Goal: Transaction & Acquisition: Purchase product/service

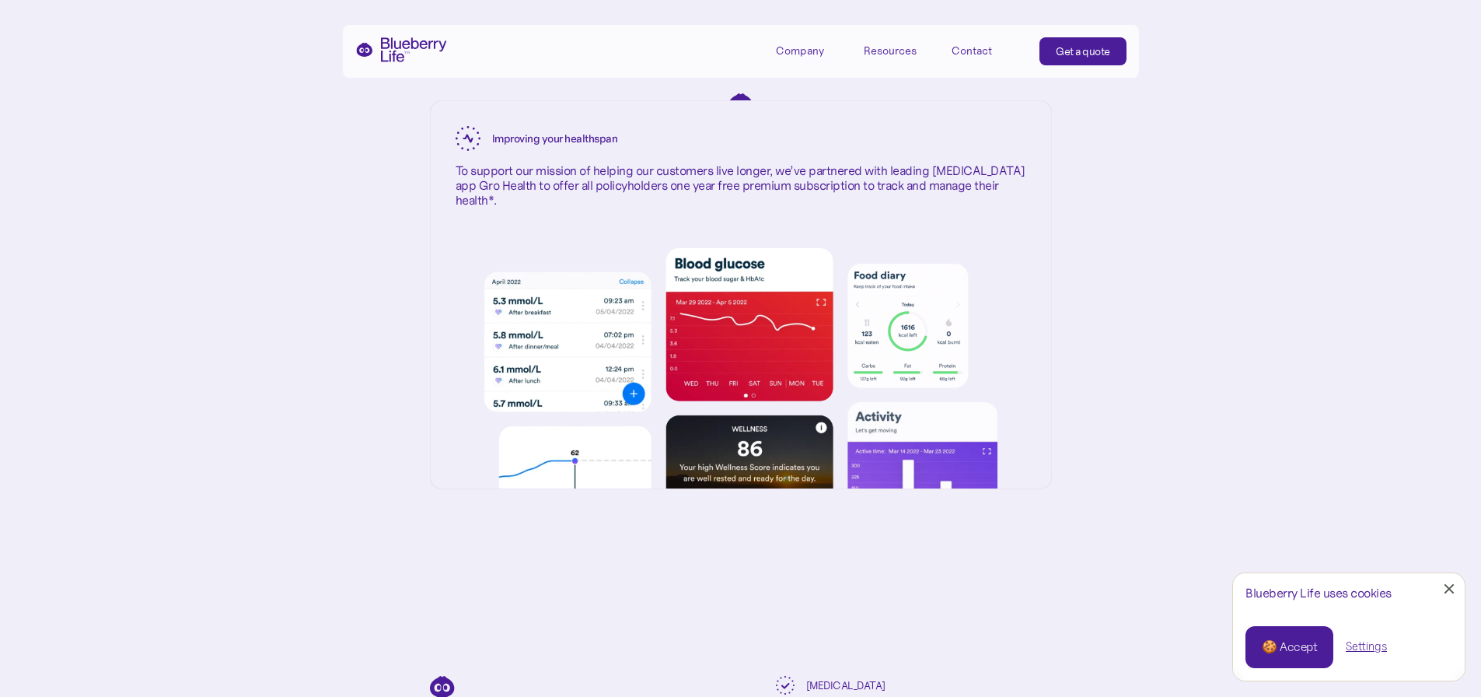
scroll to position [2488, 0]
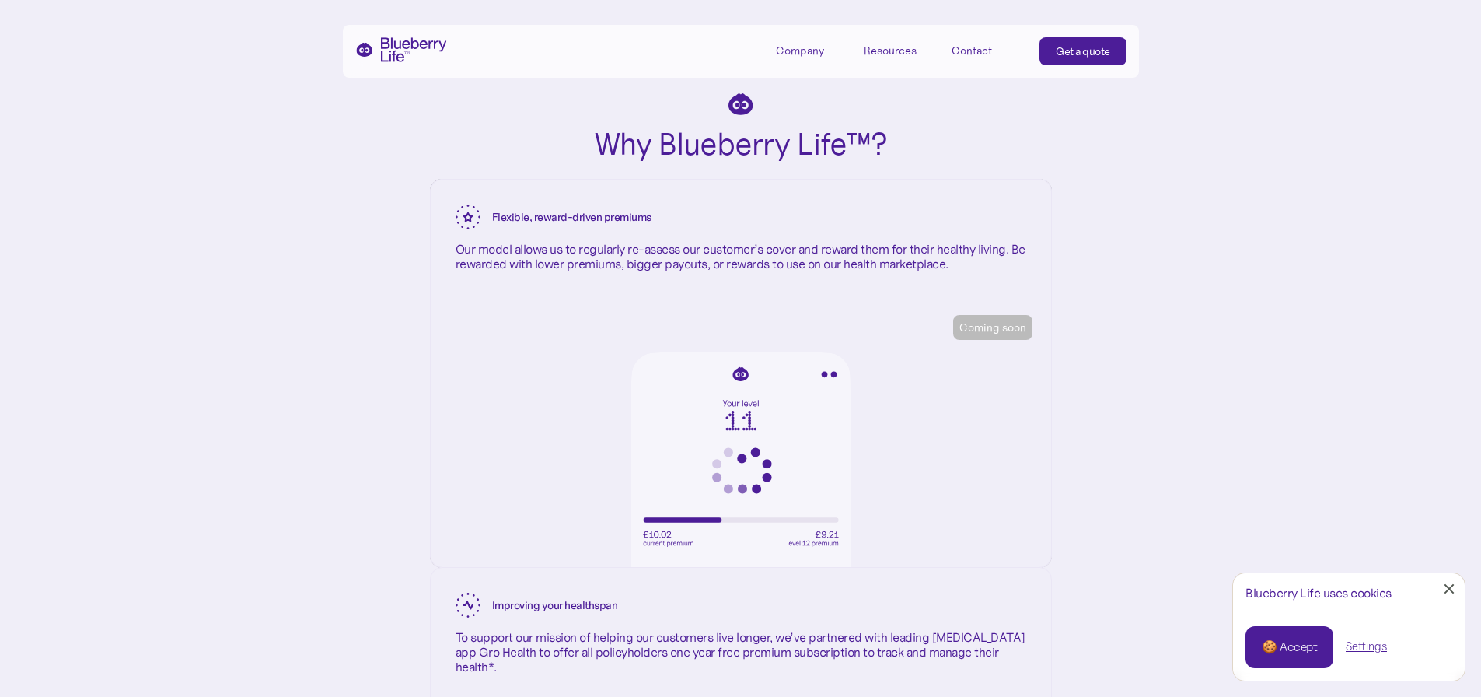
click at [1100, 57] on div "Get a quote" at bounding box center [1083, 52] width 54 height 16
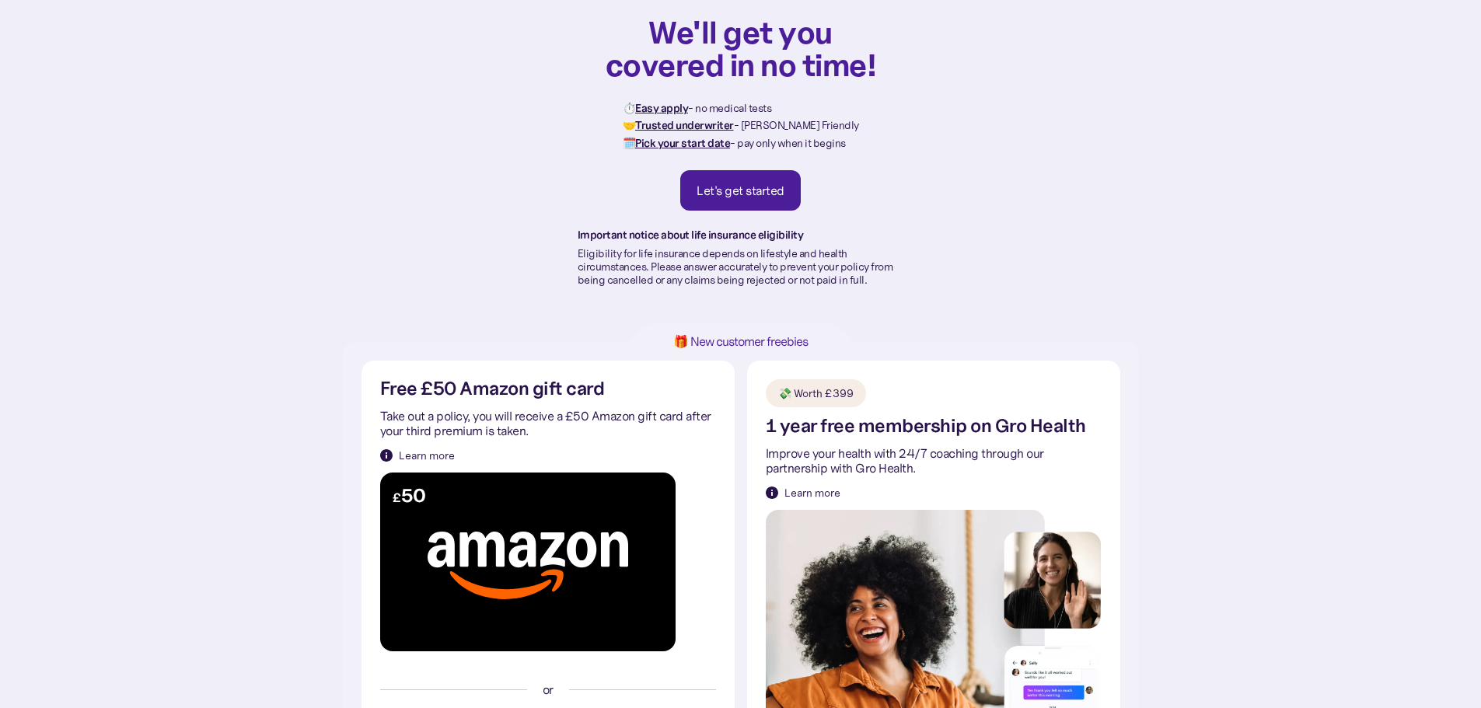
scroll to position [156, 0]
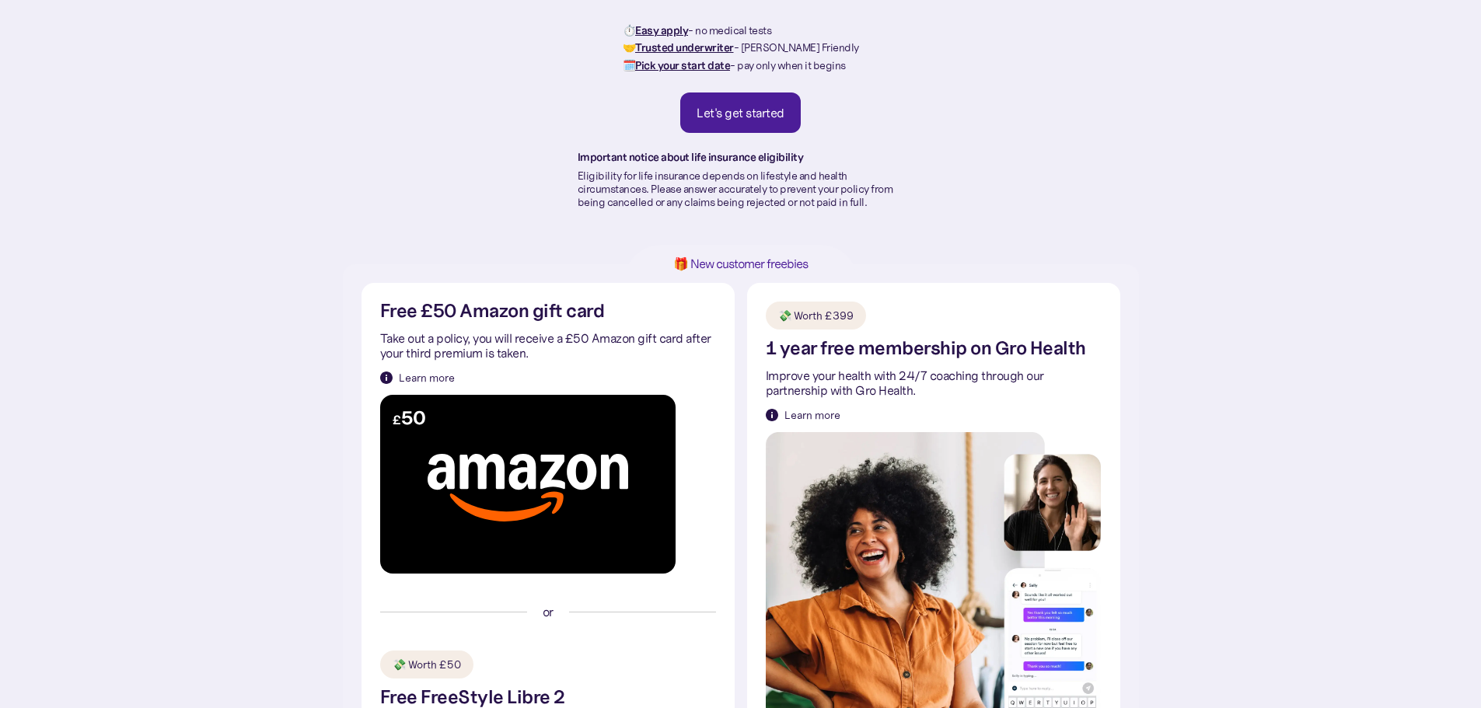
click at [744, 118] on div "Let's get started" at bounding box center [741, 113] width 88 height 16
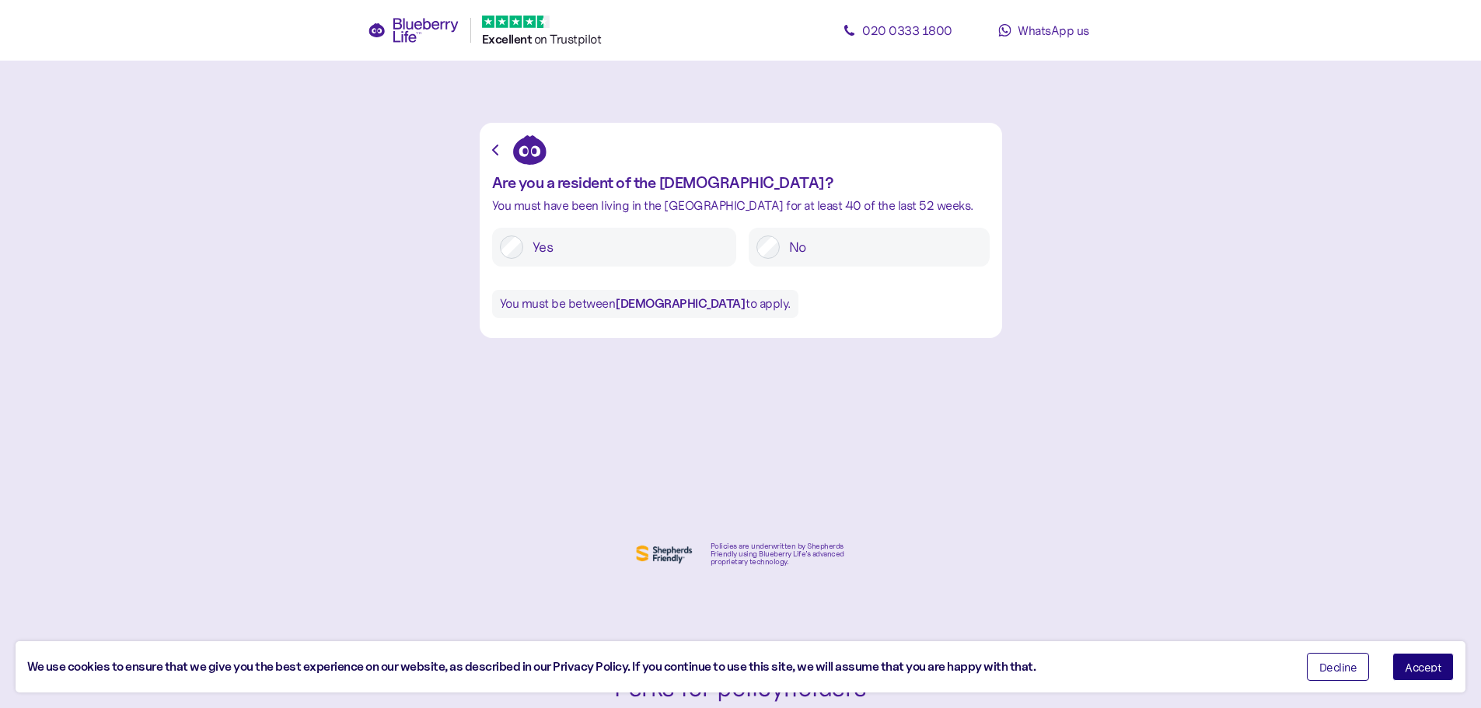
click at [1330, 669] on span "Decline" at bounding box center [1339, 667] width 38 height 11
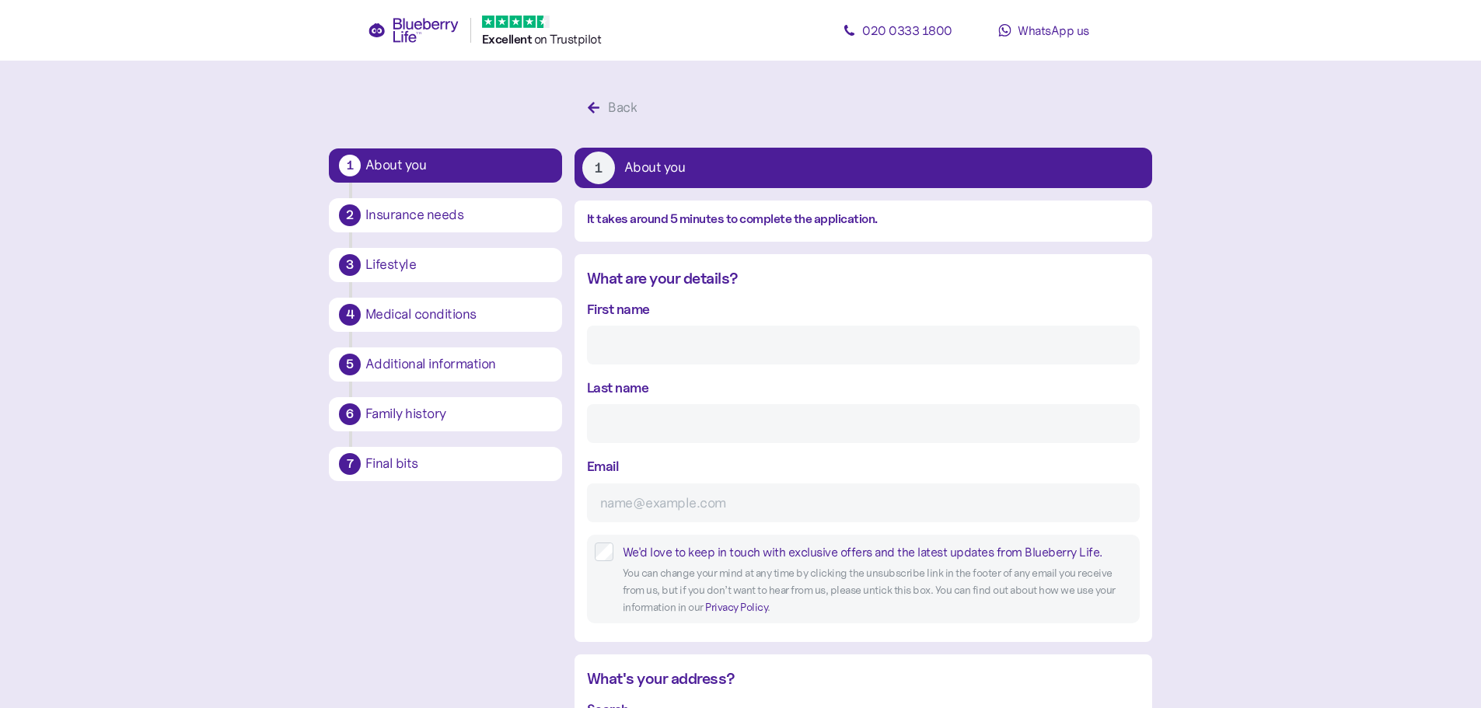
scroll to position [30, 0]
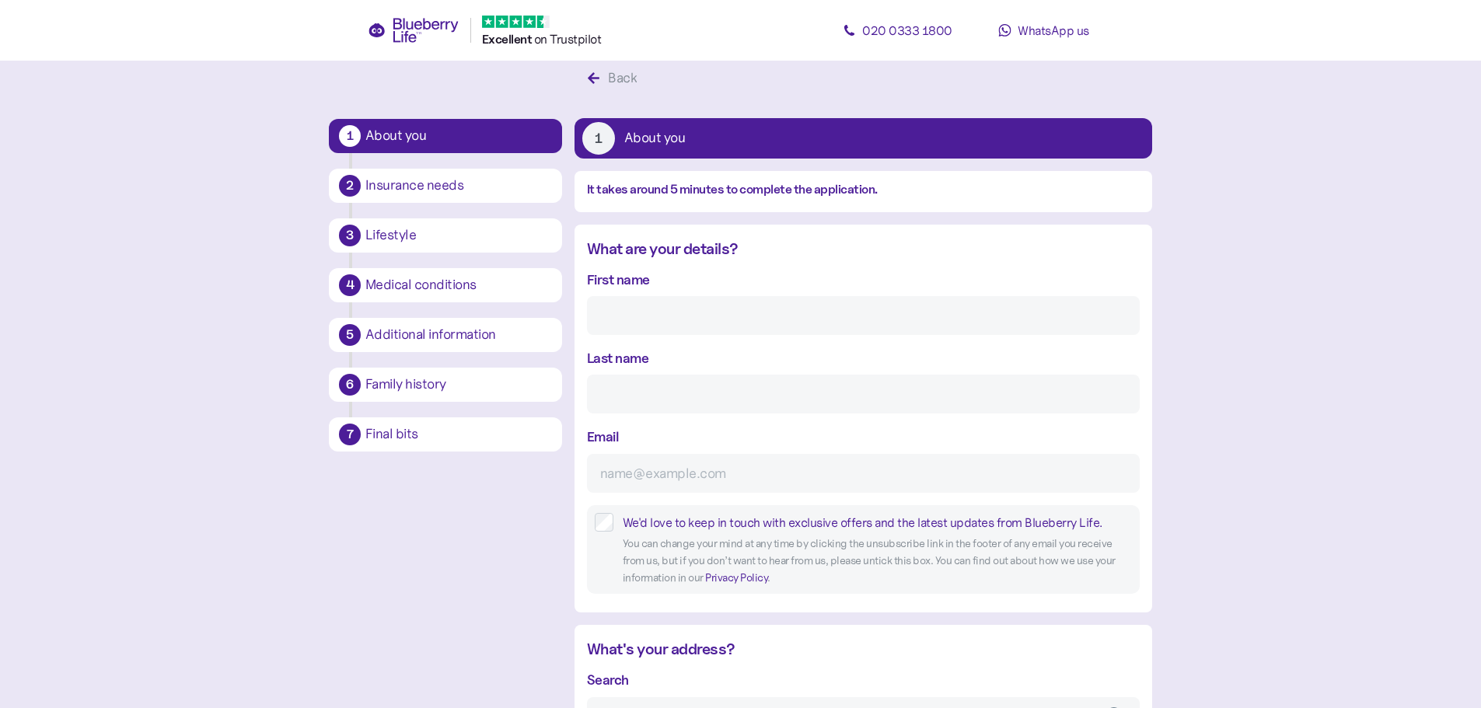
click at [684, 310] on input "First name" at bounding box center [863, 315] width 553 height 39
type input "Daniel"
type input "Sargent"
click at [658, 474] on input "Sargent" at bounding box center [863, 473] width 553 height 39
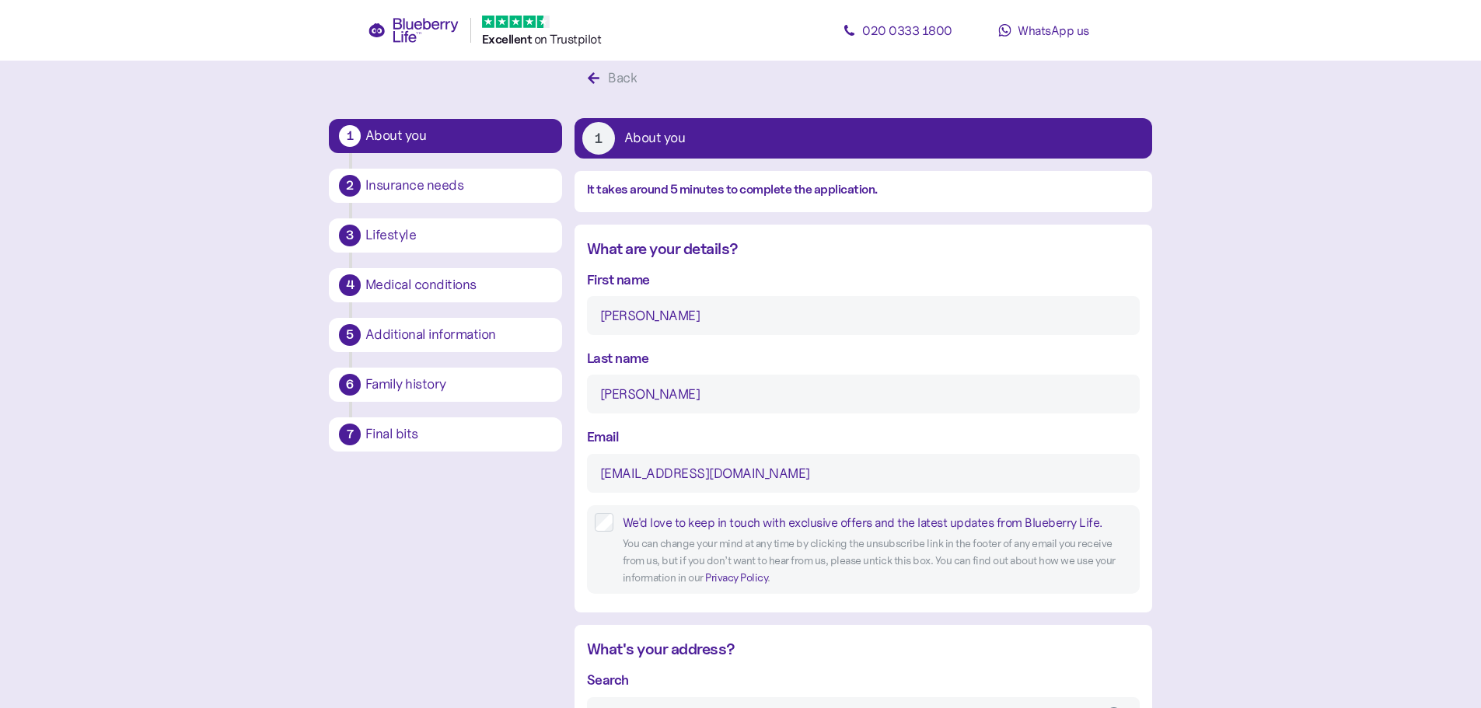
type input "nunzionuk+blueberry@gmail.com"
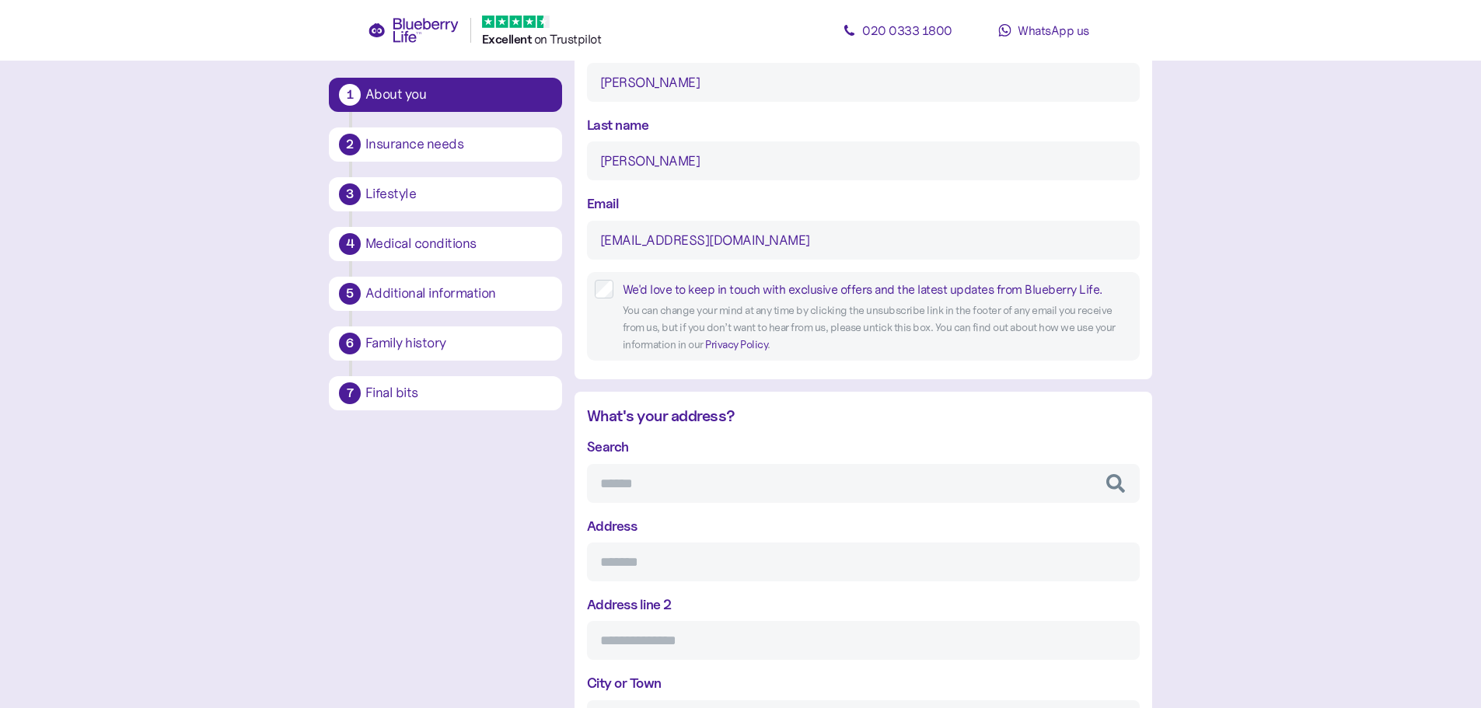
scroll to position [341, 0]
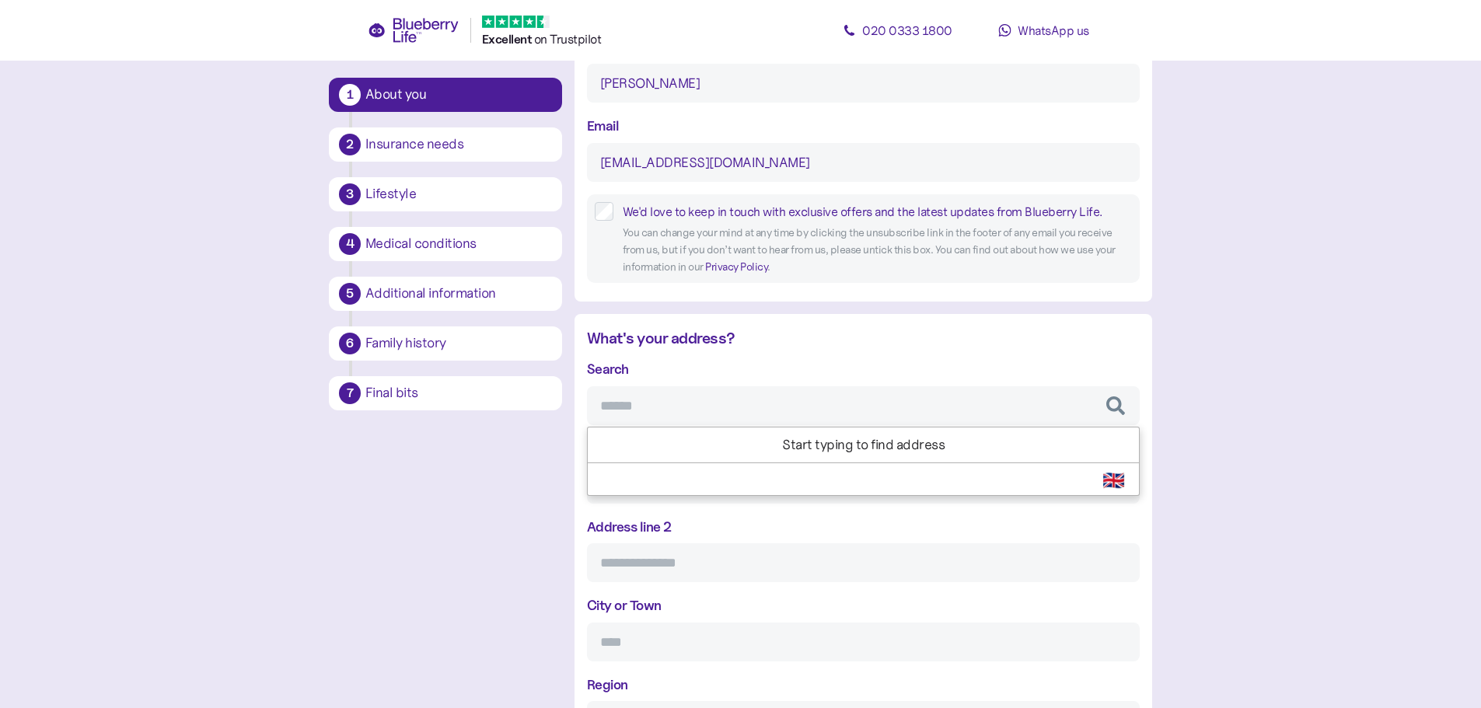
click at [737, 417] on input "Search" at bounding box center [863, 405] width 553 height 39
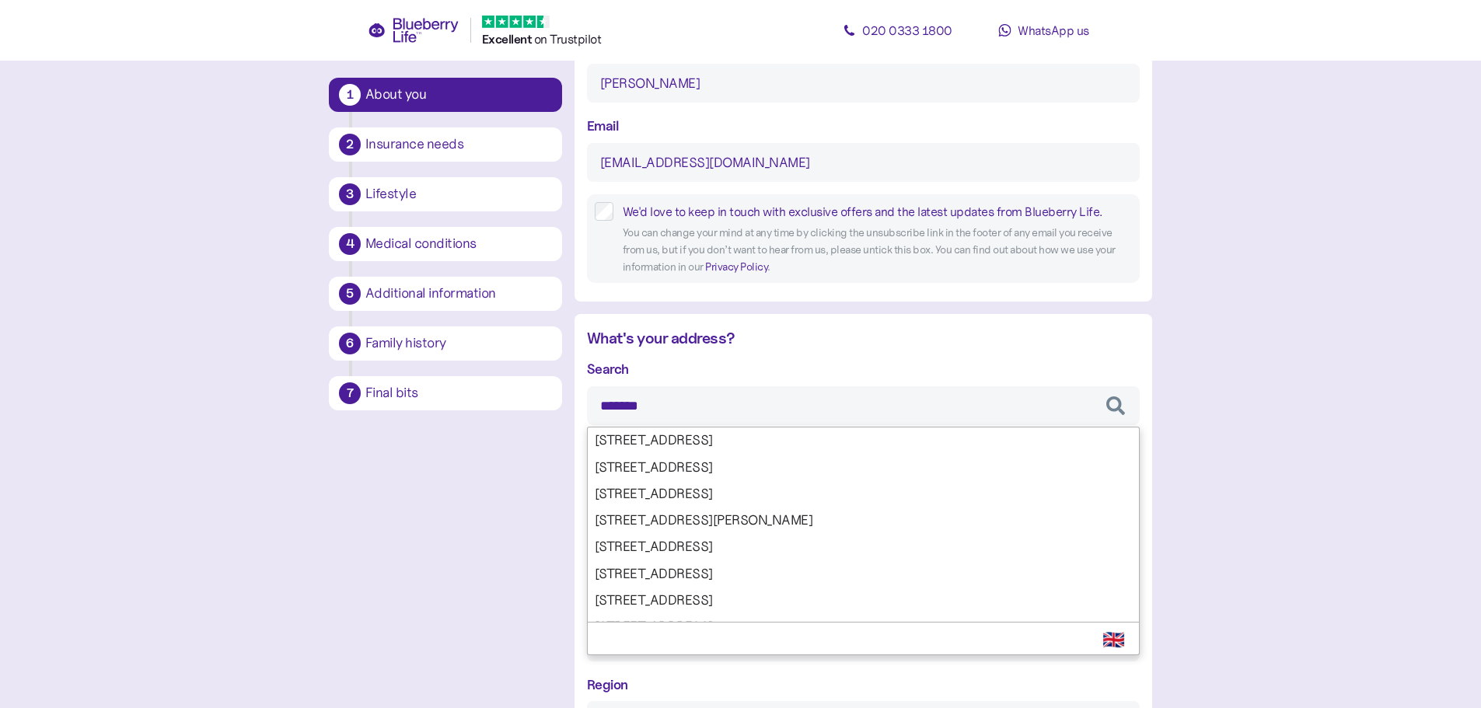
type input "********"
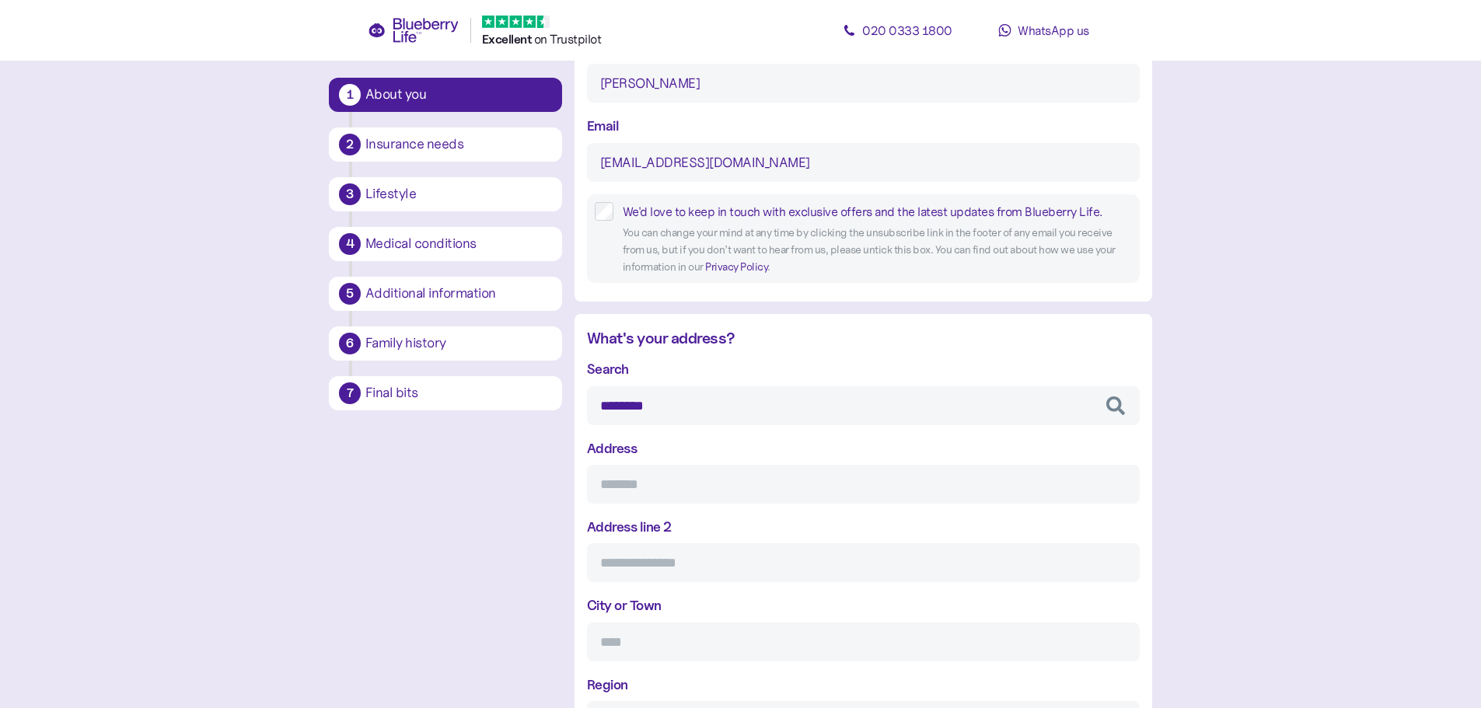
type input "**********"
type input "*******"
click at [724, 494] on div "**********" at bounding box center [863, 588] width 553 height 460
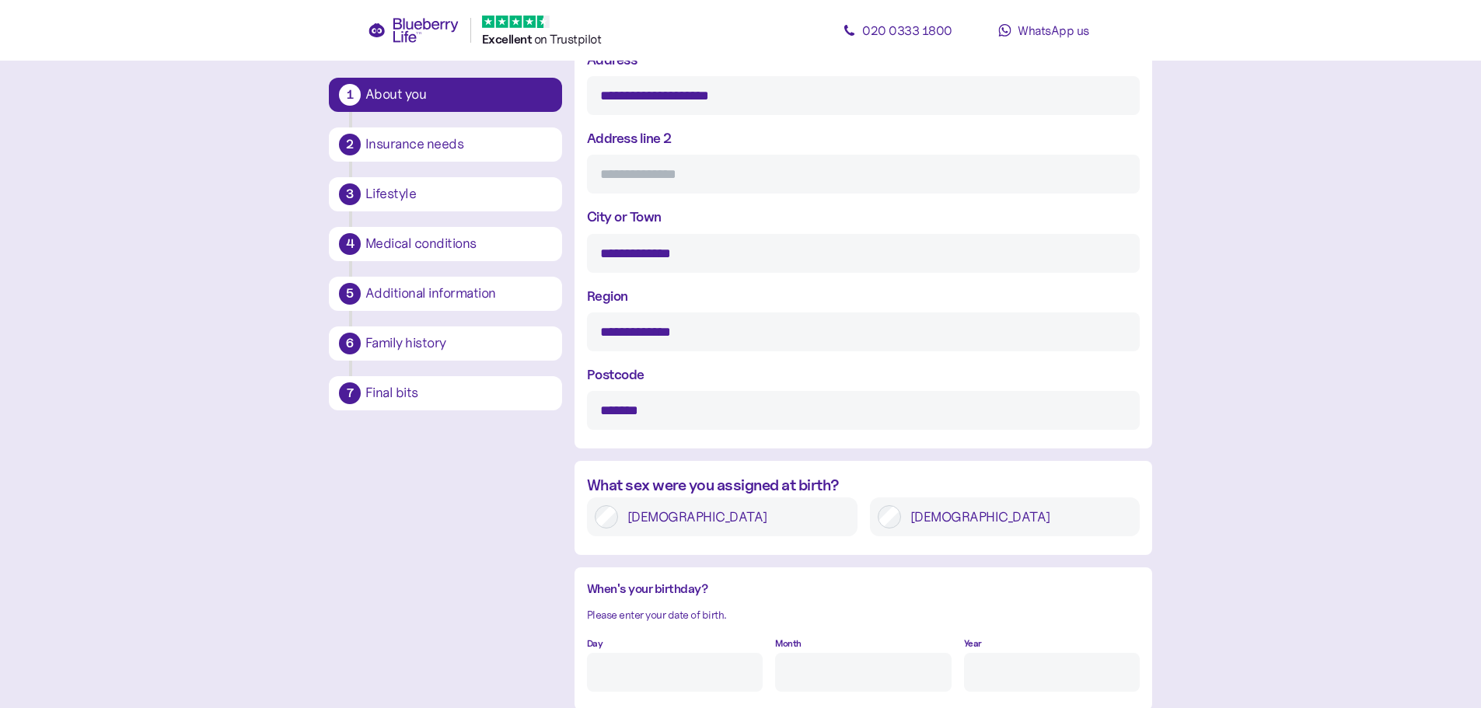
scroll to position [807, 0]
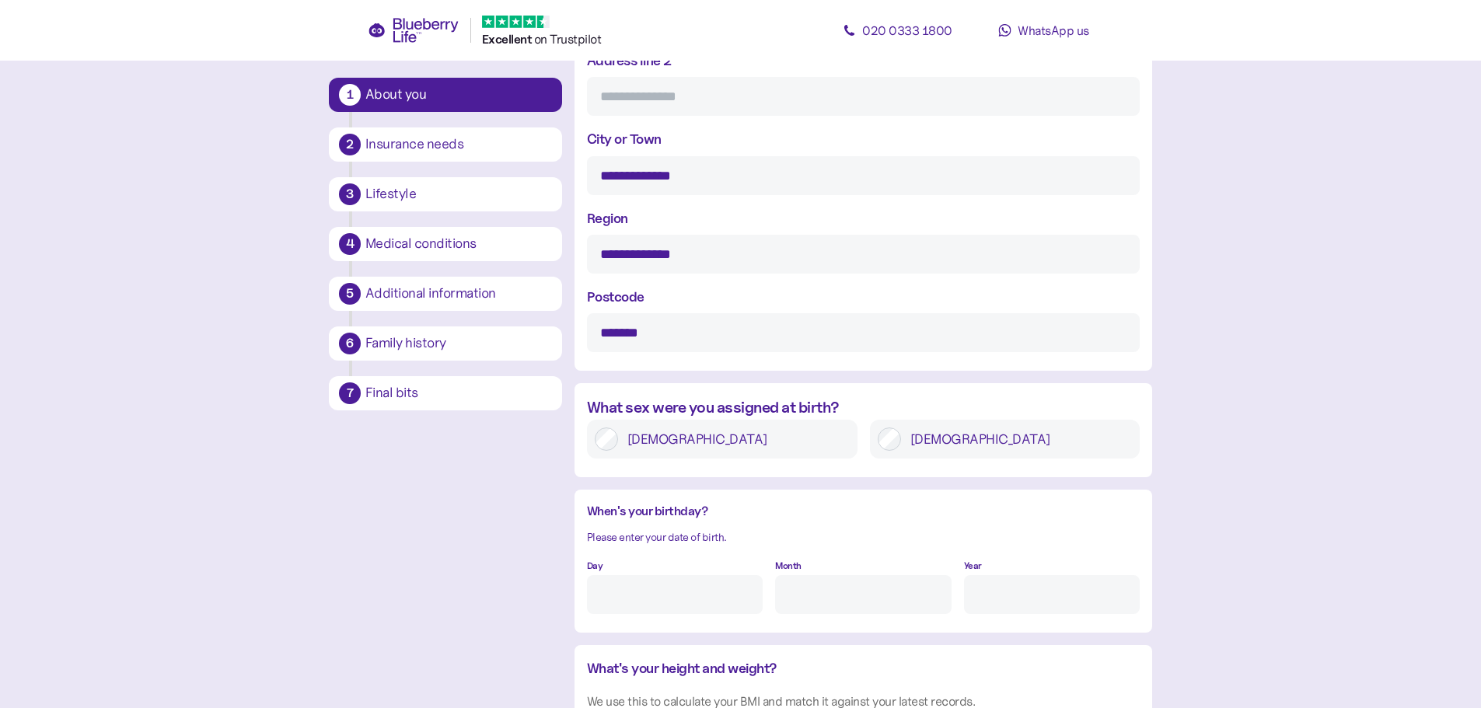
type input "********"
click at [693, 611] on input "Day" at bounding box center [675, 594] width 176 height 39
type input "26"
type input "1"
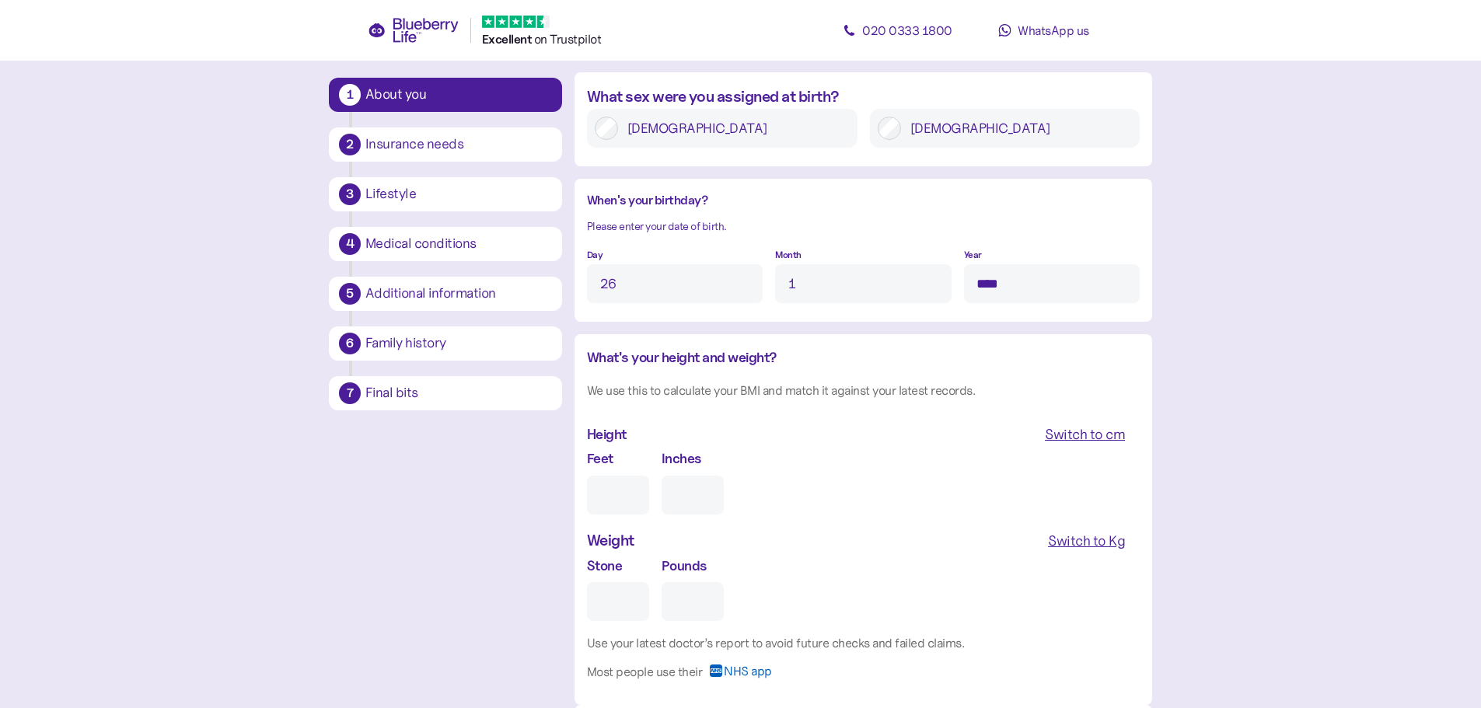
scroll to position [1196, 0]
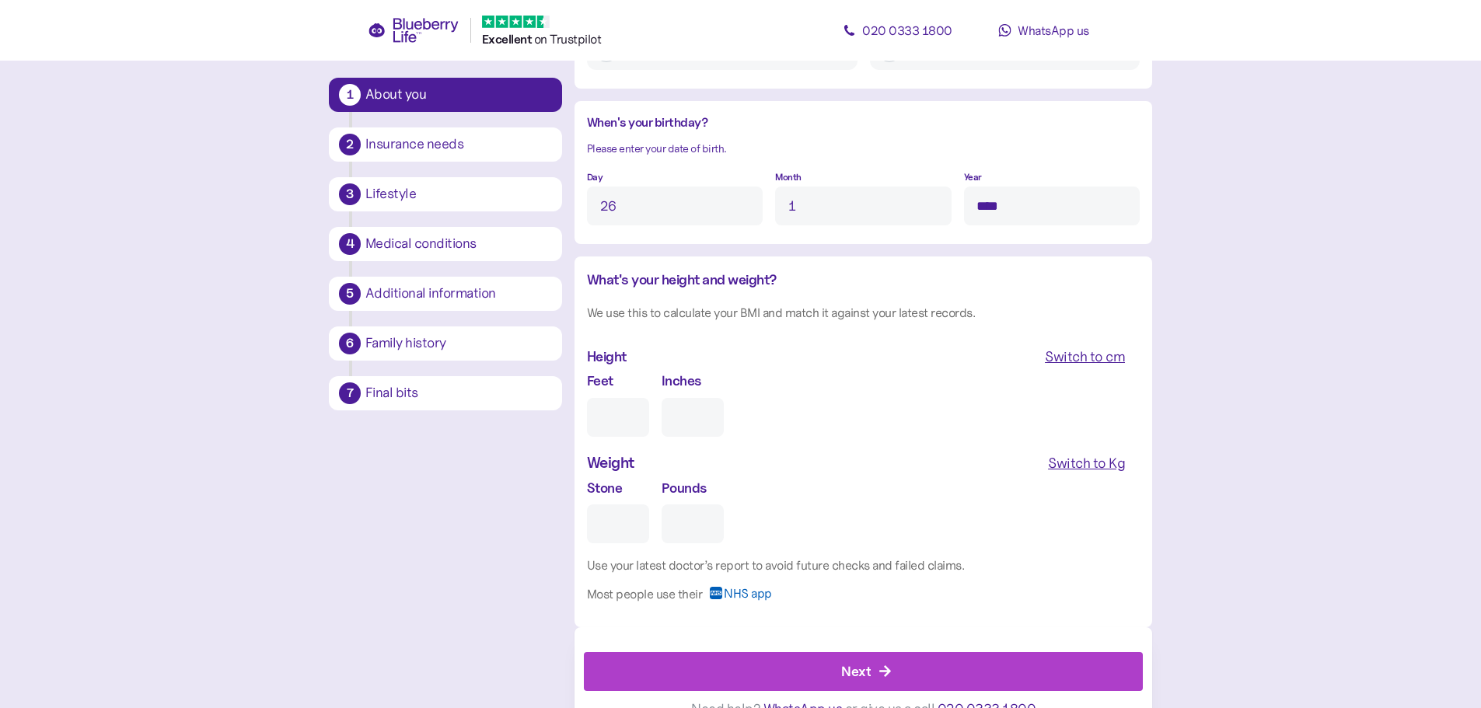
type input "****"
click at [620, 428] on input "Feet" at bounding box center [618, 417] width 62 height 39
type input "5"
type input "0"
type input "5"
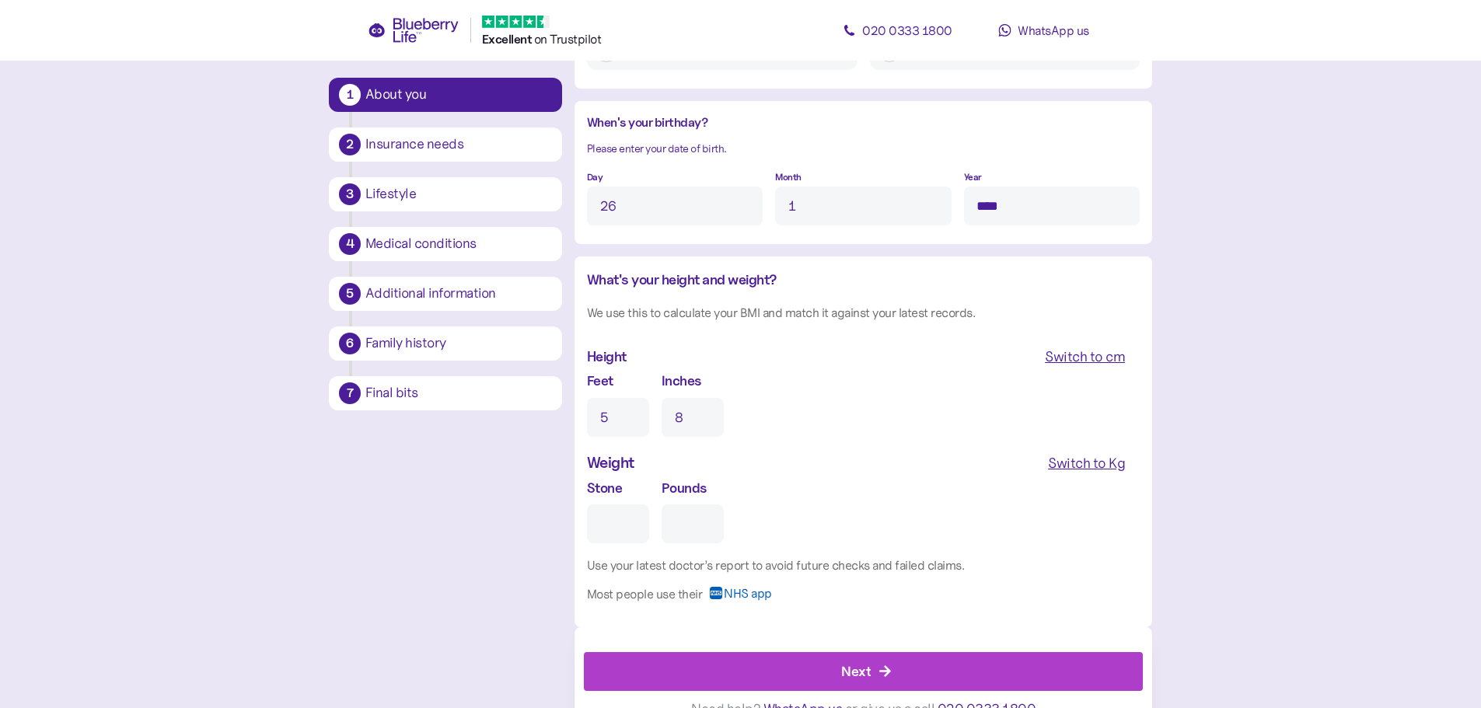
type input "8"
click at [629, 510] on input "Stone" at bounding box center [618, 524] width 62 height 39
type input "1"
type input "0"
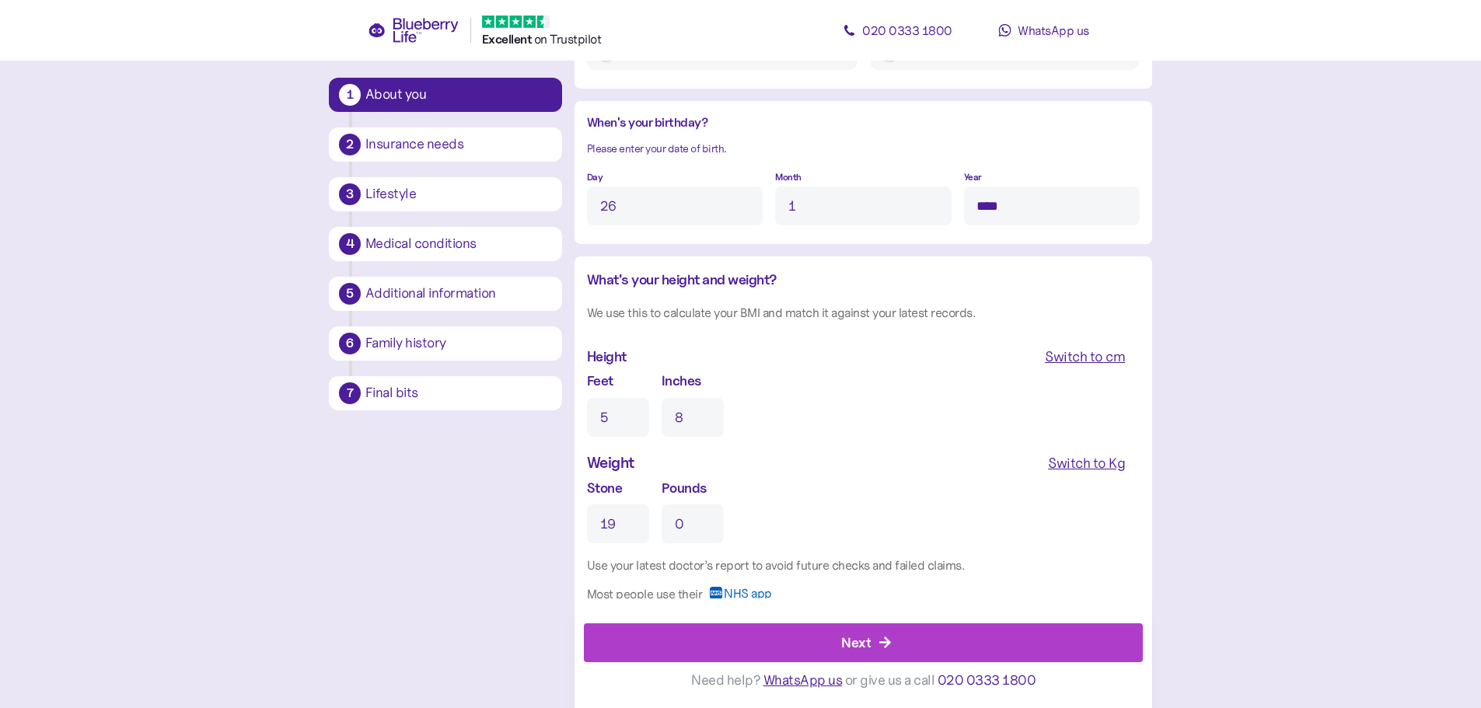
type input "19"
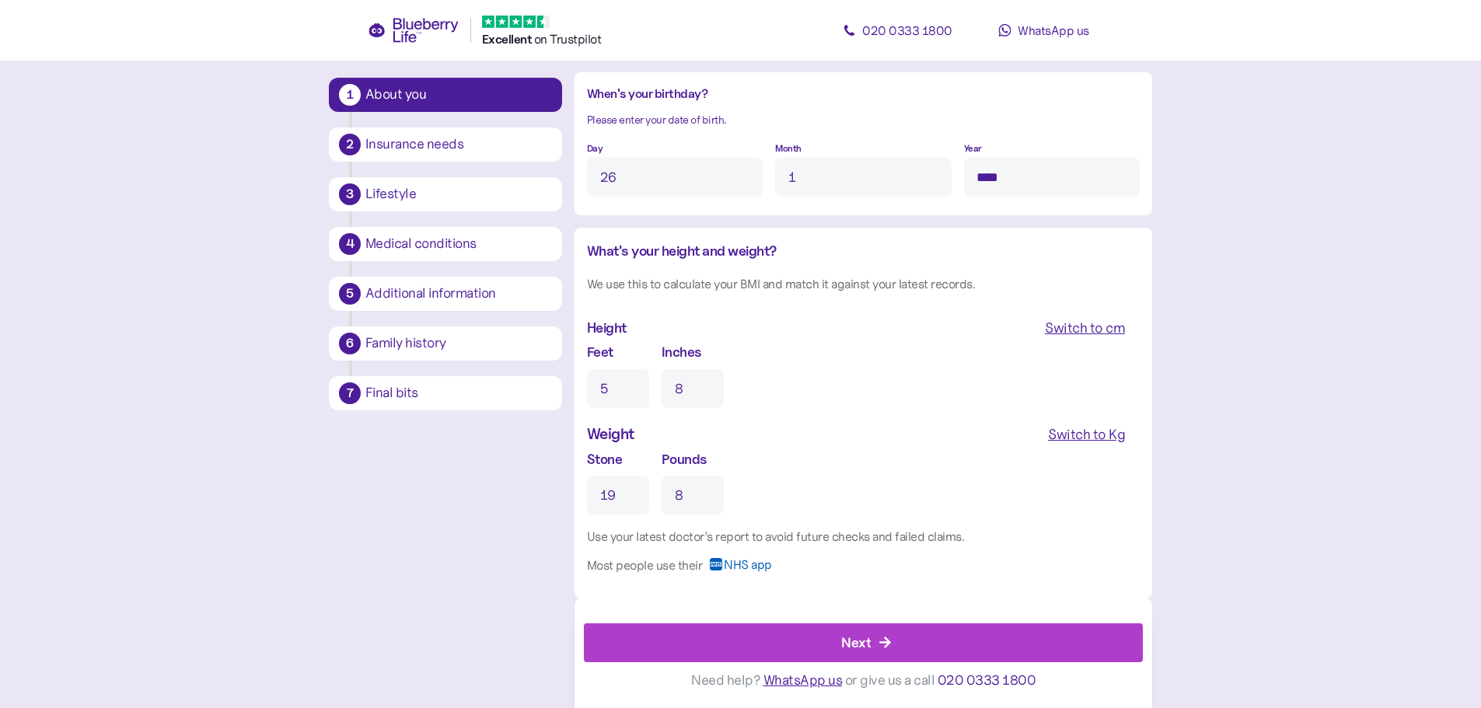
type input "8"
click at [856, 641] on div "Next" at bounding box center [856, 642] width 30 height 21
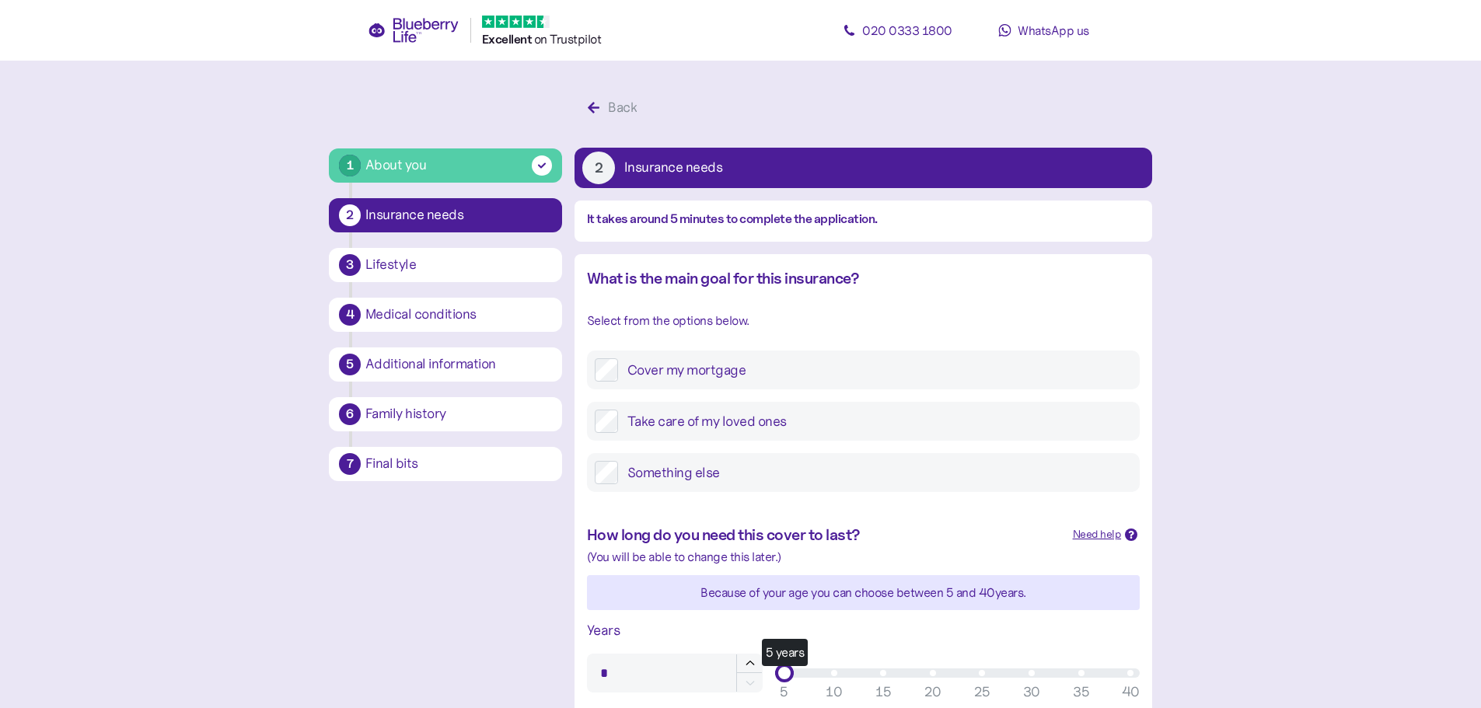
click at [675, 418] on label "Take care of my loved ones" at bounding box center [875, 421] width 514 height 23
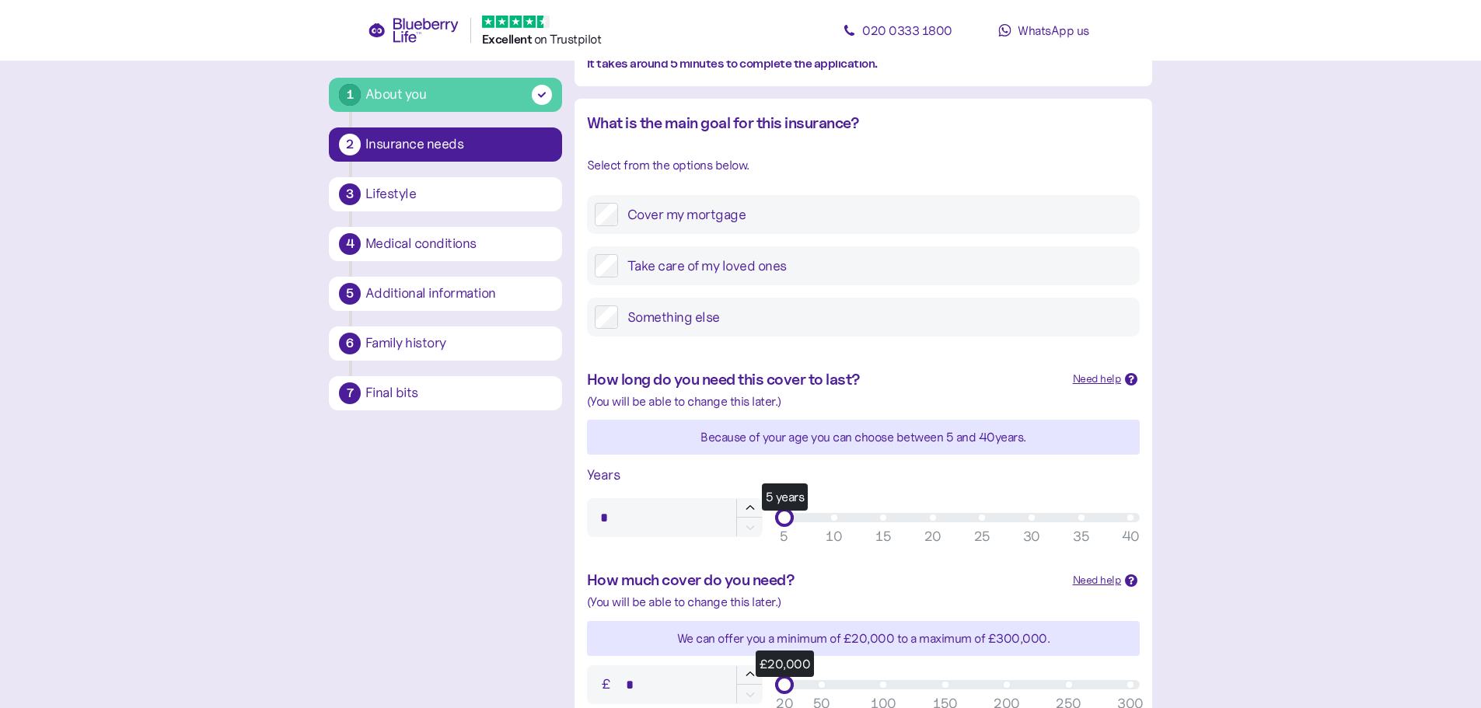
scroll to position [233, 0]
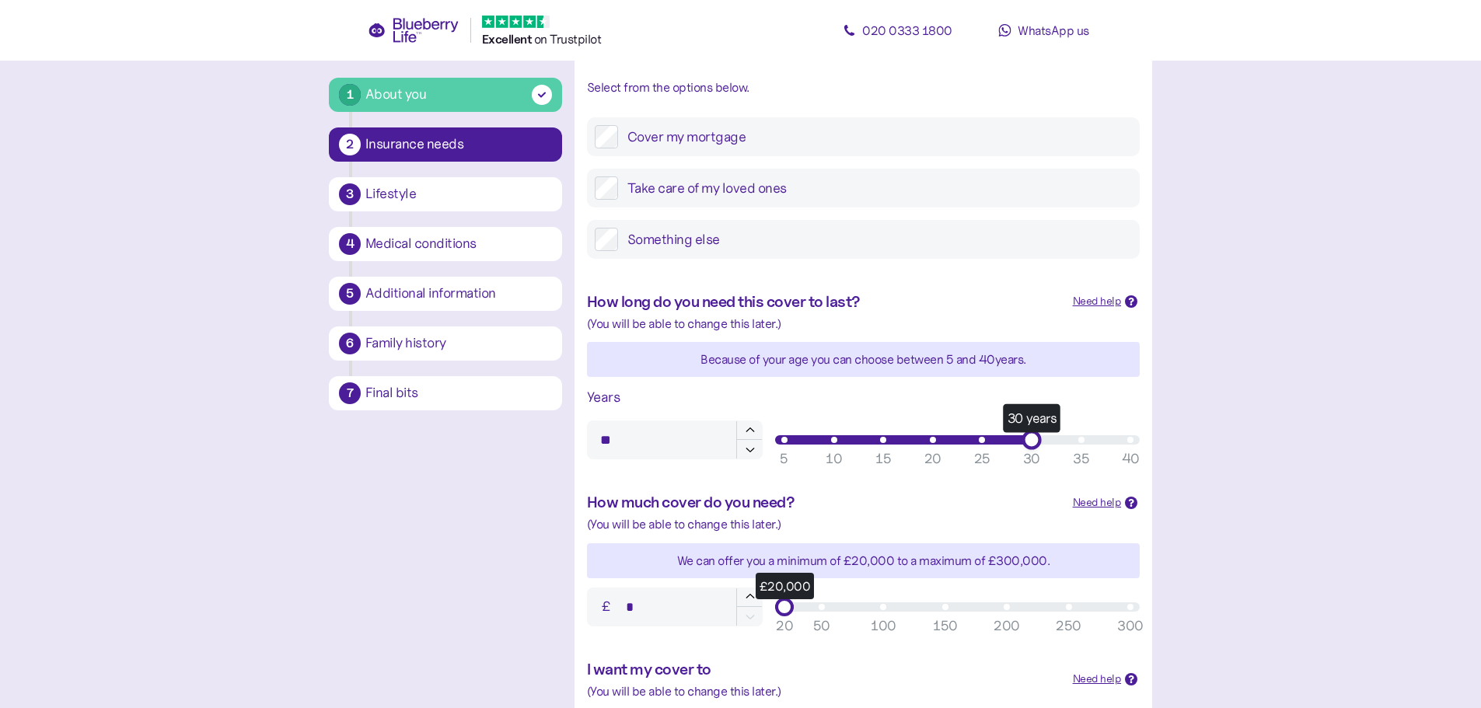
type input "**"
drag, startPoint x: 790, startPoint y: 444, endPoint x: 1035, endPoint y: 437, distance: 245.1
click at [1035, 437] on div "30 years" at bounding box center [1031, 439] width 19 height 19
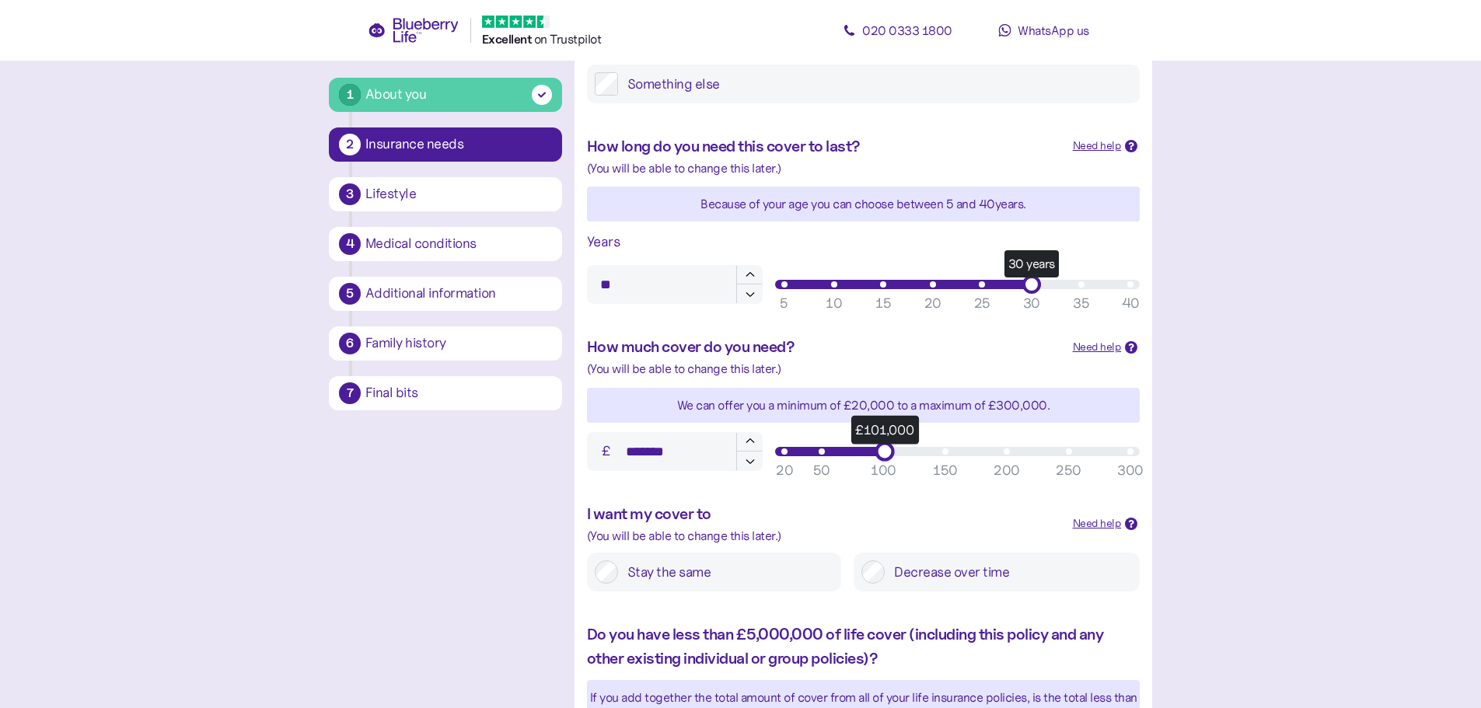
type input "*******"
drag, startPoint x: 786, startPoint y: 449, endPoint x: 880, endPoint y: 452, distance: 93.4
click at [880, 452] on div "£100,000" at bounding box center [883, 451] width 19 height 19
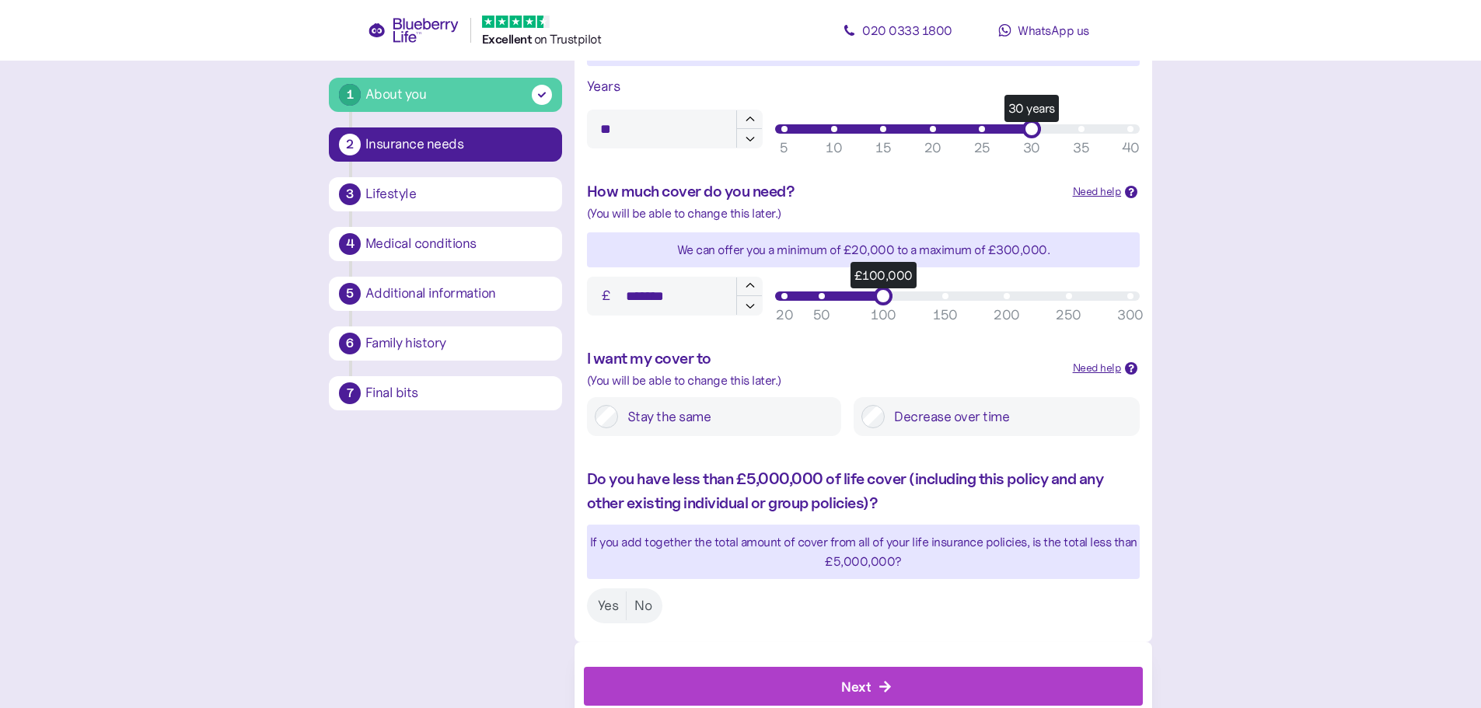
scroll to position [589, 0]
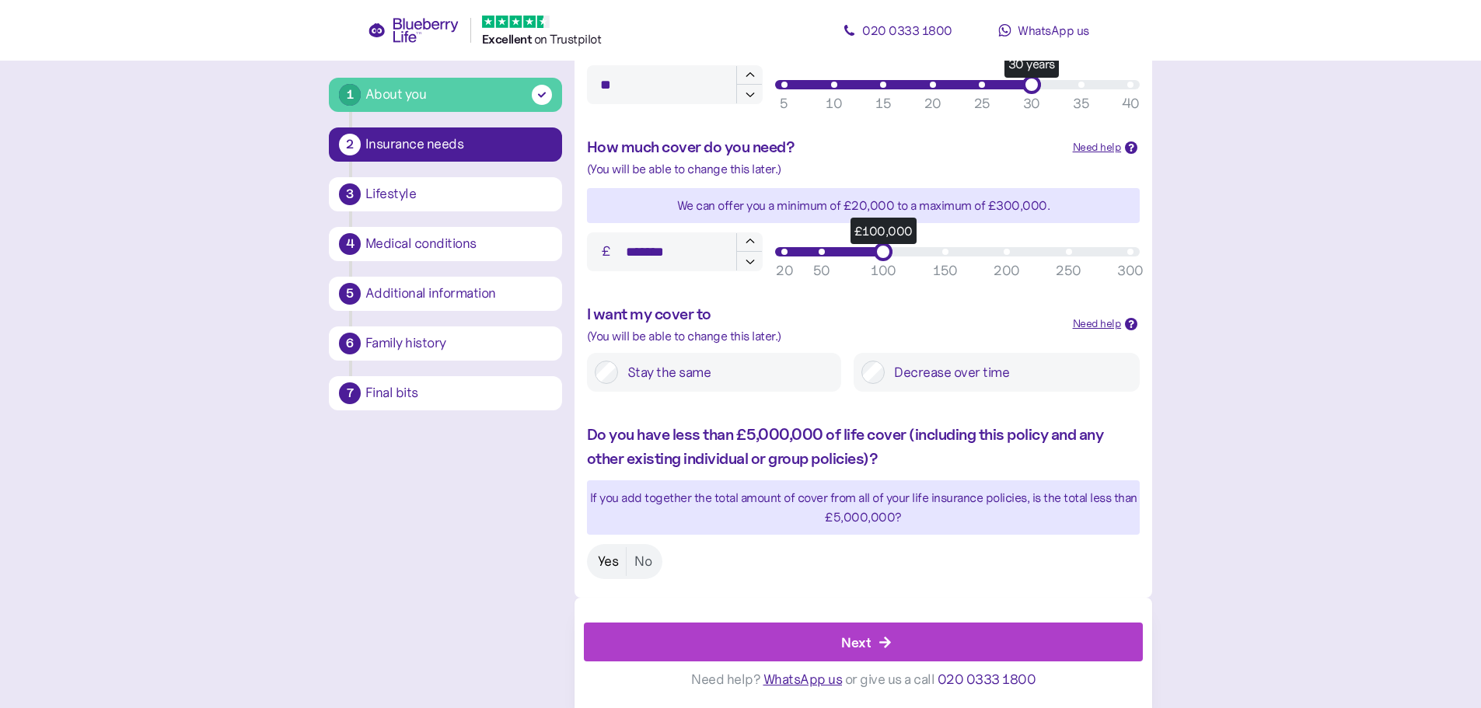
click at [607, 561] on label "Yes" at bounding box center [608, 561] width 37 height 29
click at [929, 636] on div "Next" at bounding box center [867, 642] width 524 height 37
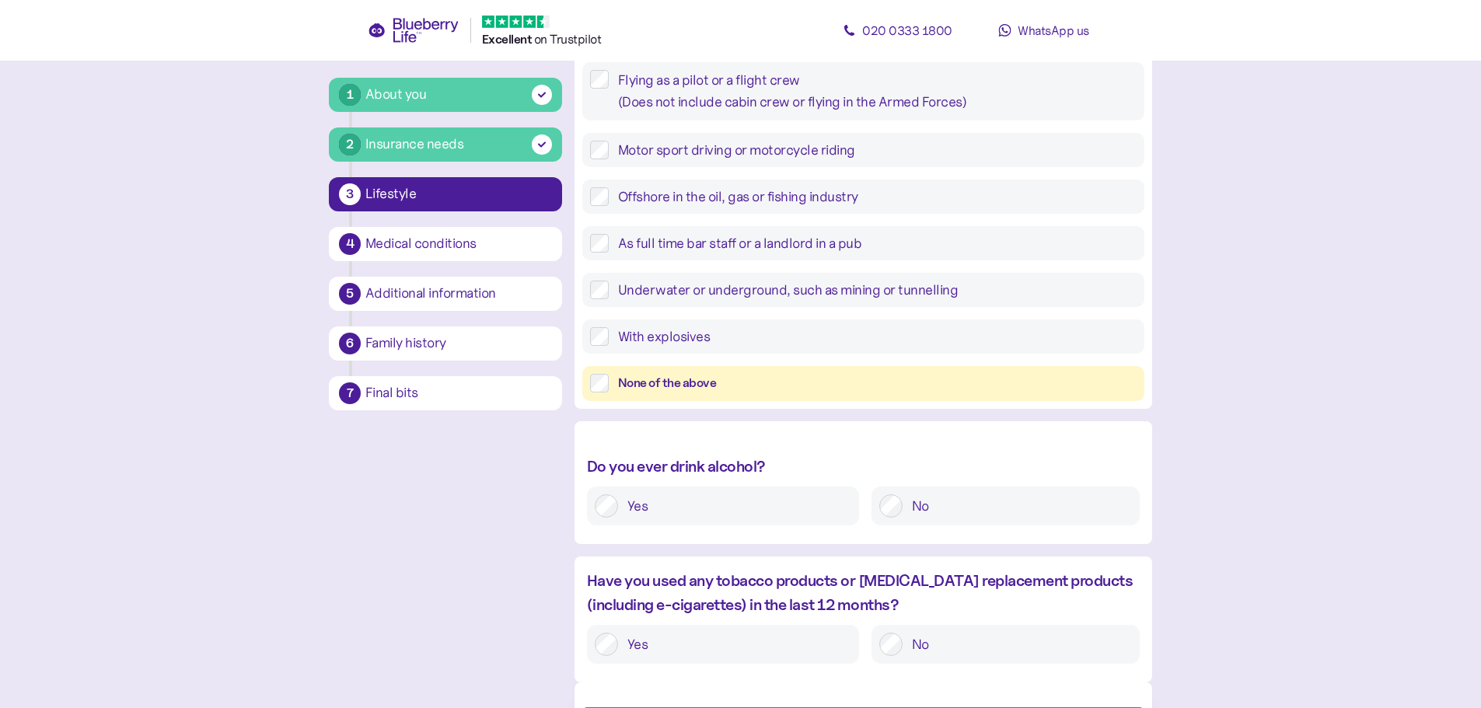
scroll to position [467, 0]
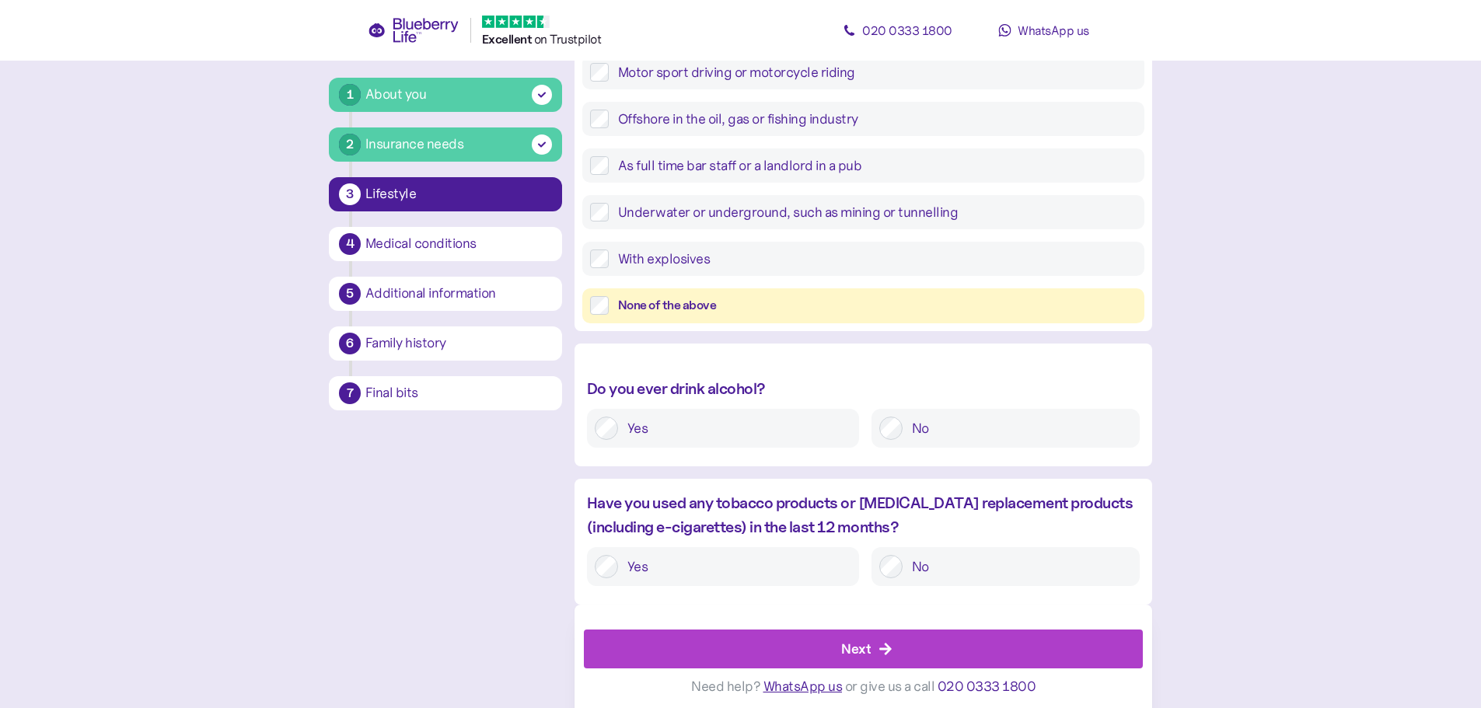
click at [694, 432] on label "Yes" at bounding box center [734, 428] width 233 height 23
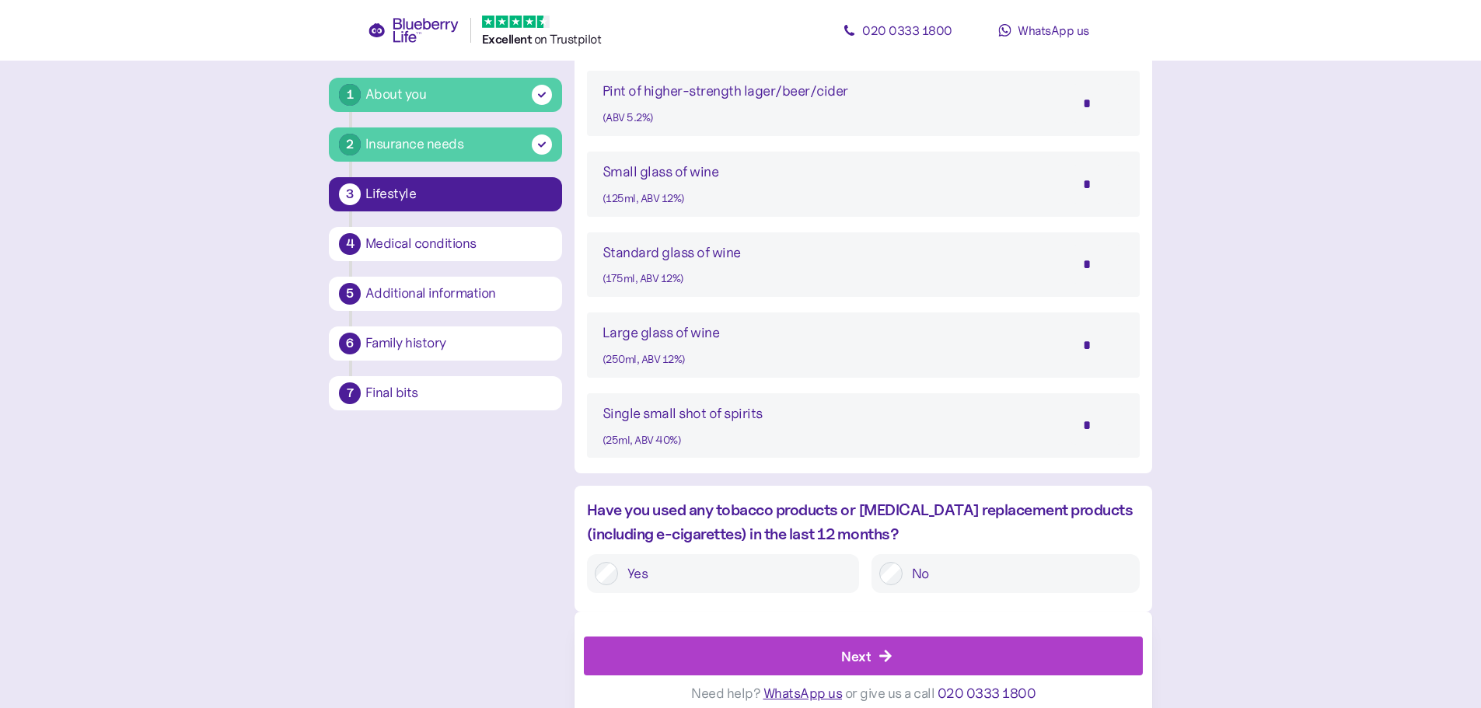
scroll to position [1258, 0]
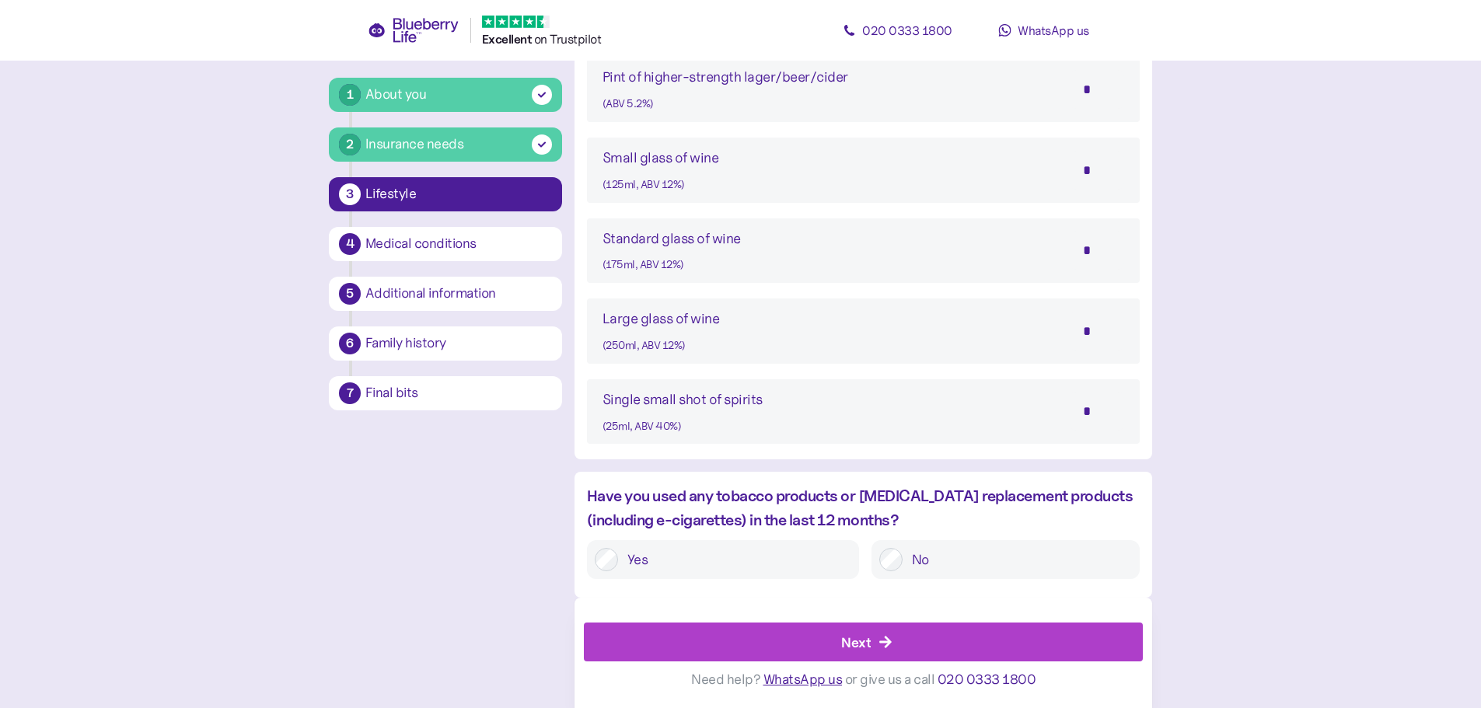
click at [995, 557] on label "No" at bounding box center [1017, 559] width 229 height 23
click at [960, 649] on div "Next" at bounding box center [867, 642] width 524 height 37
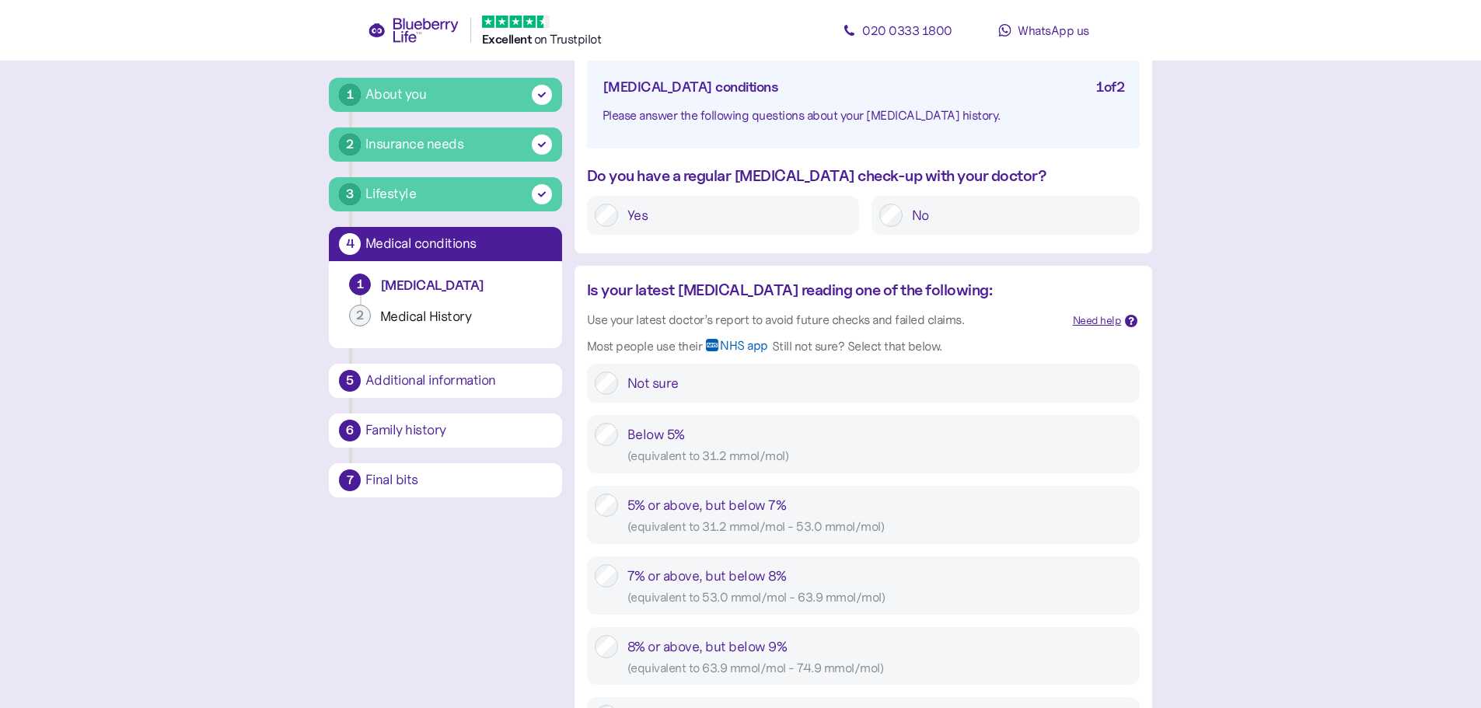
scroll to position [233, 0]
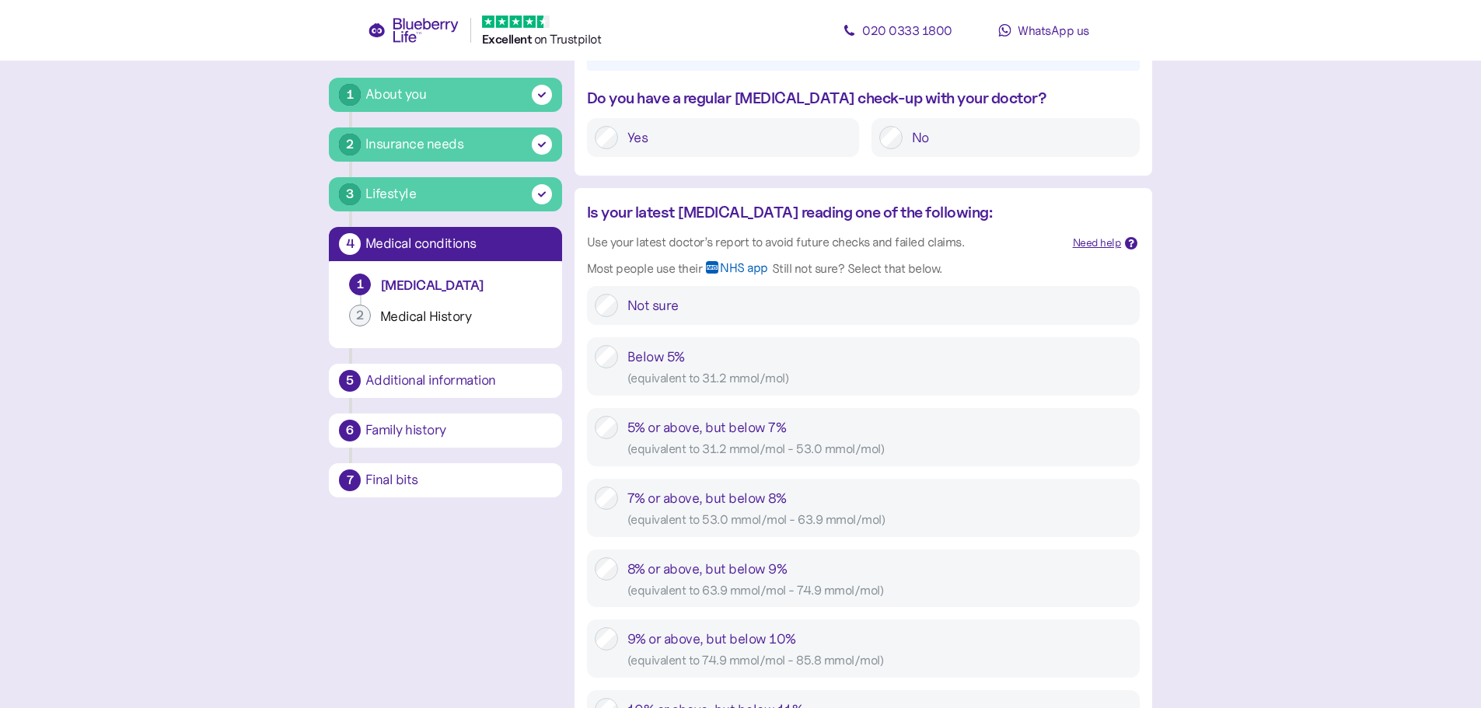
click at [815, 574] on div "8% or above, but below 9% ( equivalent to 63.9 mmol/mol - 74.9 mmol/mol )" at bounding box center [880, 579] width 505 height 43
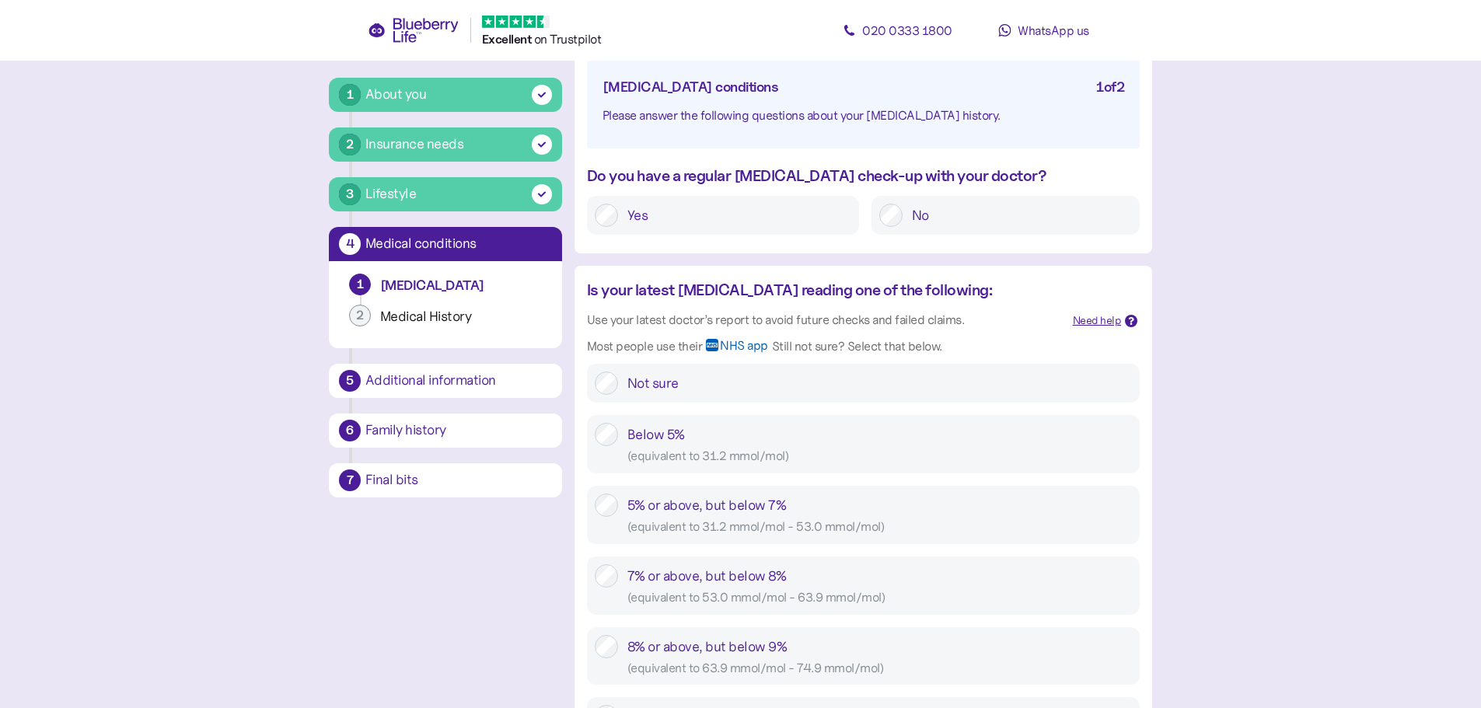
click at [680, 211] on label "Yes" at bounding box center [734, 215] width 233 height 23
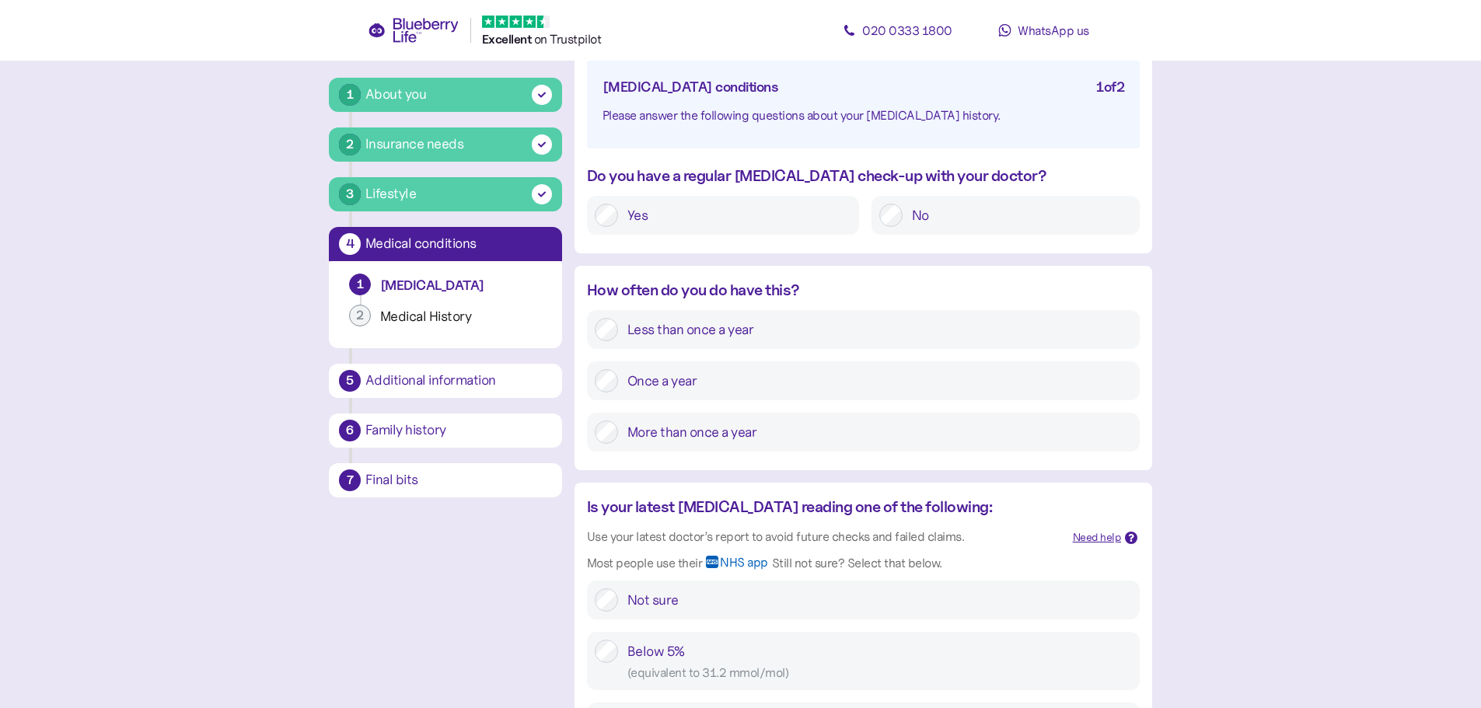
click at [715, 425] on label "More than once a year" at bounding box center [875, 432] width 514 height 23
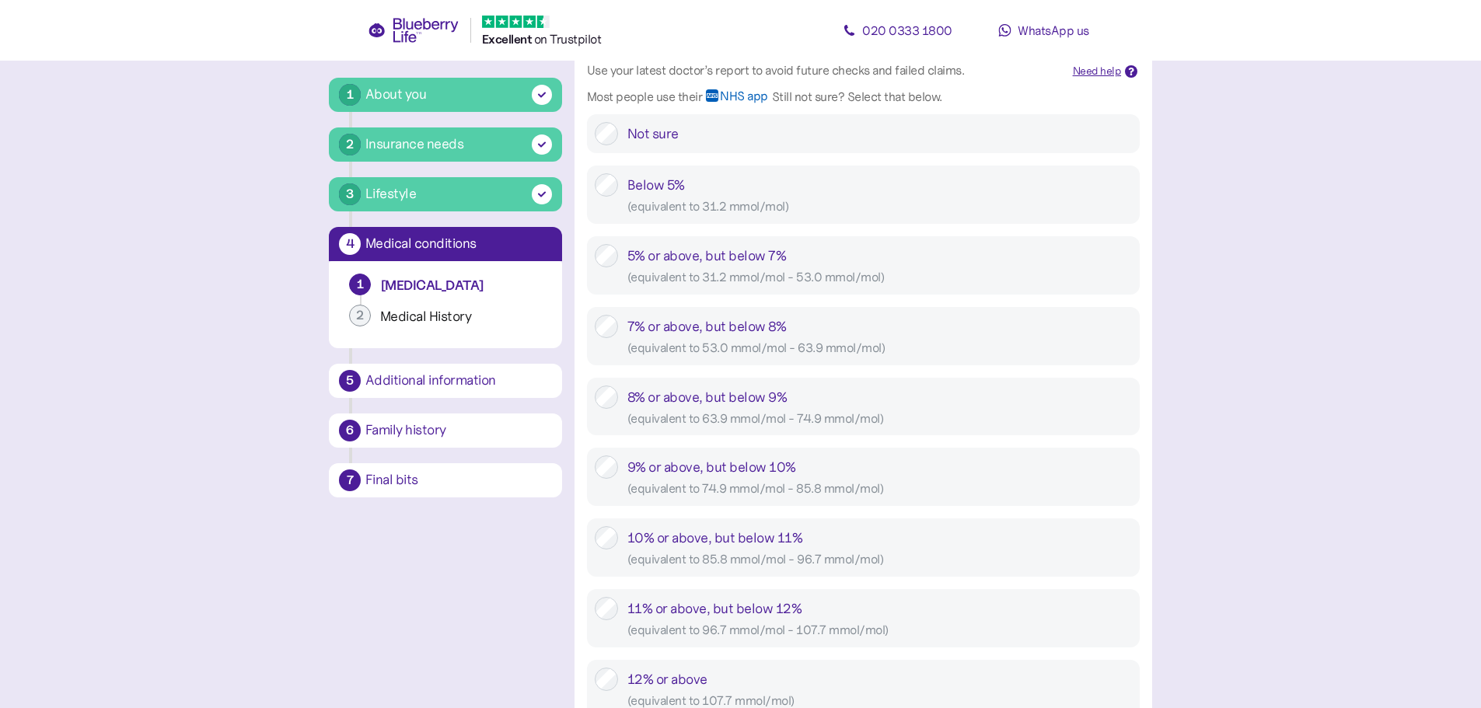
scroll to position [933, 0]
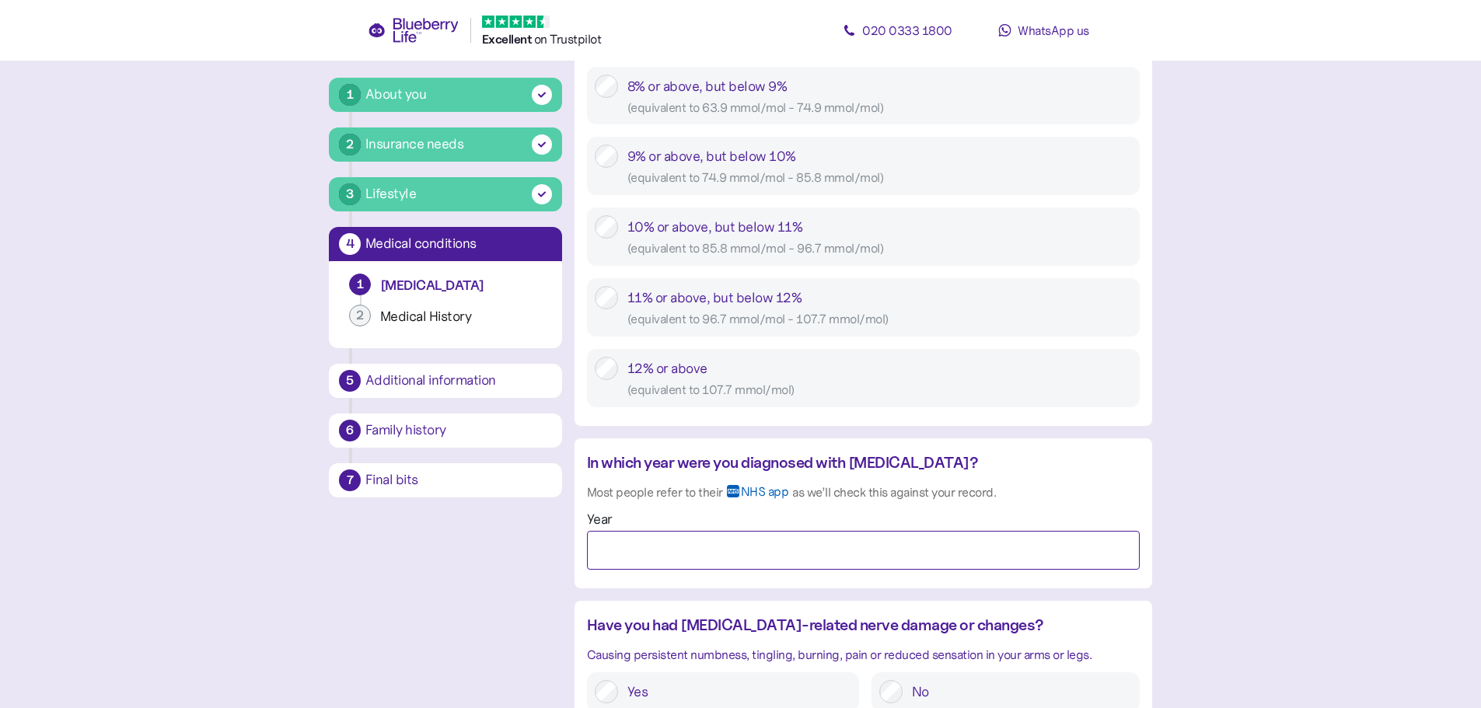
click at [988, 538] on input "Year" at bounding box center [863, 550] width 553 height 39
type input "****"
click at [1325, 440] on main "1 About you 2 Insurance needs 3 Lifestyle 4 Medical conditions 1 Diabetes 2 Med…" at bounding box center [740, 274] width 1481 height 2414
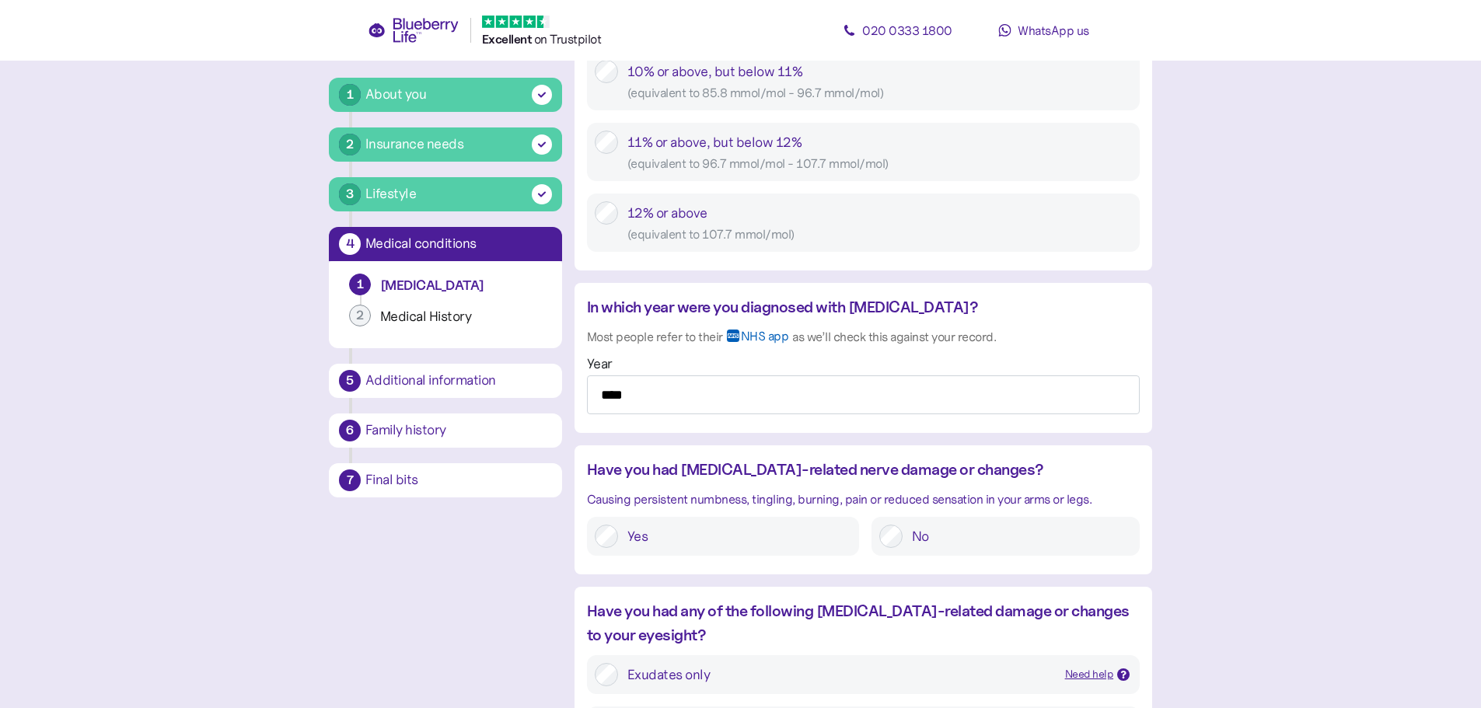
click at [968, 533] on label "No" at bounding box center [1017, 536] width 229 height 23
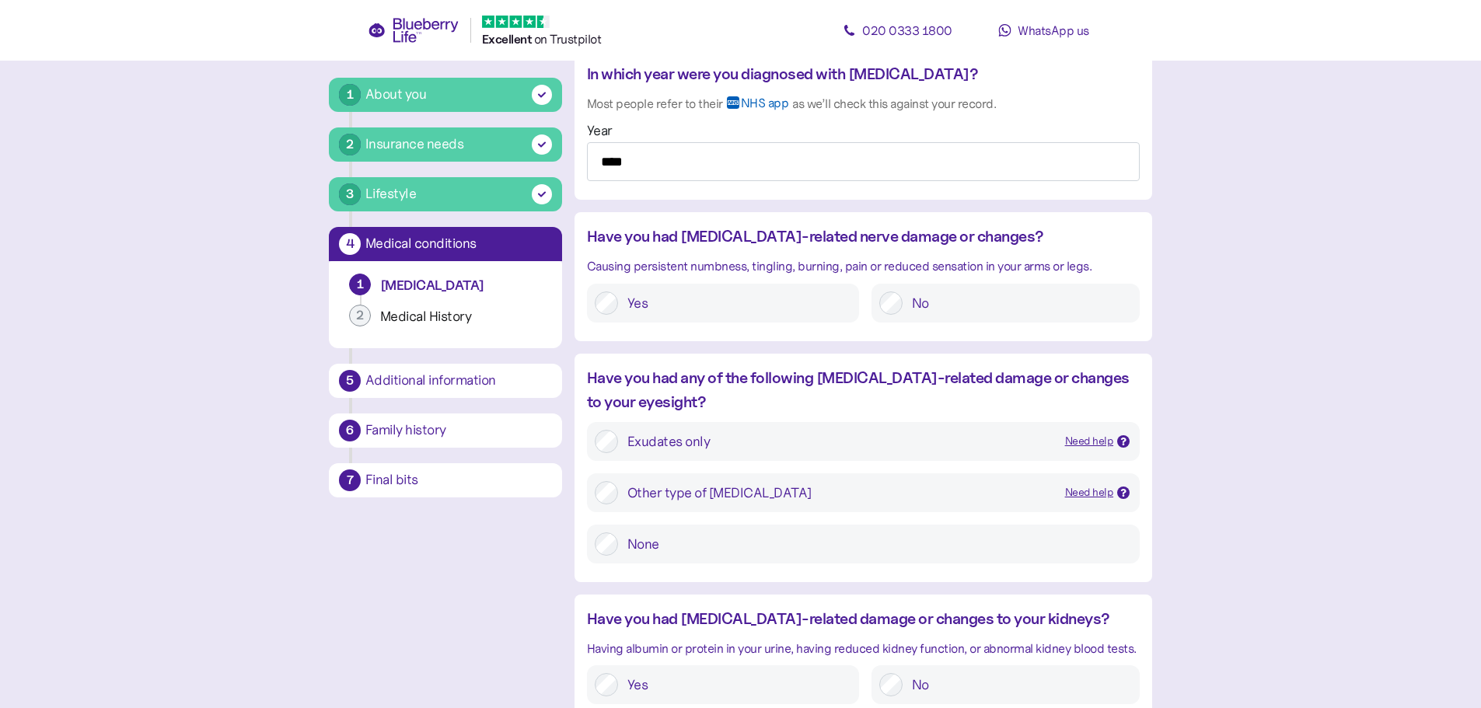
scroll to position [1400, 0]
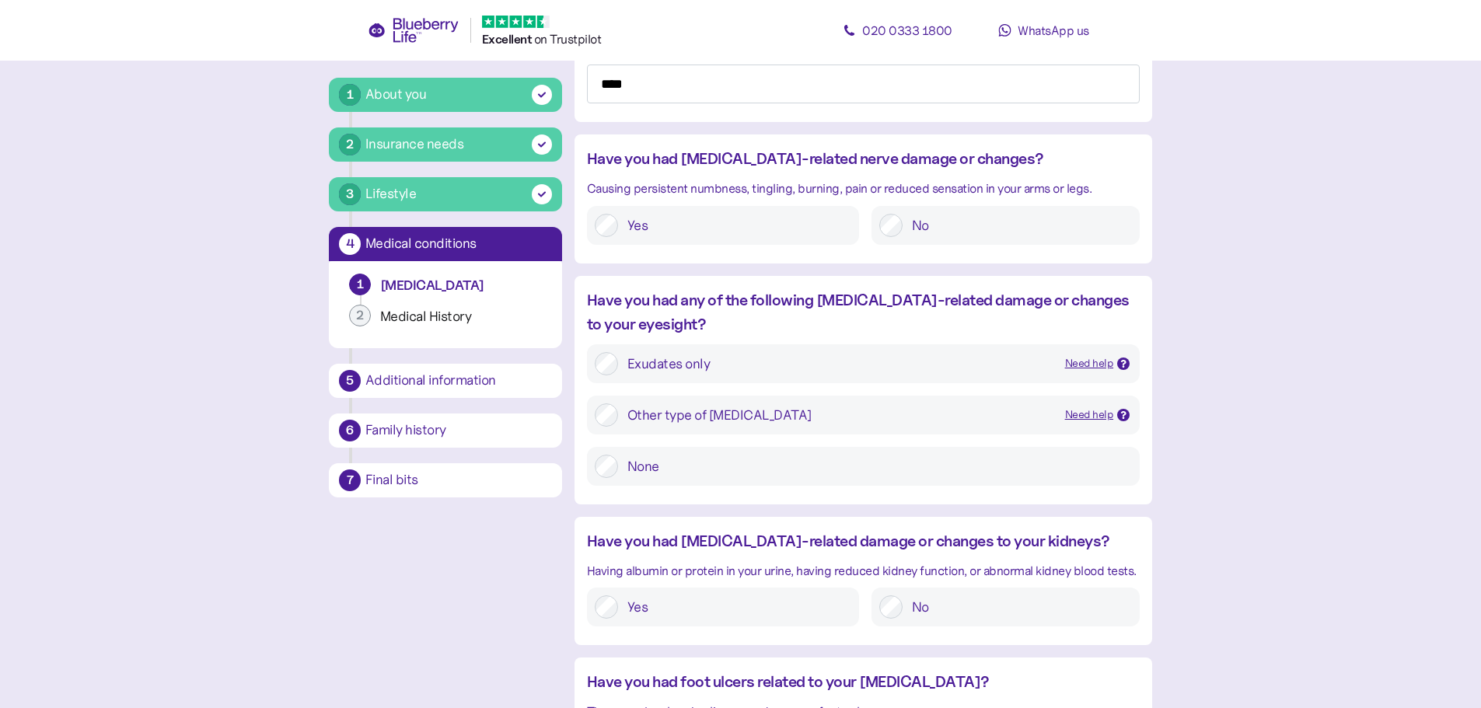
click at [1121, 363] on icon at bounding box center [1124, 364] width 8 height 8
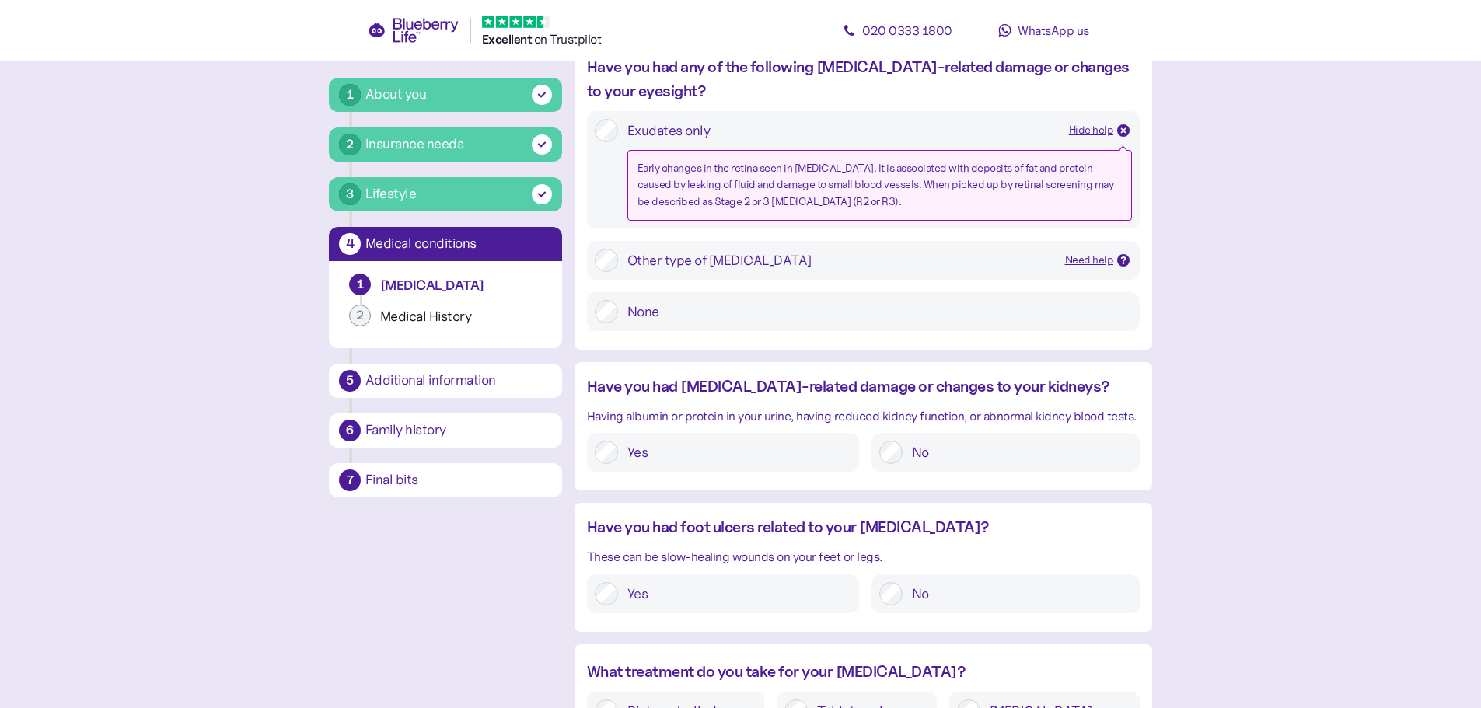
scroll to position [1711, 0]
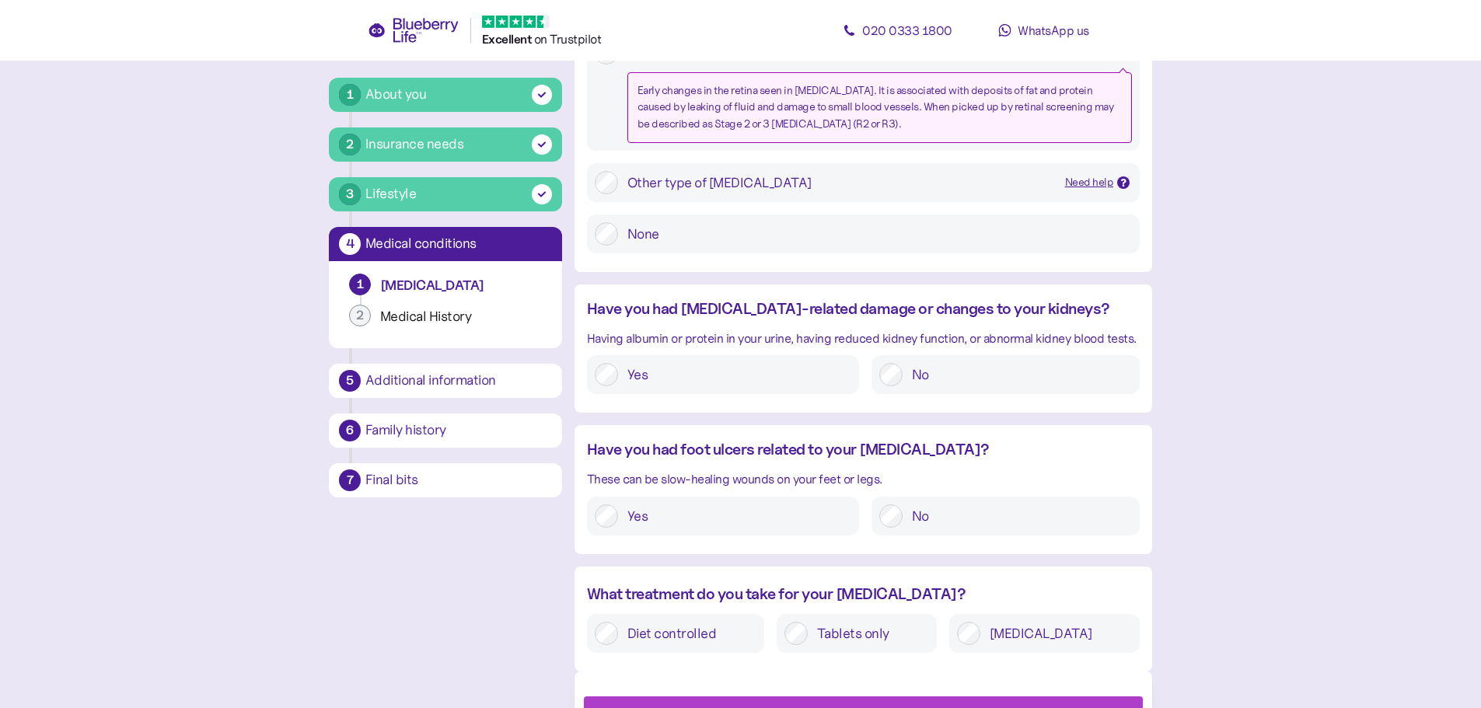
click at [944, 515] on label "No" at bounding box center [1017, 516] width 229 height 23
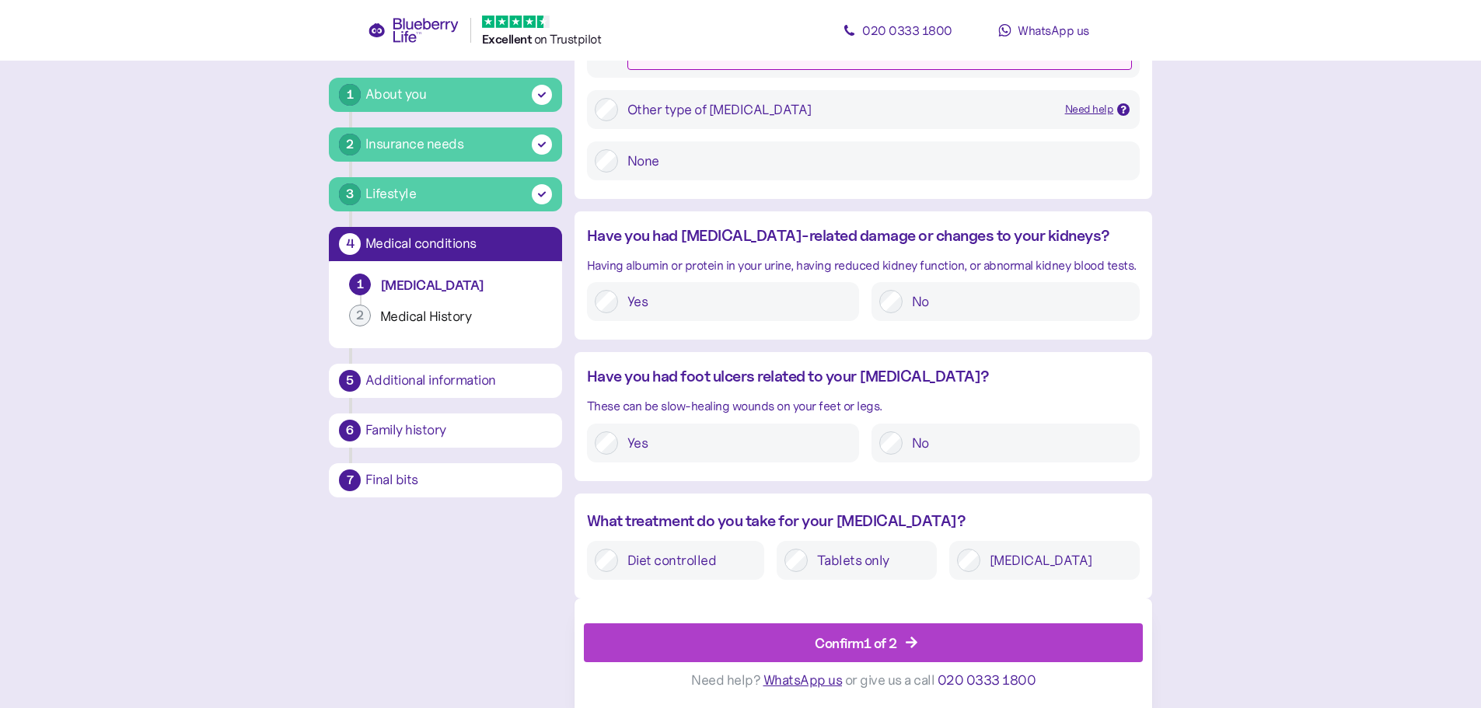
click at [876, 563] on label "Tablets only" at bounding box center [868, 560] width 121 height 23
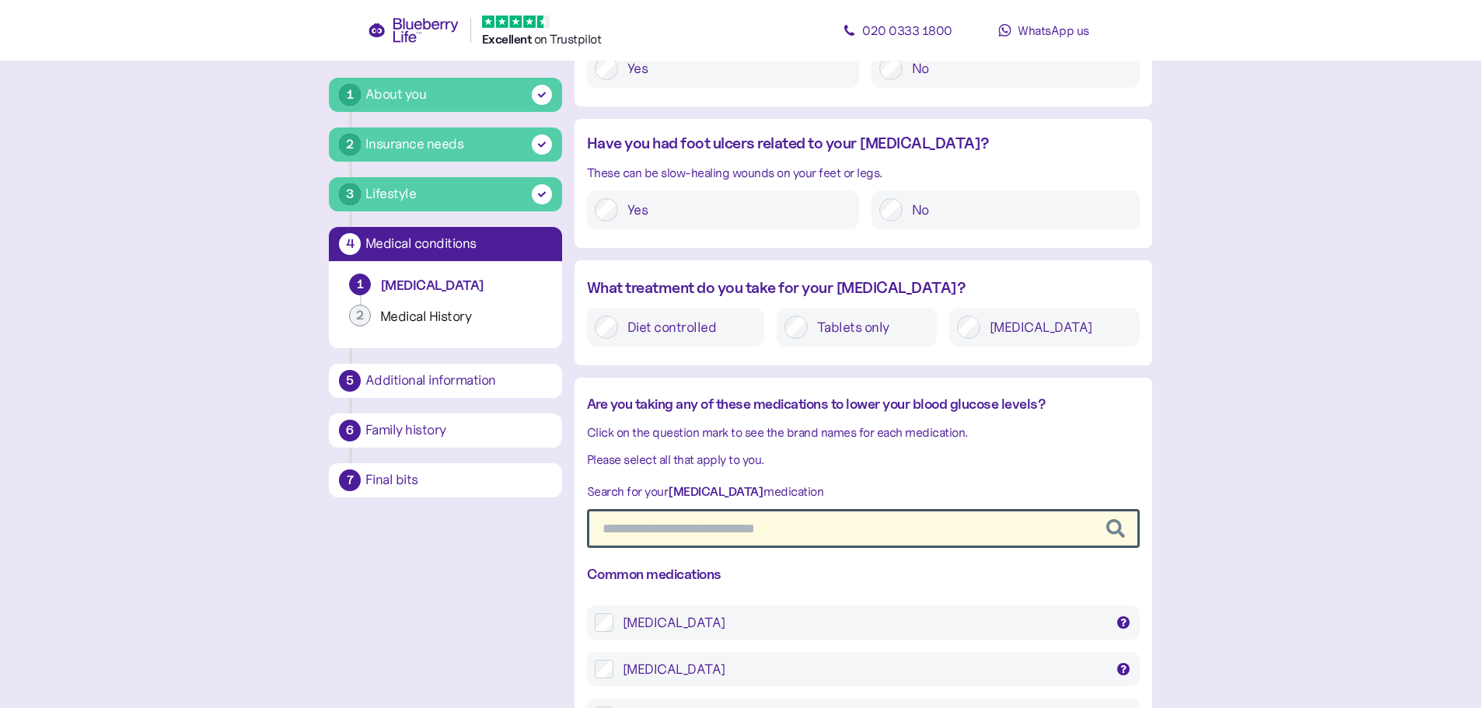
scroll to position [2095, 0]
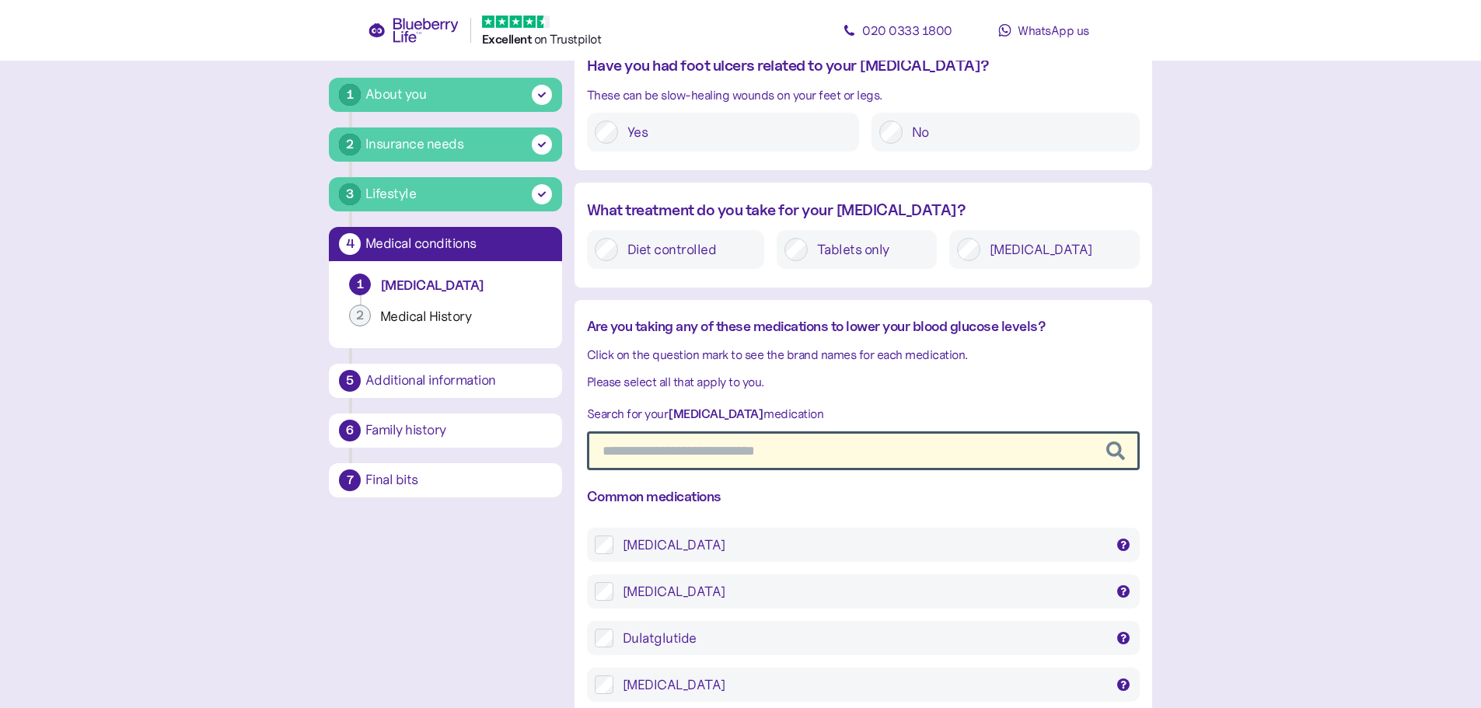
click at [821, 453] on input "text" at bounding box center [863, 451] width 553 height 39
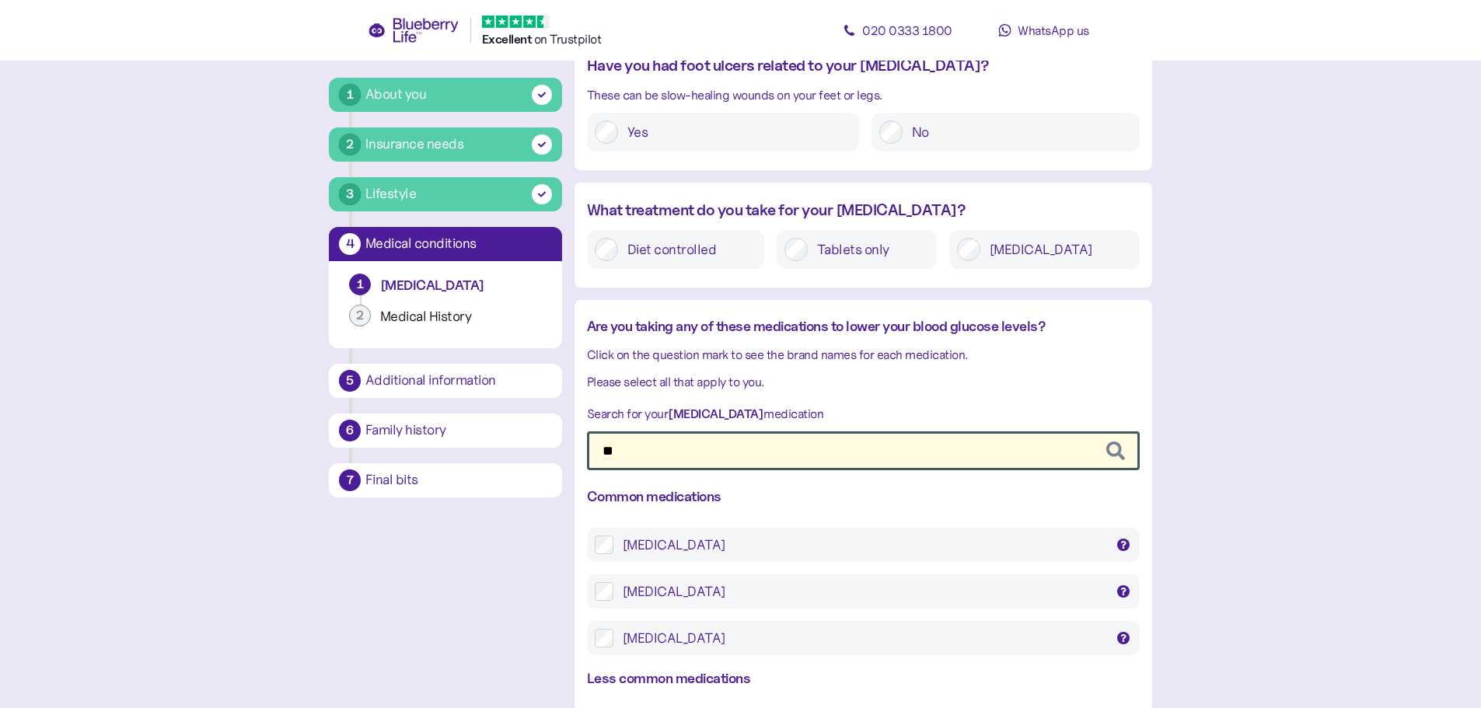
type input "**"
click at [652, 551] on div "Metformin" at bounding box center [864, 545] width 482 height 19
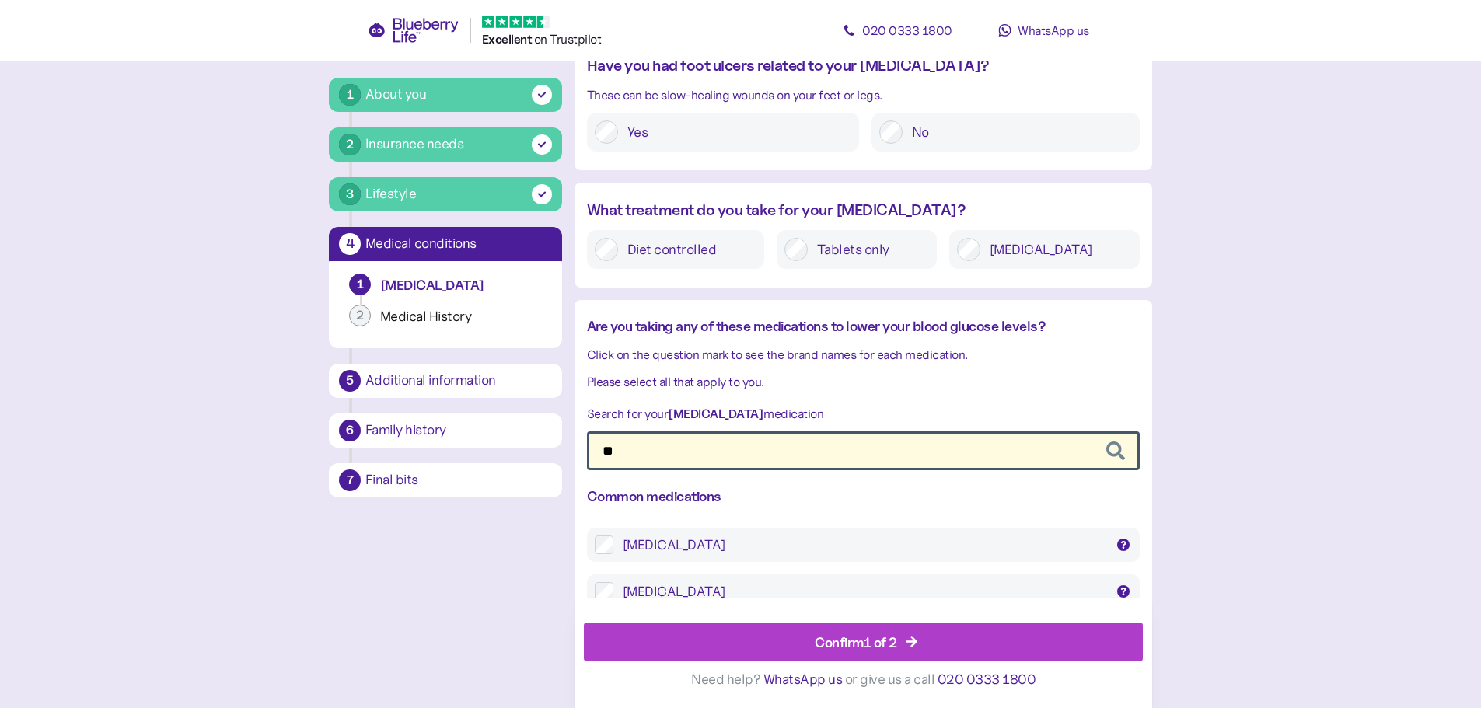
scroll to position [2306, 0]
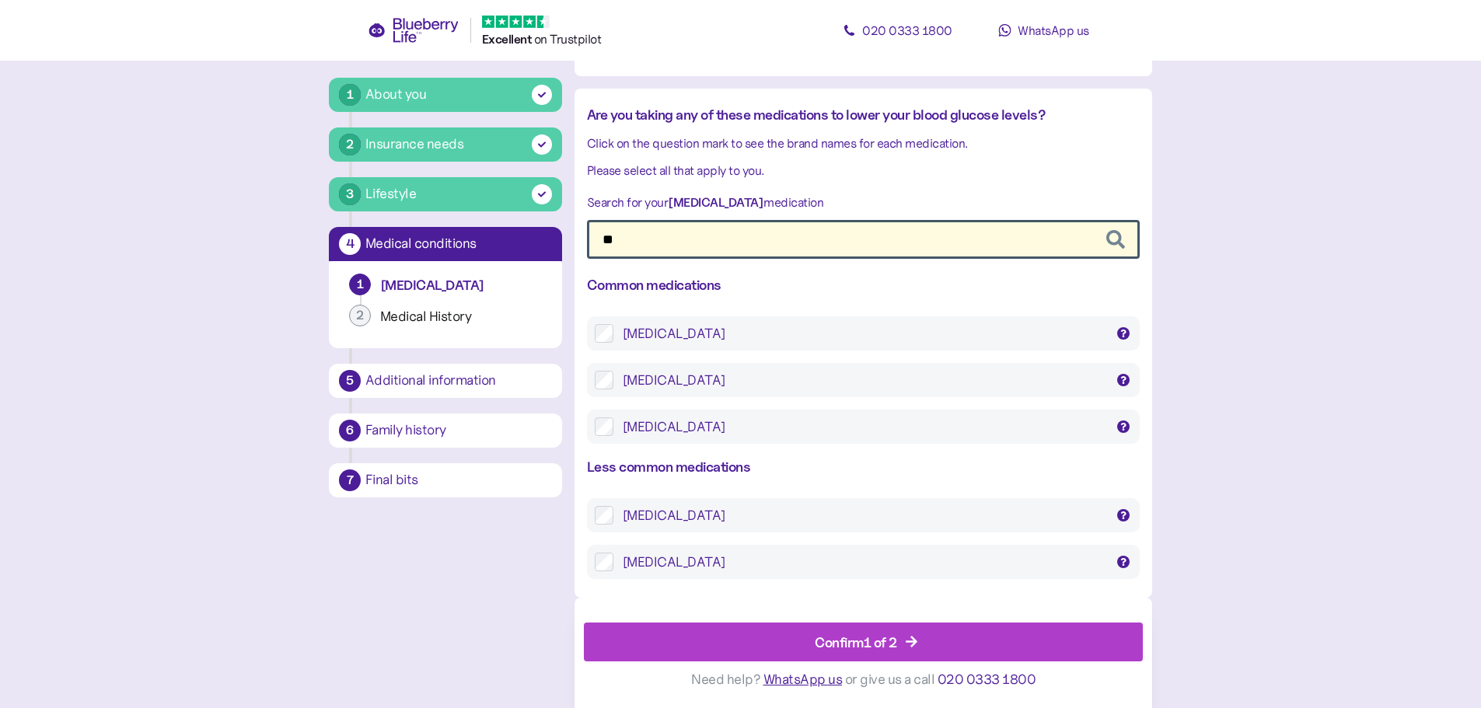
click at [847, 645] on div "Confirm 1 of 2" at bounding box center [856, 642] width 82 height 21
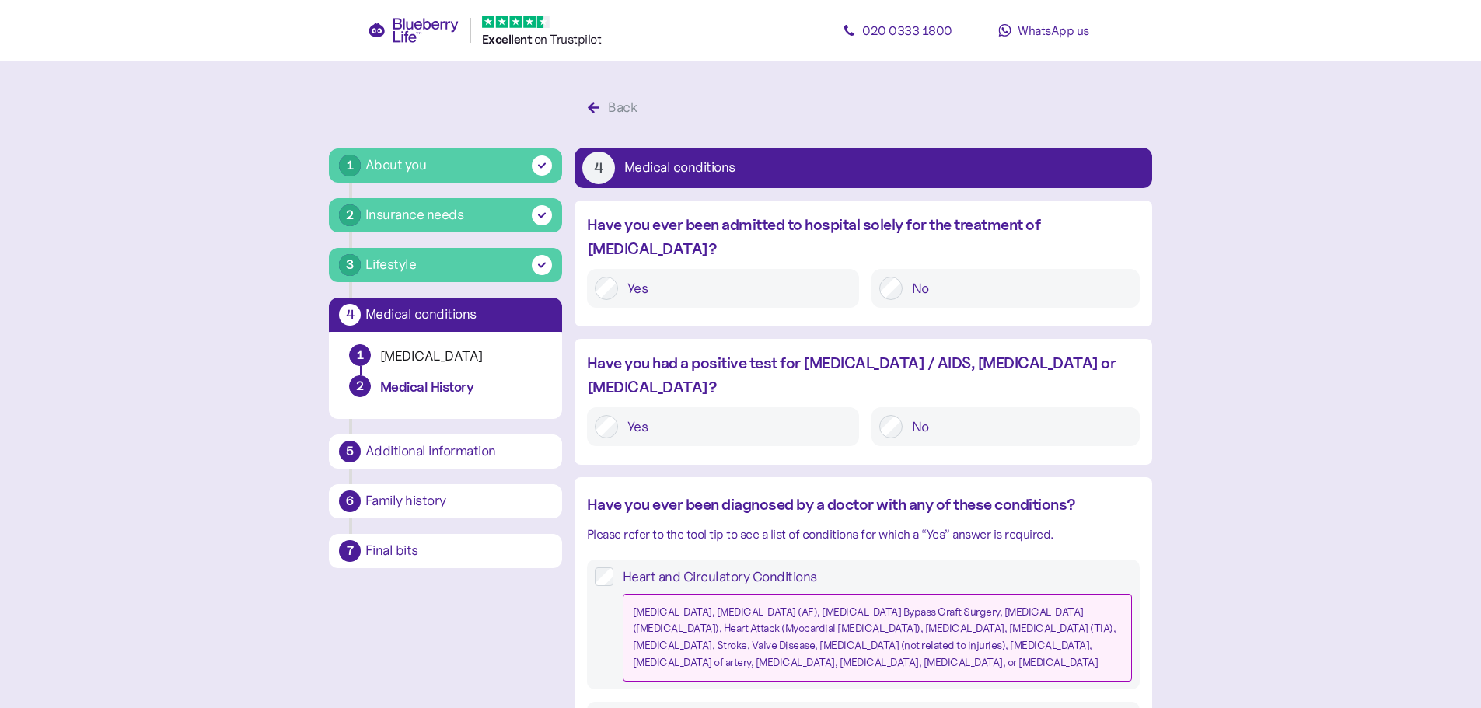
click at [977, 277] on label "No" at bounding box center [1017, 288] width 229 height 23
click at [977, 415] on label "No" at bounding box center [1017, 426] width 229 height 23
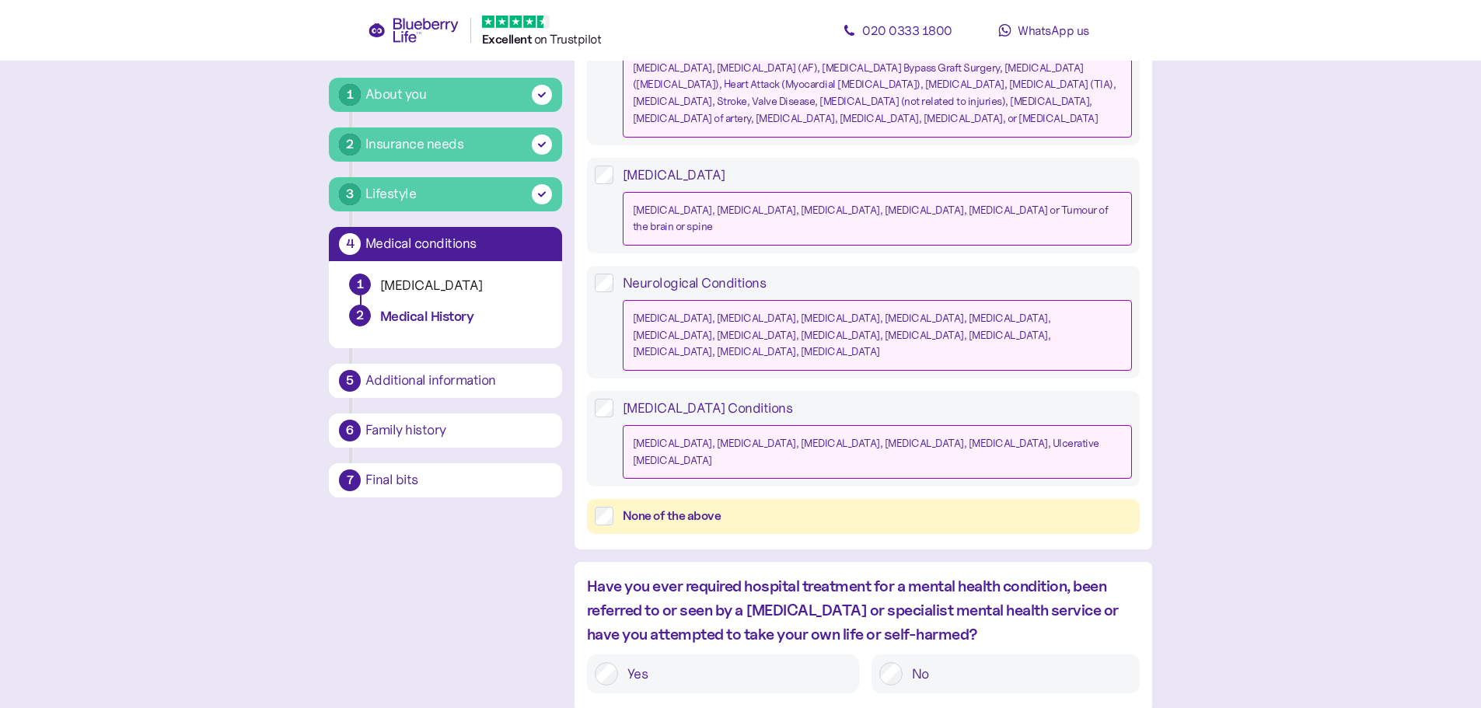
scroll to position [622, 0]
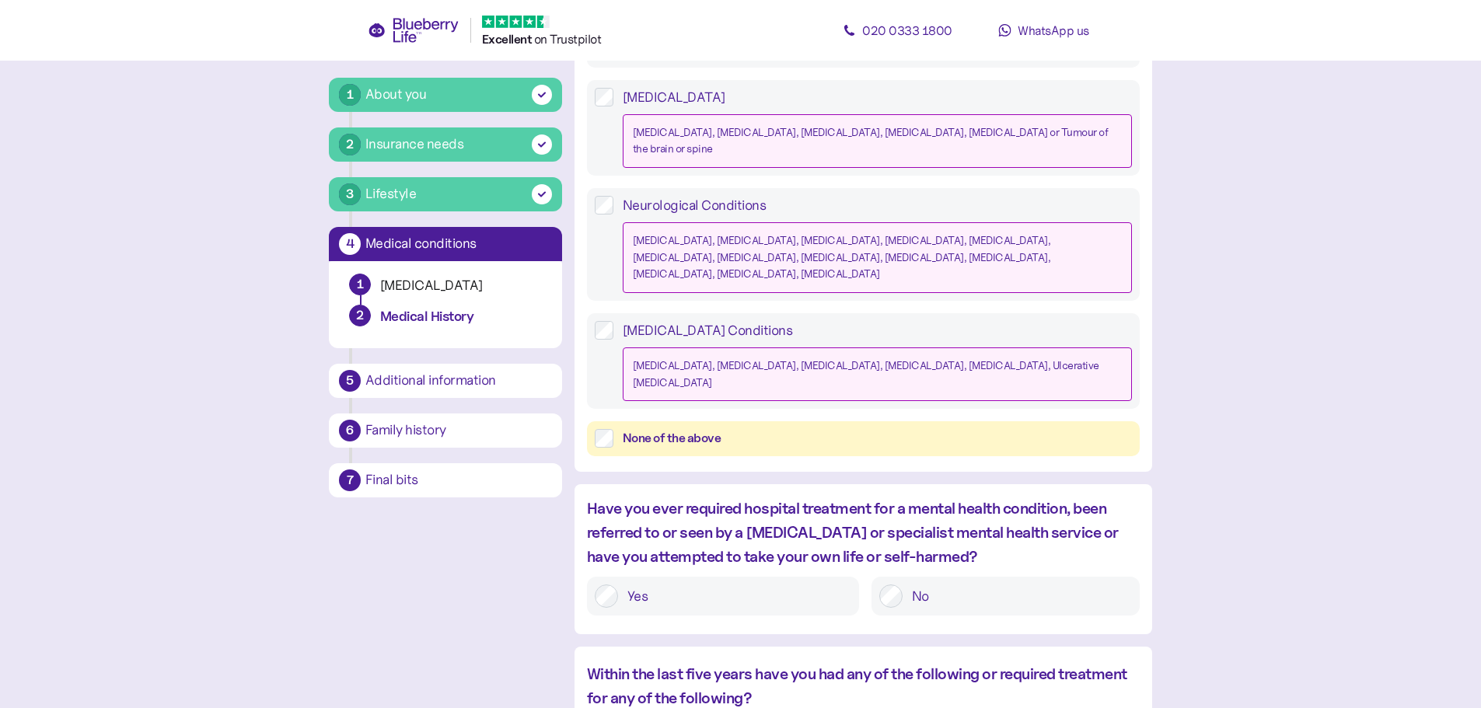
click at [957, 585] on label "No" at bounding box center [1017, 596] width 229 height 23
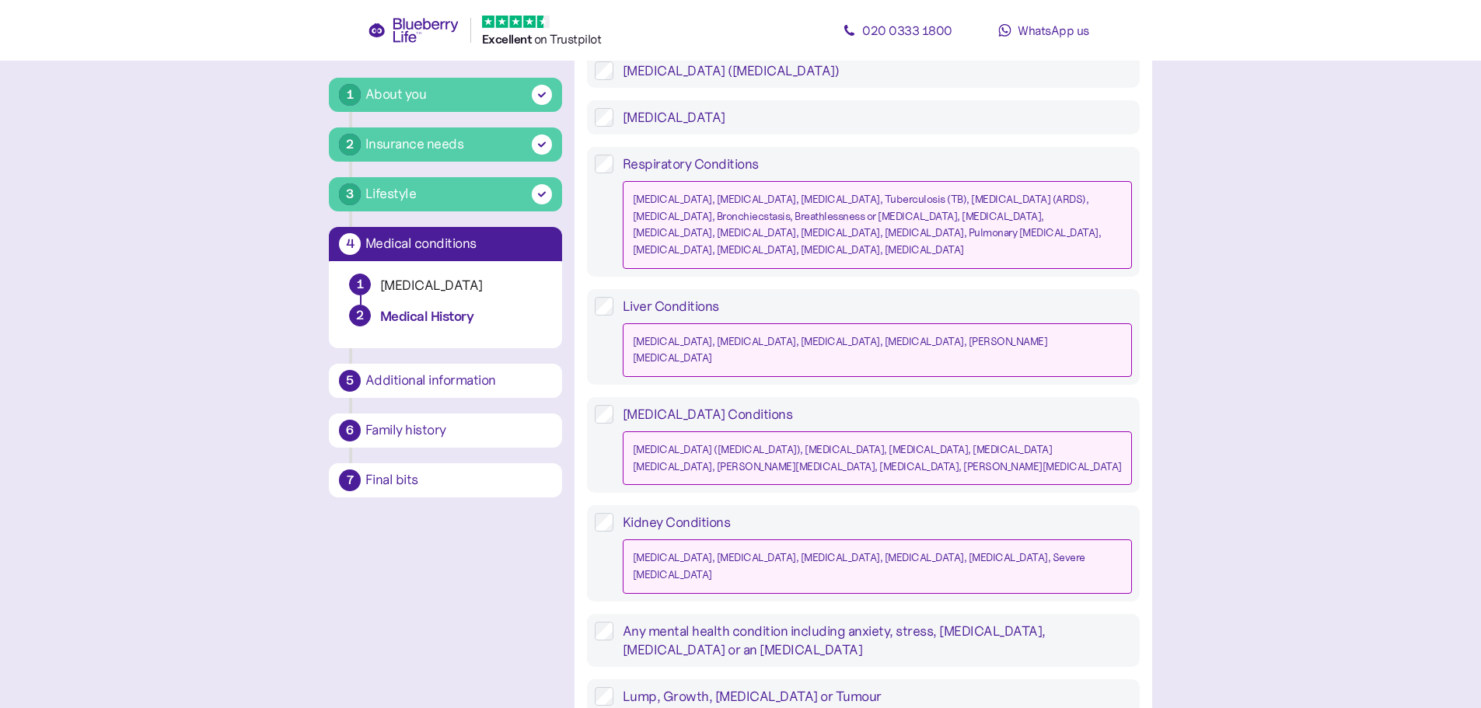
scroll to position [1400, 0]
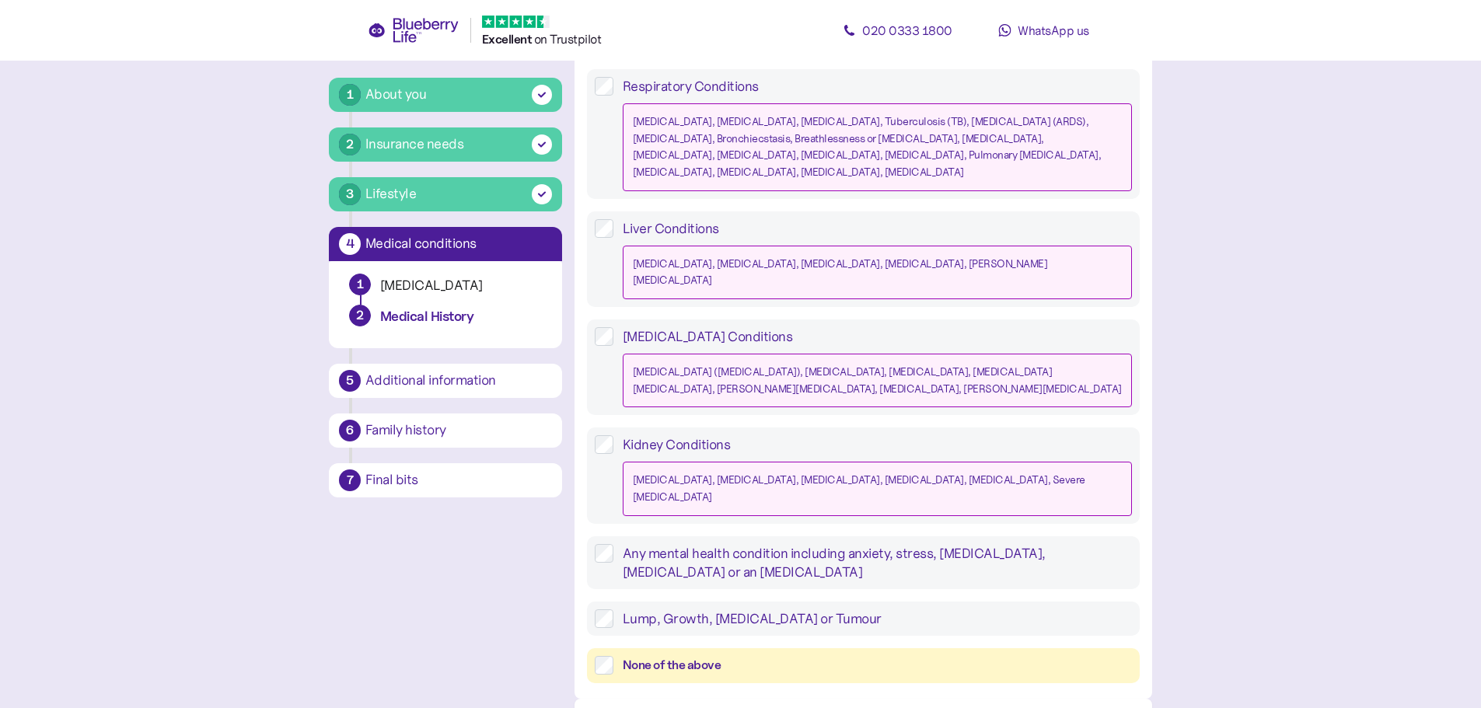
click at [886, 656] on div "None of the above" at bounding box center [877, 665] width 509 height 19
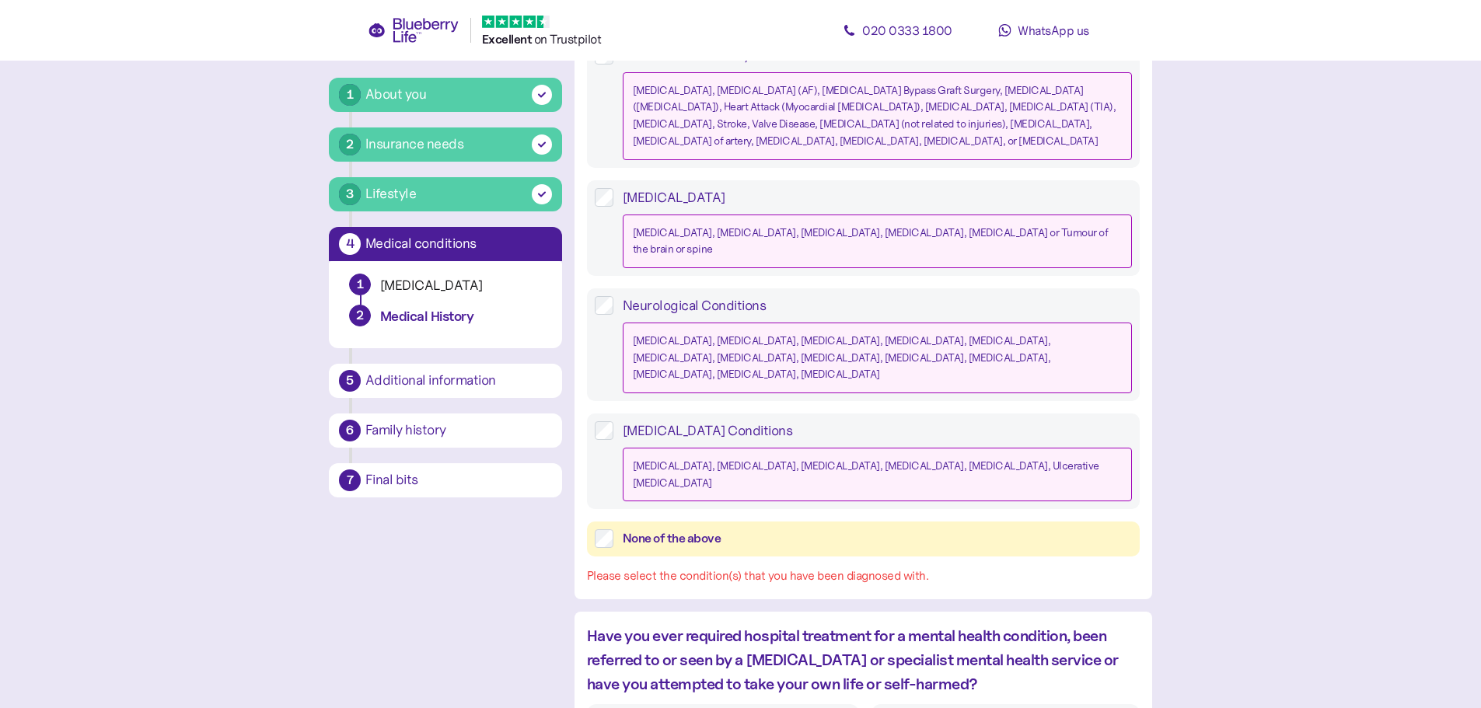
scroll to position [444, 0]
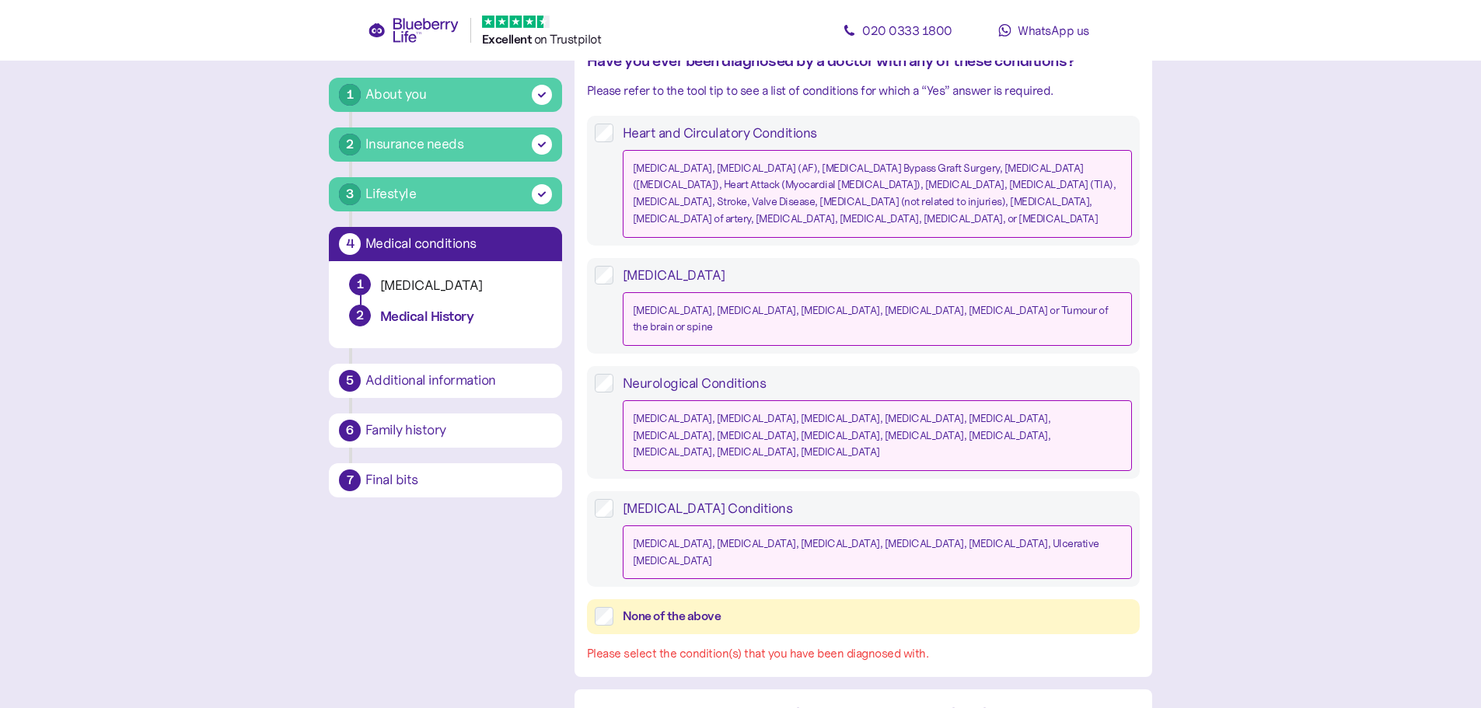
click at [823, 607] on div "None of the above" at bounding box center [877, 616] width 509 height 19
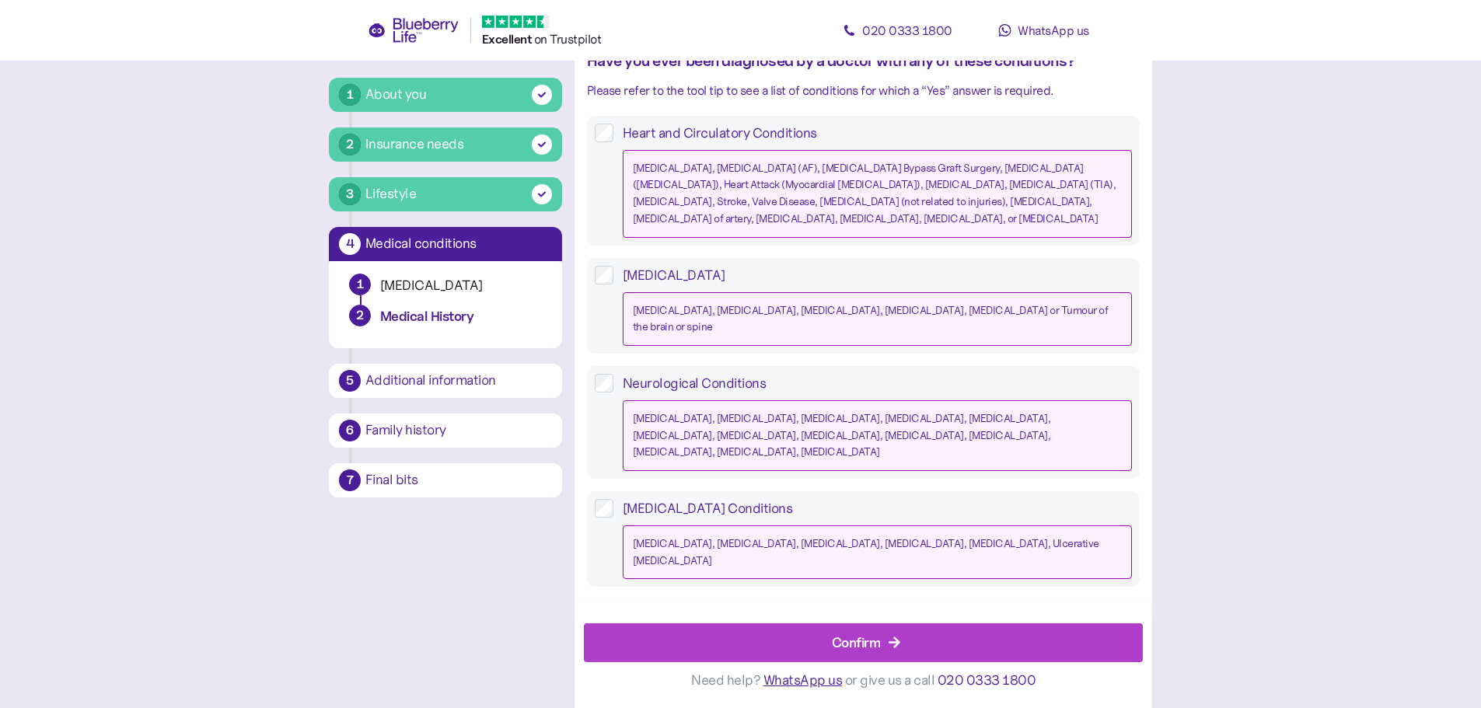
scroll to position [755, 0]
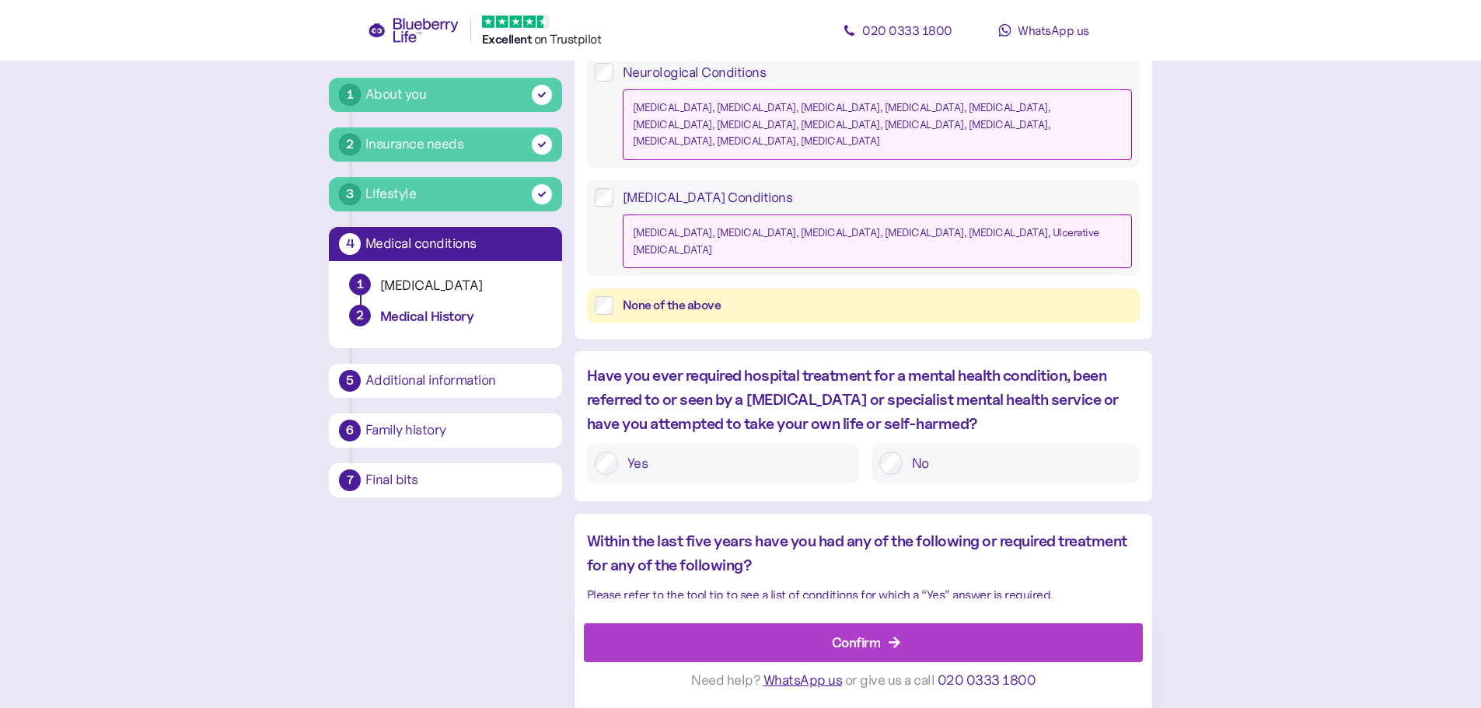
click at [1077, 642] on div "Confirm" at bounding box center [867, 642] width 524 height 37
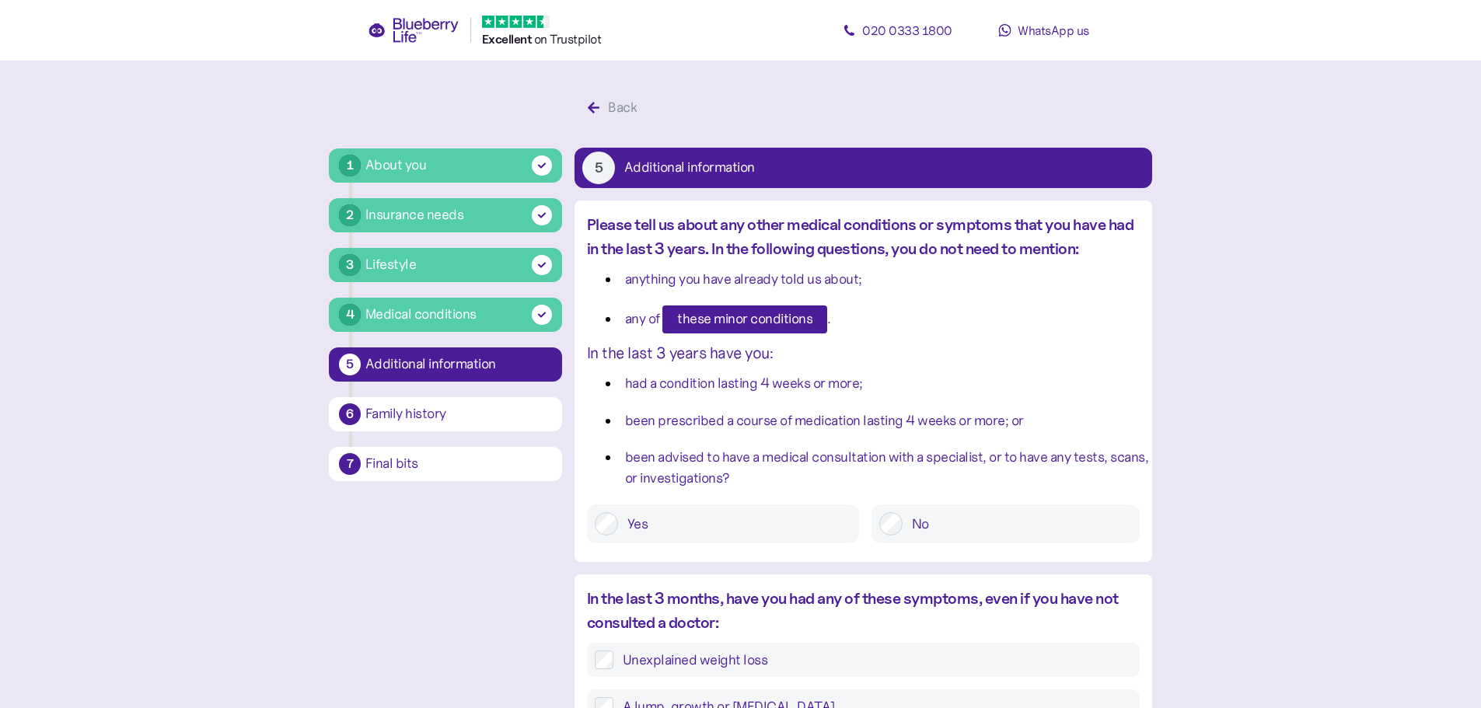
click at [741, 327] on span "these minor conditions" at bounding box center [744, 319] width 135 height 26
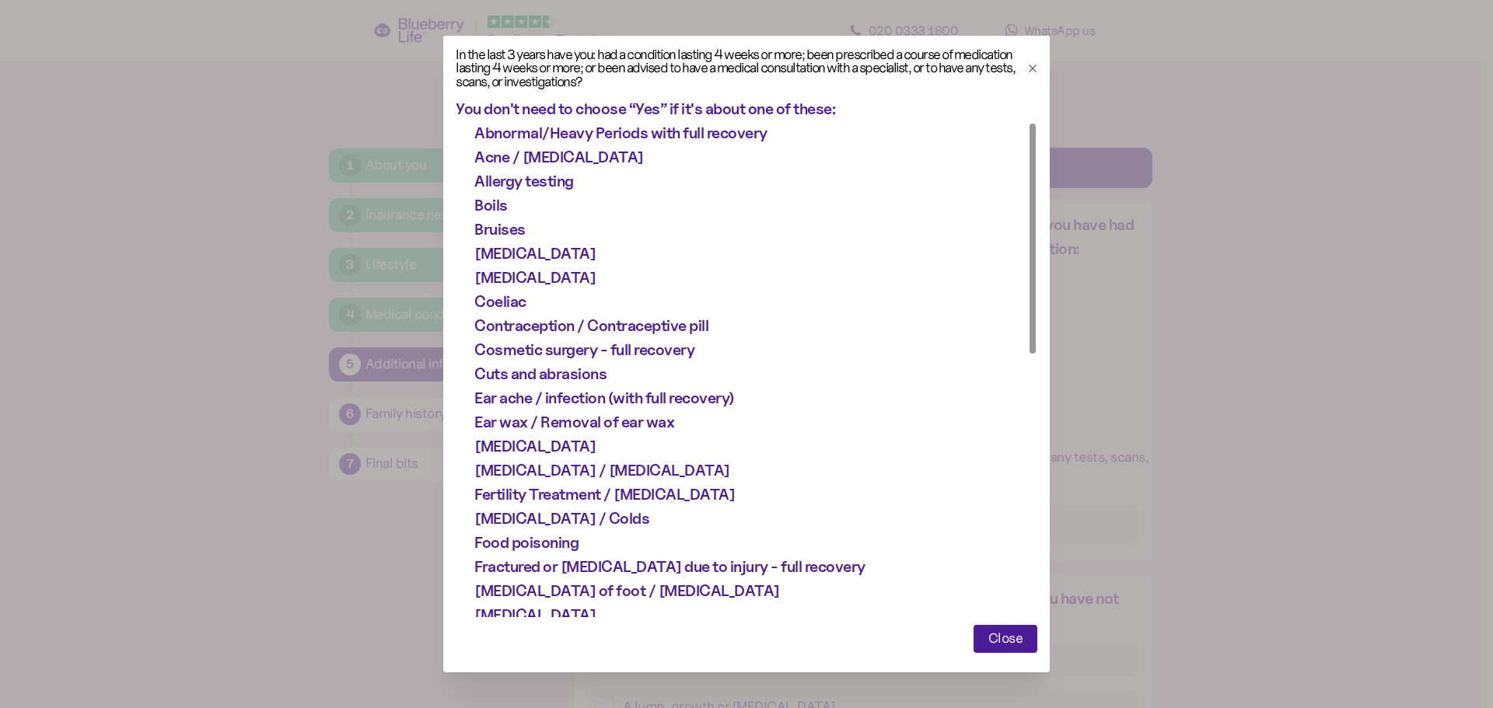
click at [991, 629] on span "Close" at bounding box center [1005, 639] width 35 height 26
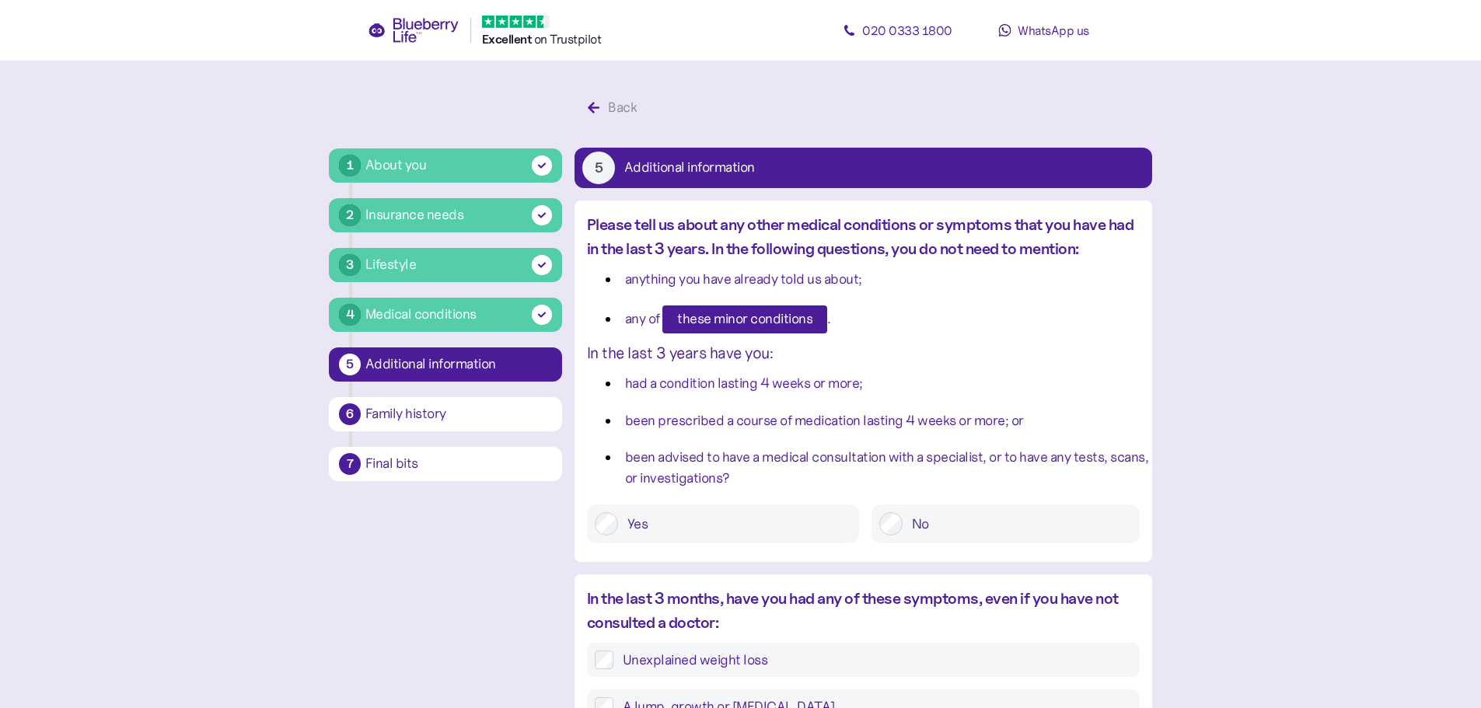
click at [907, 529] on label "No" at bounding box center [1017, 523] width 229 height 23
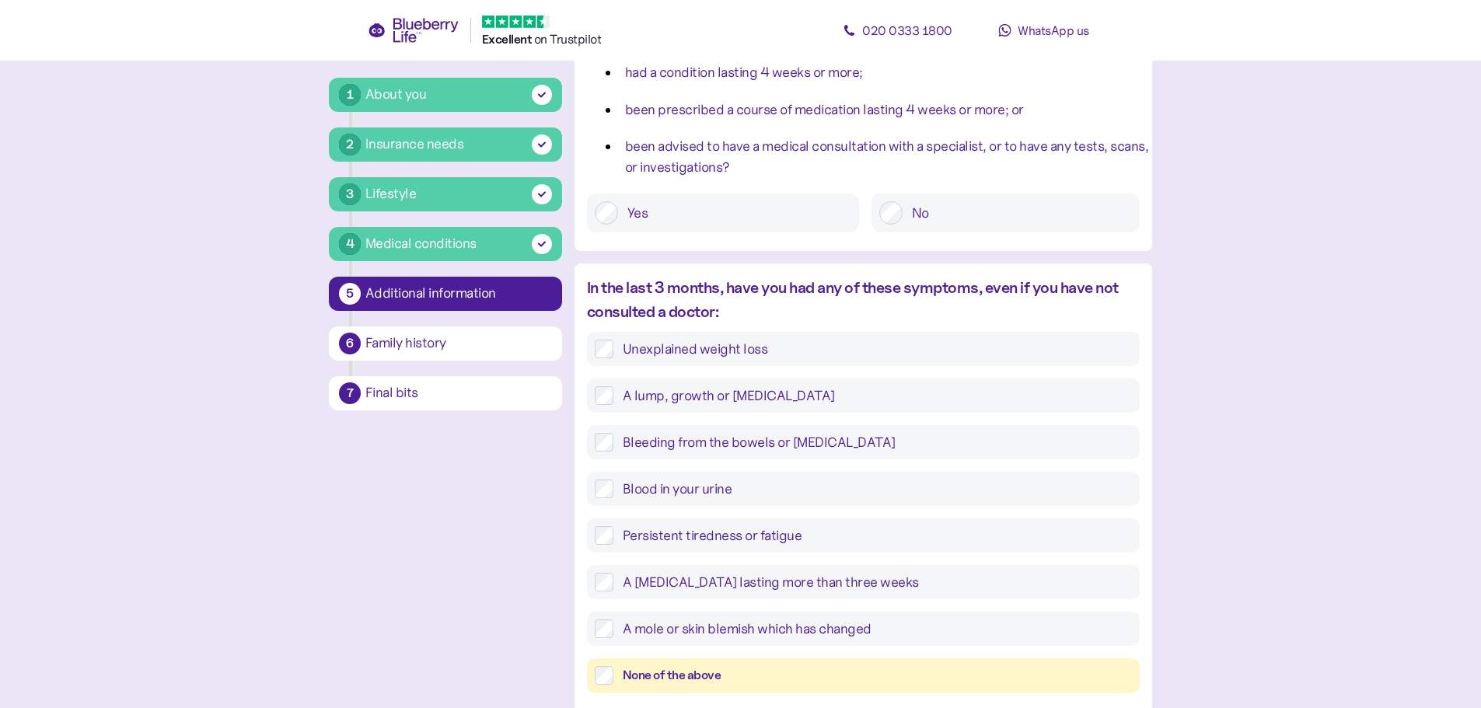
scroll to position [389, 0]
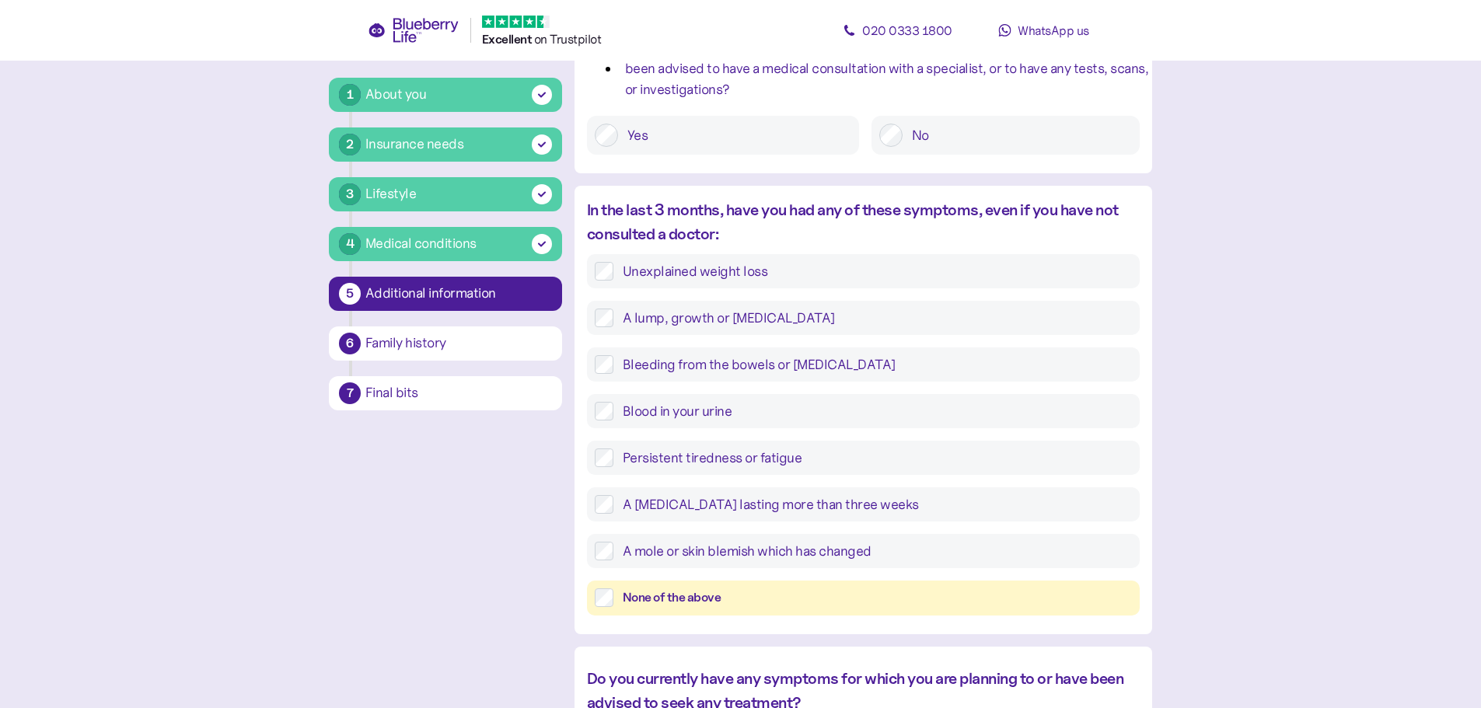
click at [715, 594] on div "None of the above" at bounding box center [877, 598] width 509 height 19
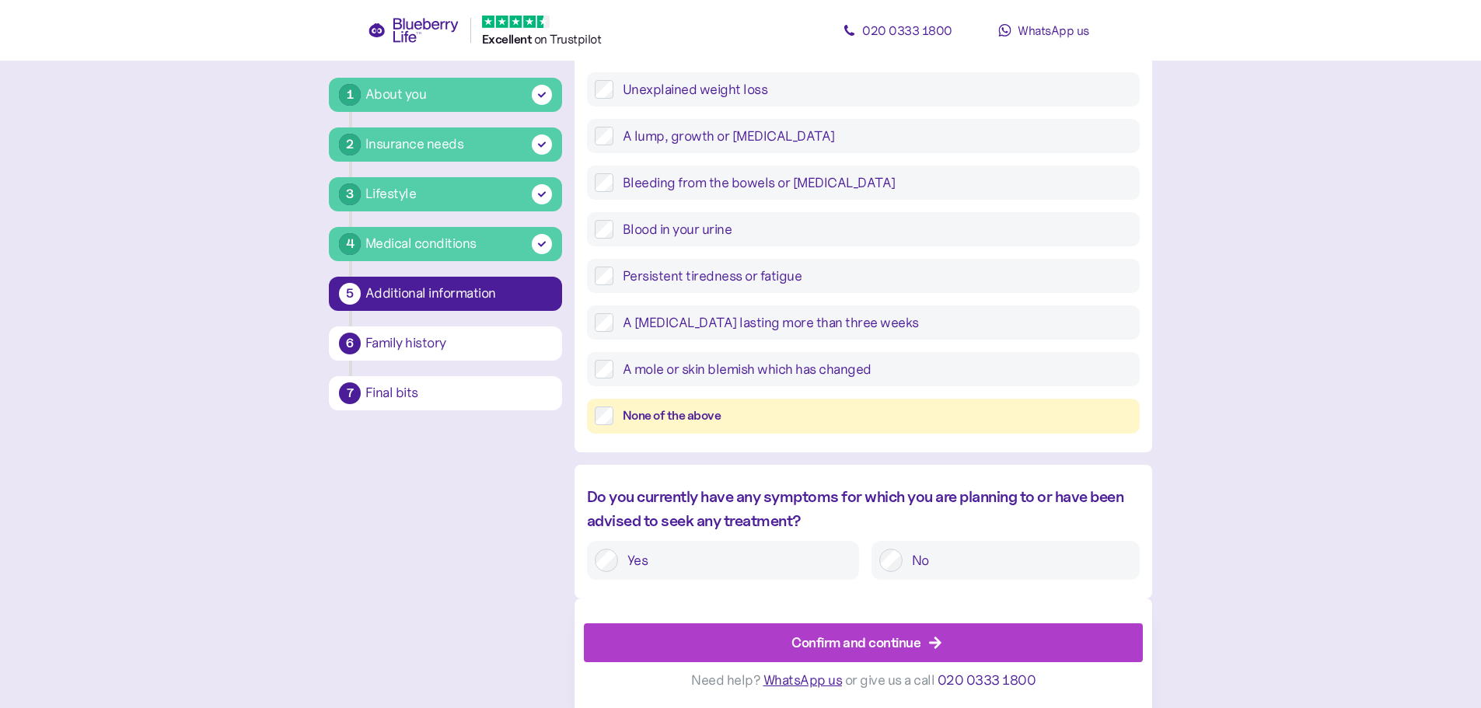
click at [959, 559] on label "No" at bounding box center [1017, 560] width 229 height 23
click at [965, 649] on div "Confirm and continue" at bounding box center [867, 642] width 524 height 37
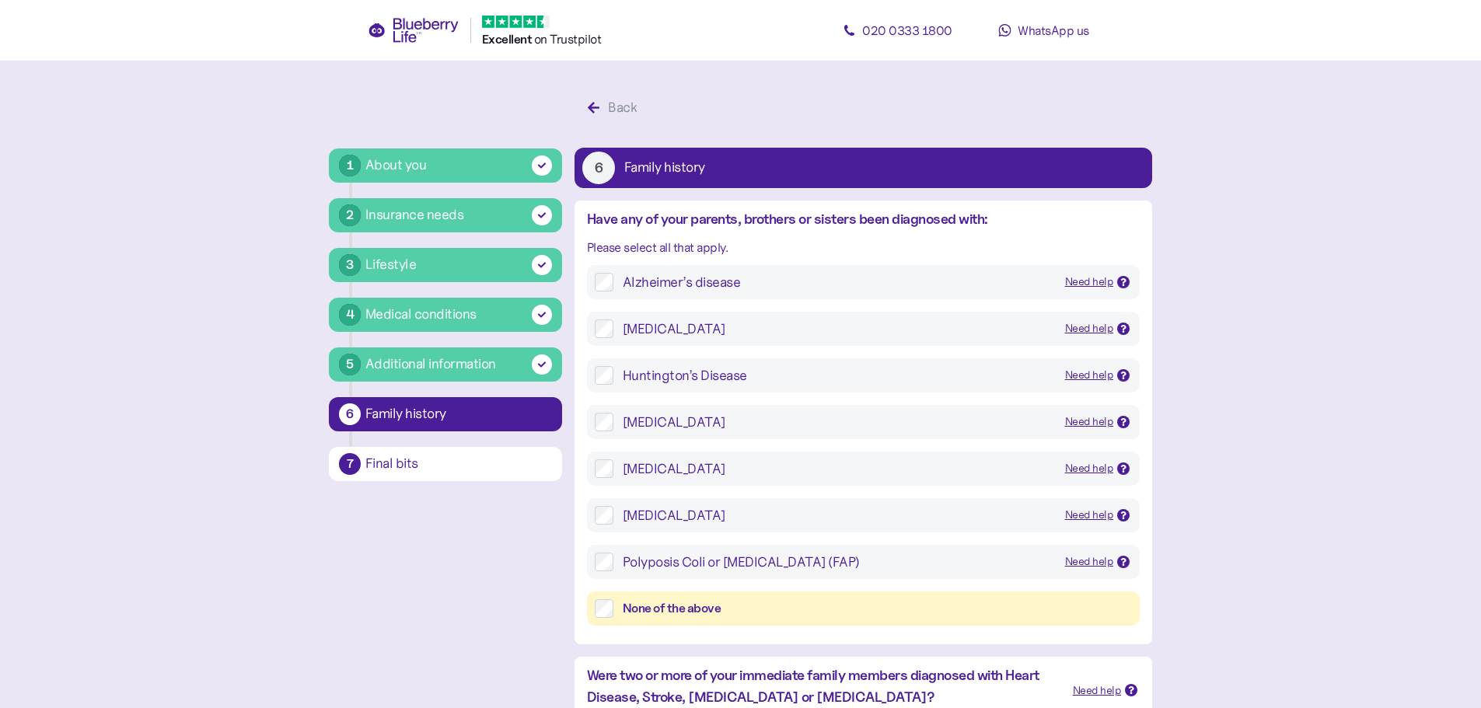
click at [631, 609] on div "None of the above" at bounding box center [877, 609] width 509 height 19
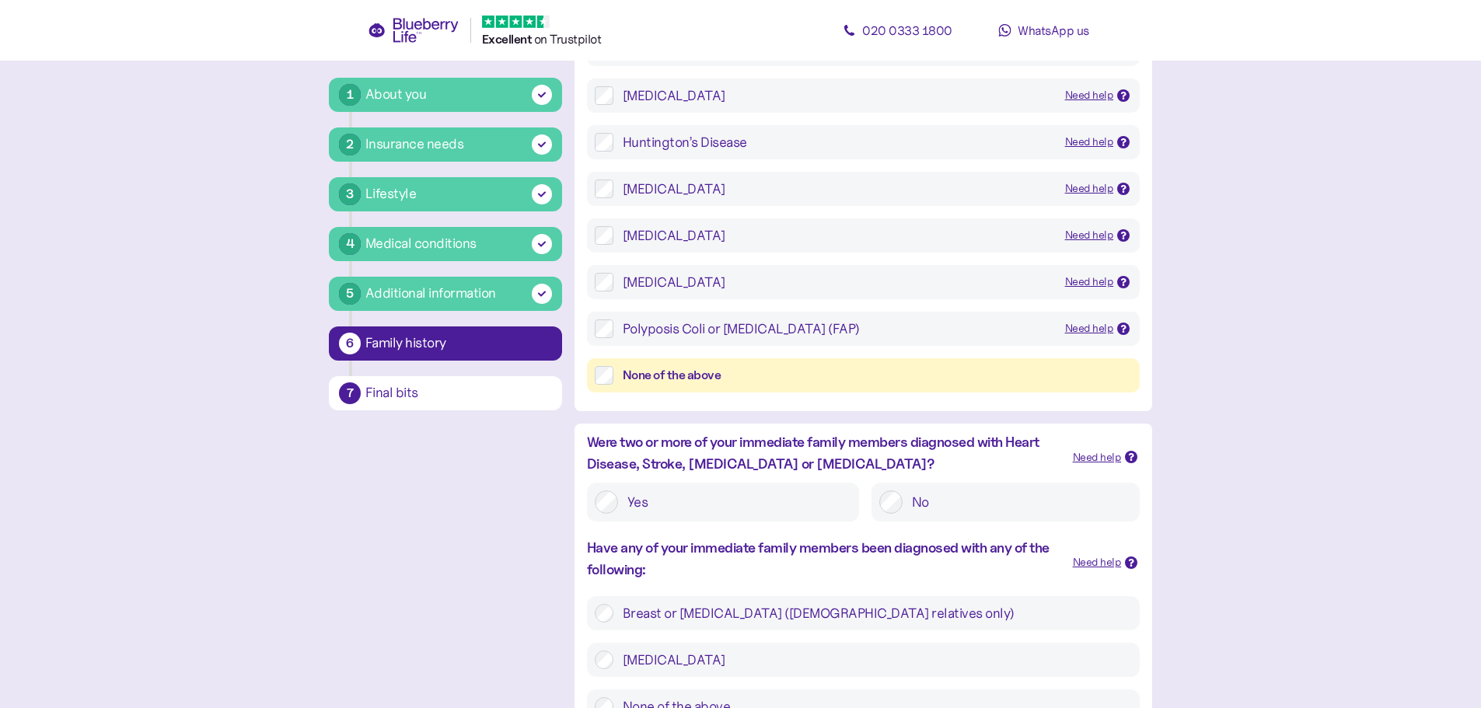
scroll to position [362, 0]
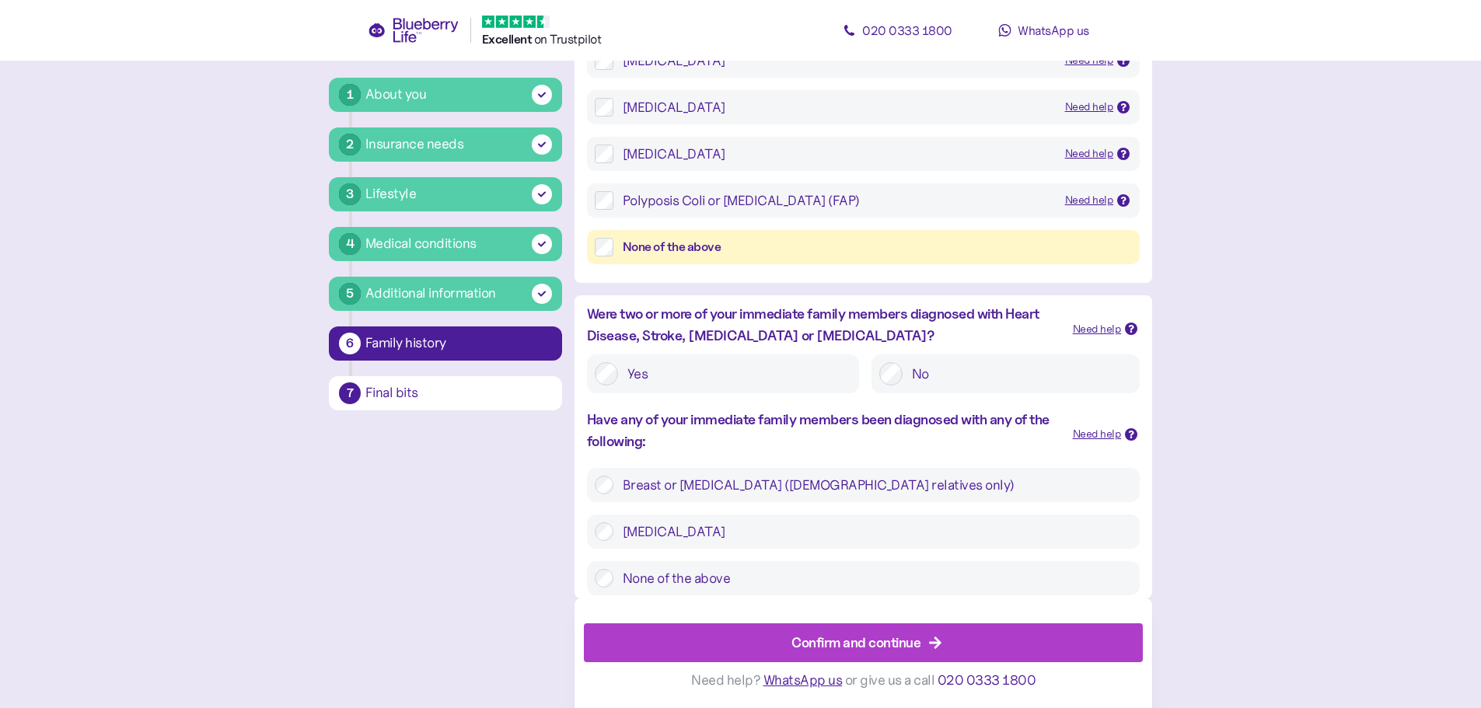
click at [638, 585] on label "None of the above" at bounding box center [873, 578] width 519 height 19
click at [862, 651] on div "Confirm and continue" at bounding box center [856, 642] width 129 height 21
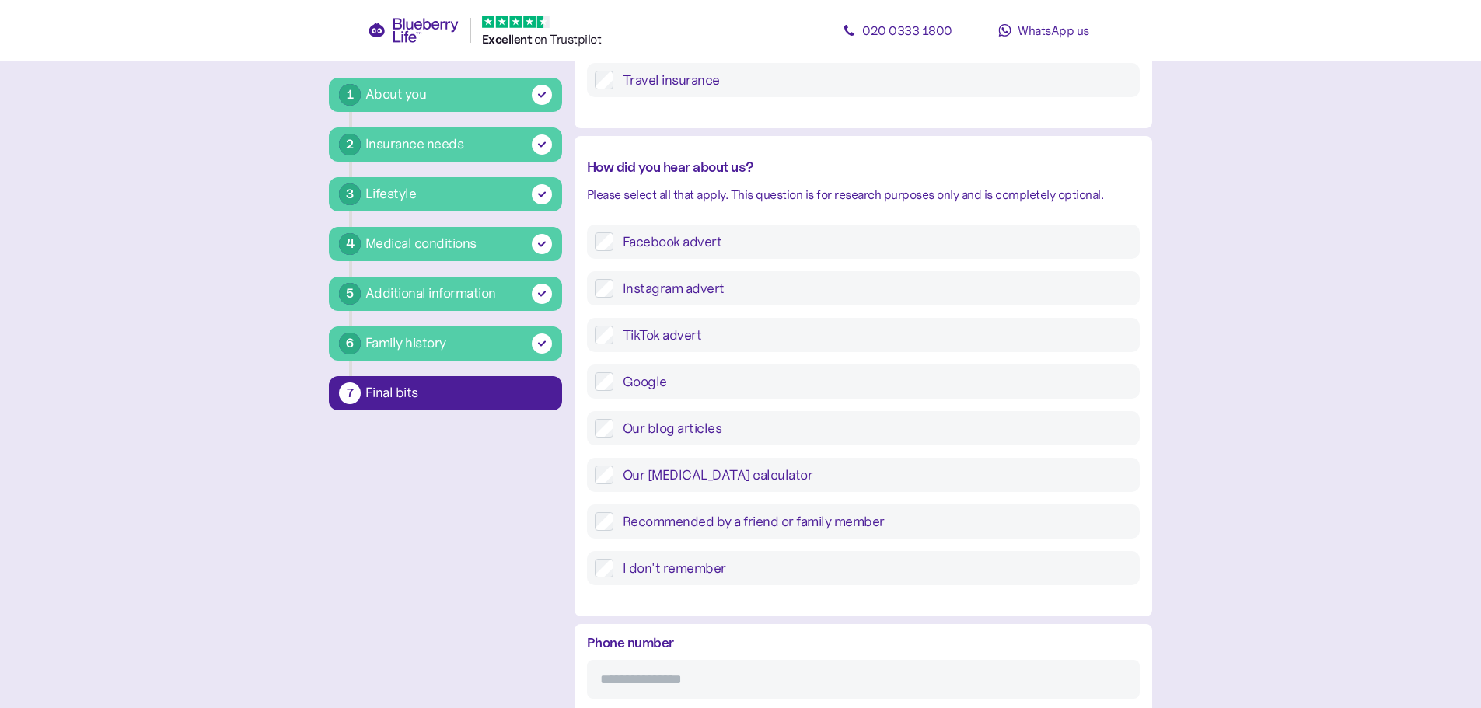
scroll to position [540, 0]
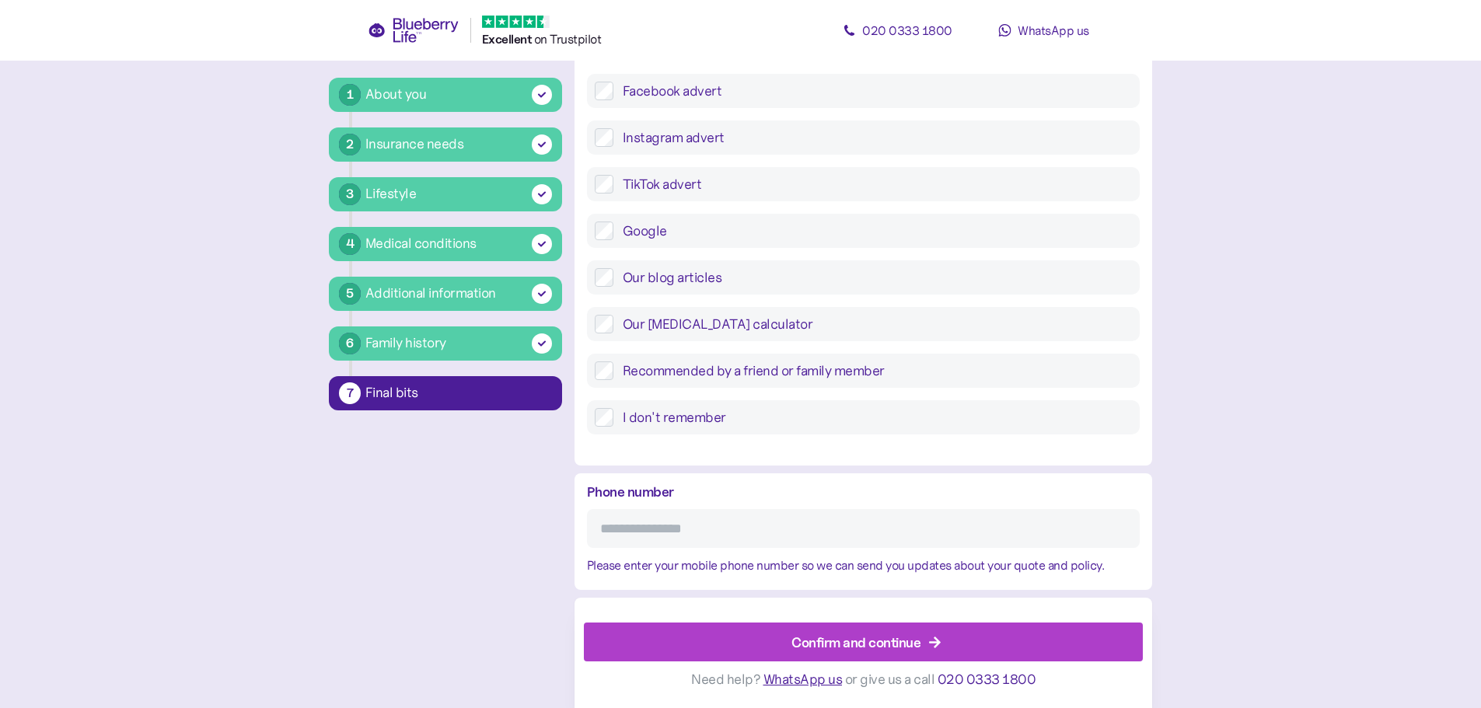
click at [1086, 532] on input "Phone number" at bounding box center [863, 528] width 553 height 39
type input "*"
type input "**********"
click at [963, 645] on div "Confirm and continue" at bounding box center [867, 642] width 524 height 37
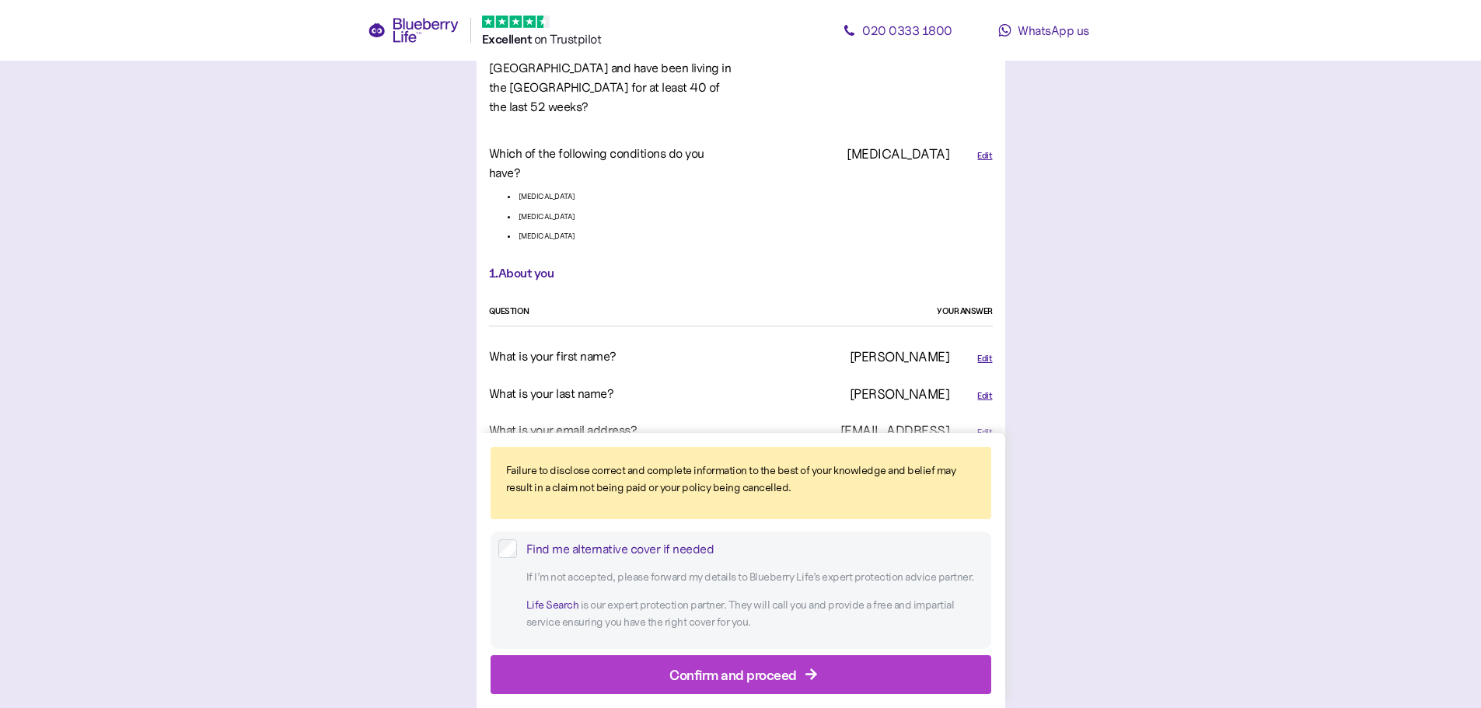
scroll to position [467, 0]
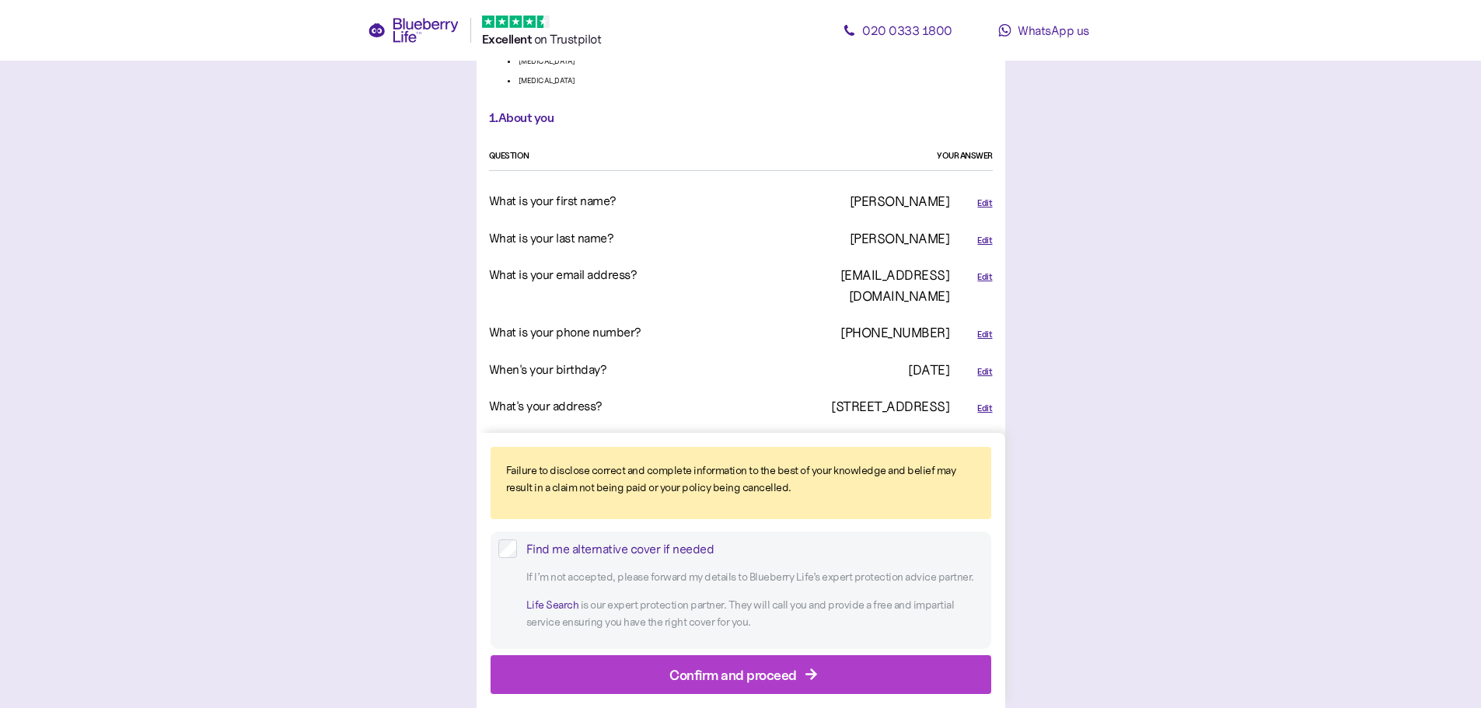
click at [751, 673] on div "Confirm and proceed" at bounding box center [734, 674] width 128 height 21
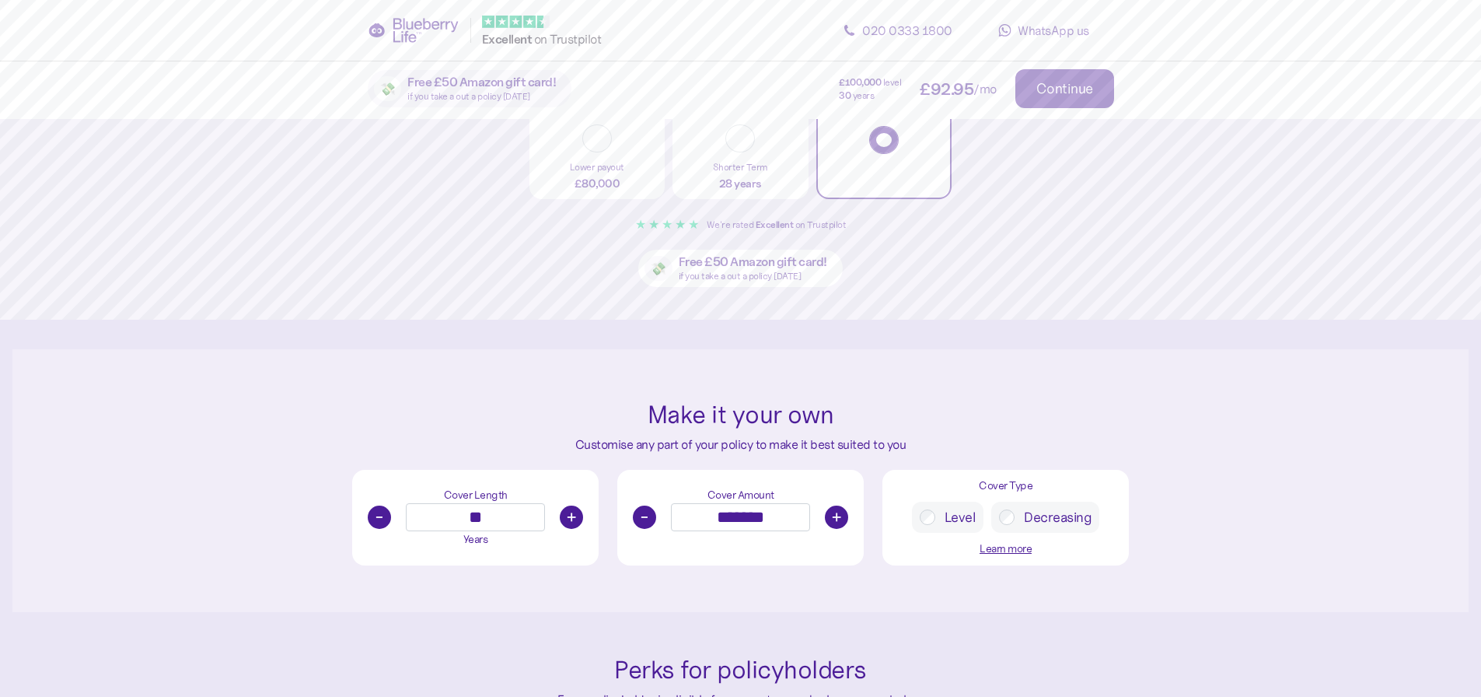
scroll to position [467, 0]
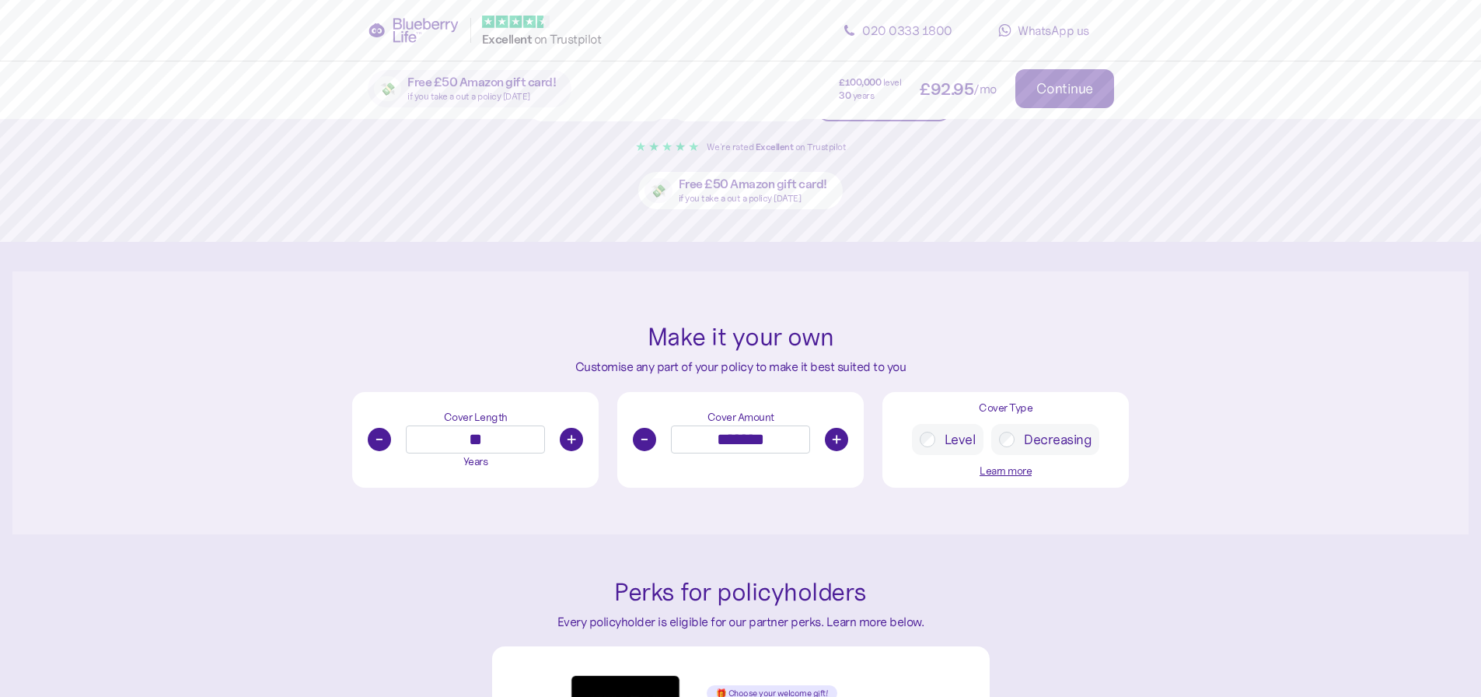
click at [638, 442] on button "-" at bounding box center [644, 439] width 23 height 23
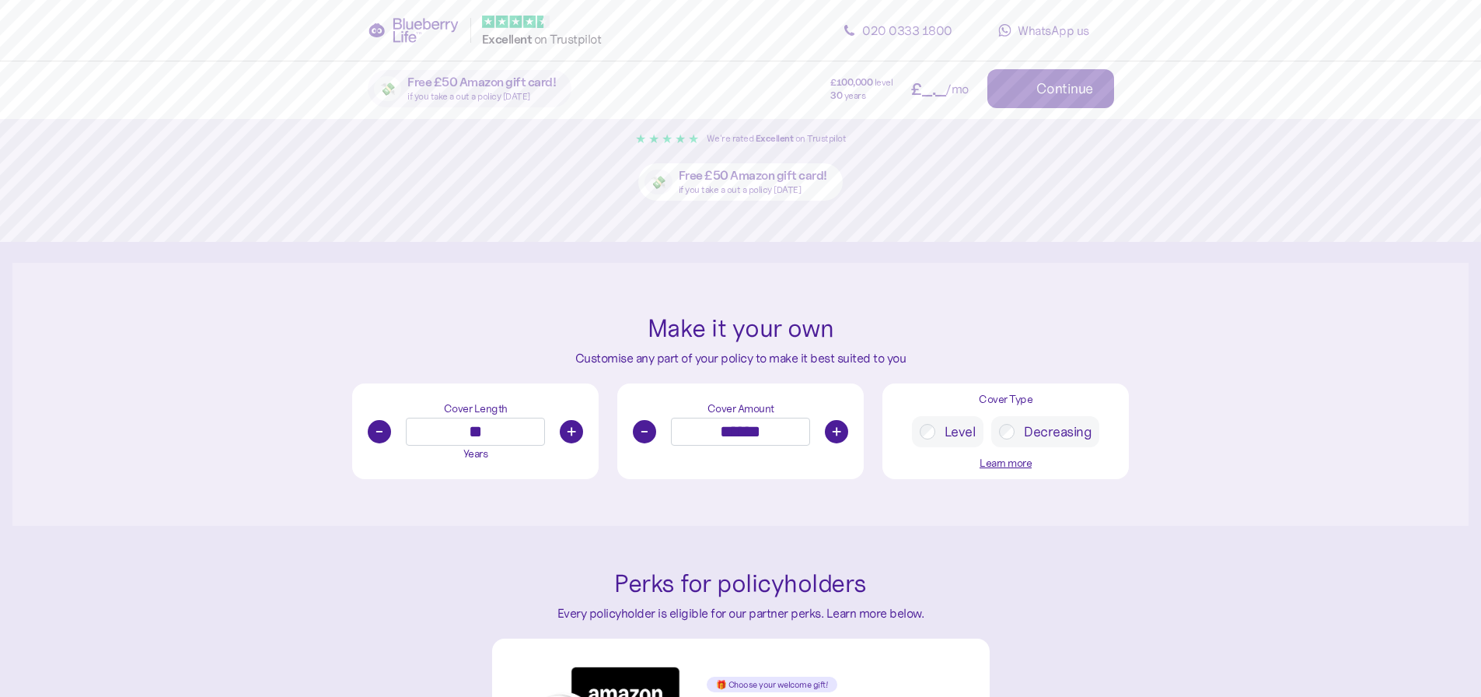
click at [638, 442] on div "- ****** +" at bounding box center [740, 432] width 231 height 28
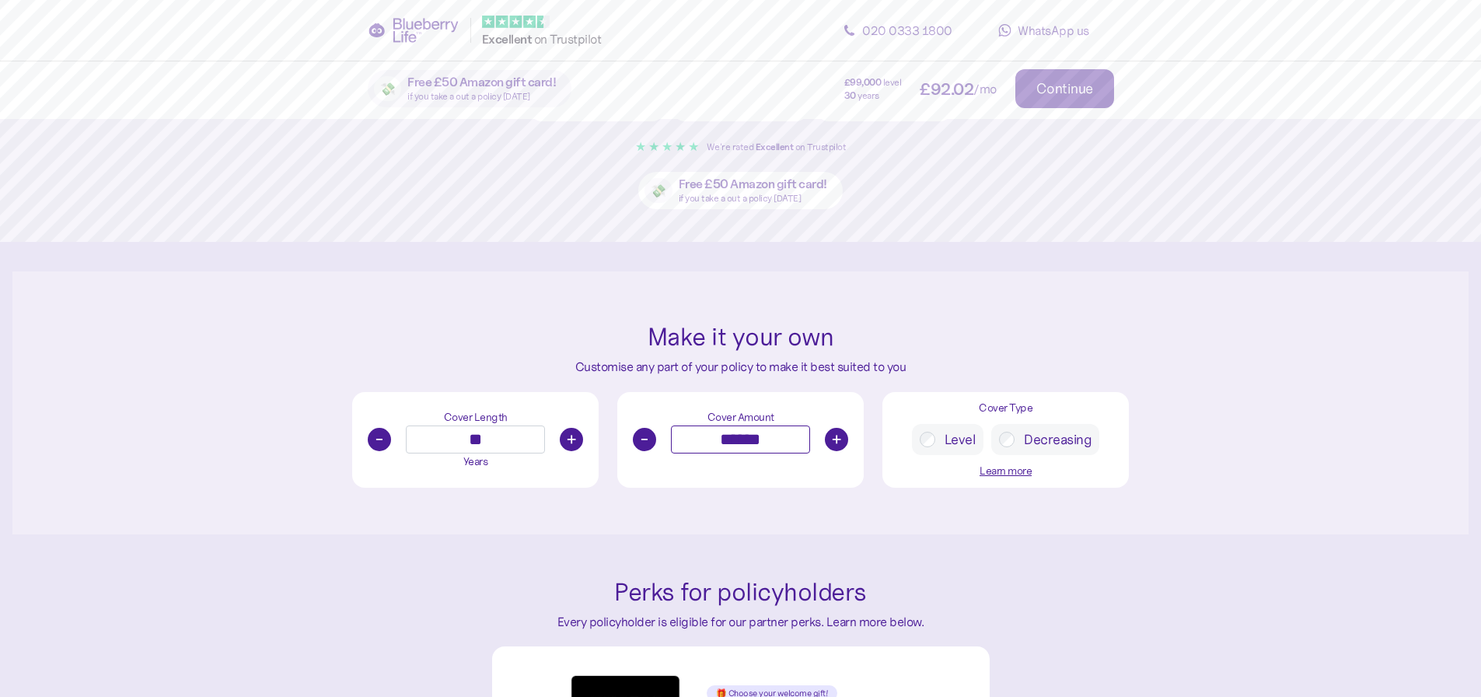
click at [722, 443] on input "******" at bounding box center [740, 439] width 138 height 28
type input "******"
click at [1194, 512] on div "Make it your own Customise any part of your policy to make it best suited to yo…" at bounding box center [740, 402] width 1457 height 263
click at [1093, 443] on div "Decreasing" at bounding box center [1045, 439] width 108 height 31
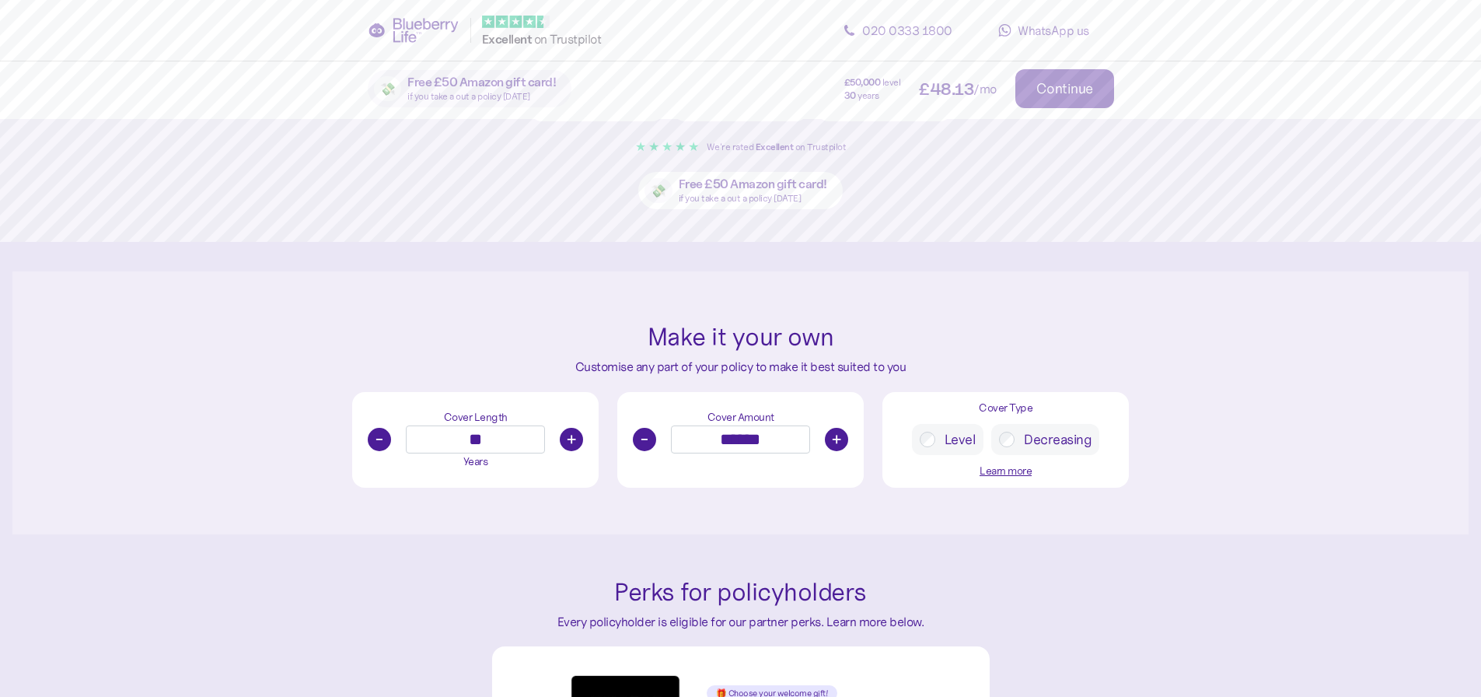
click at [1043, 436] on label "Decreasing" at bounding box center [1053, 440] width 77 height 16
click at [1018, 467] on div "Learn more" at bounding box center [1006, 471] width 52 height 17
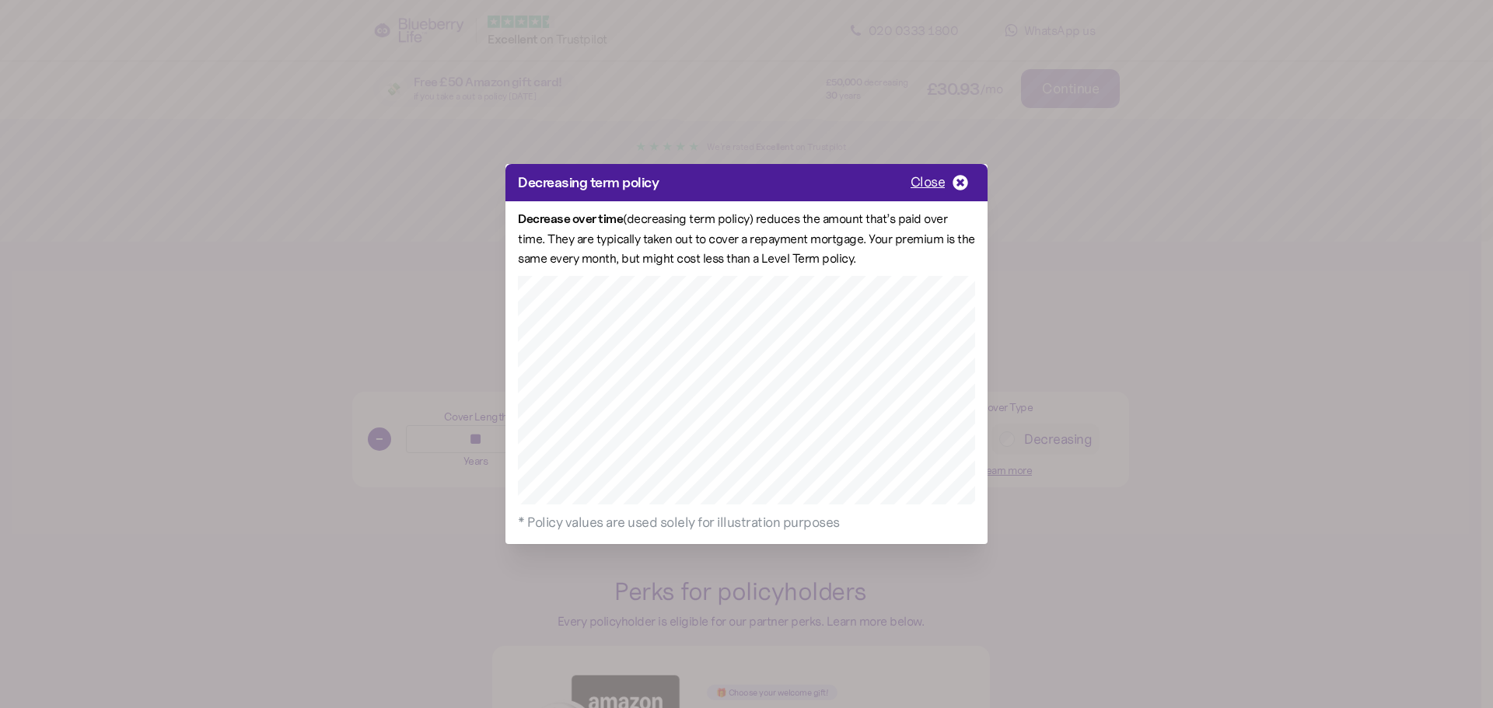
click at [920, 183] on span "Close" at bounding box center [928, 182] width 35 height 19
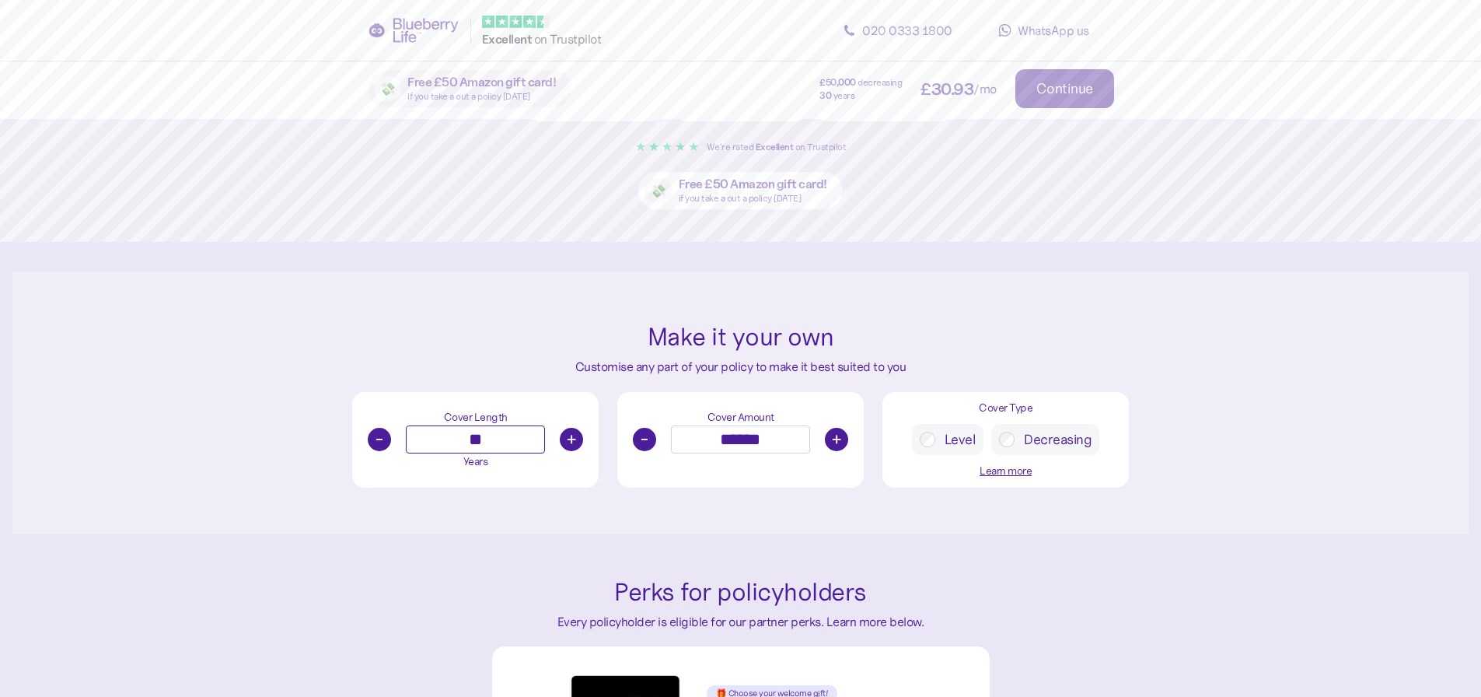
click at [506, 432] on input "**" at bounding box center [475, 439] width 138 height 28
click at [505, 432] on input "**" at bounding box center [475, 439] width 138 height 28
type input "*"
click at [644, 440] on button "-" at bounding box center [644, 439] width 23 height 23
click at [718, 437] on input "******" at bounding box center [740, 439] width 138 height 28
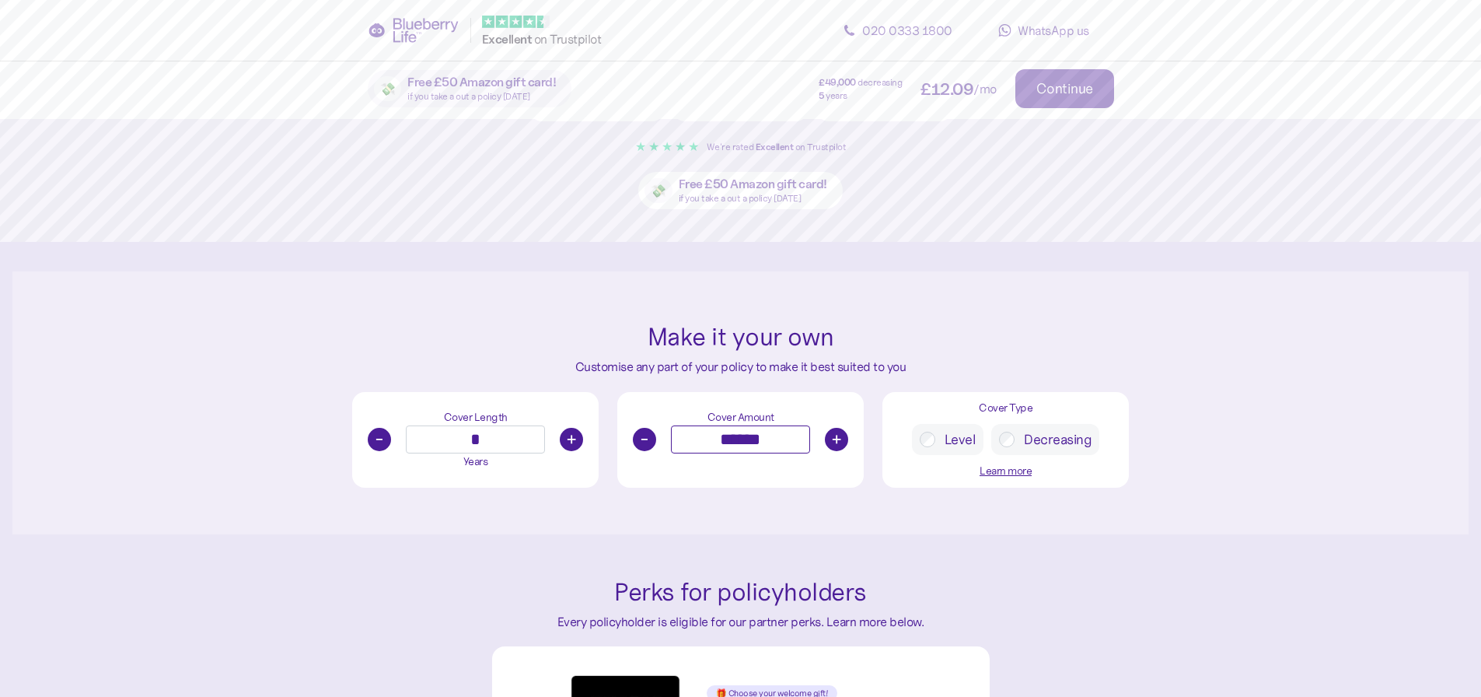
click at [718, 437] on input "******" at bounding box center [740, 439] width 138 height 28
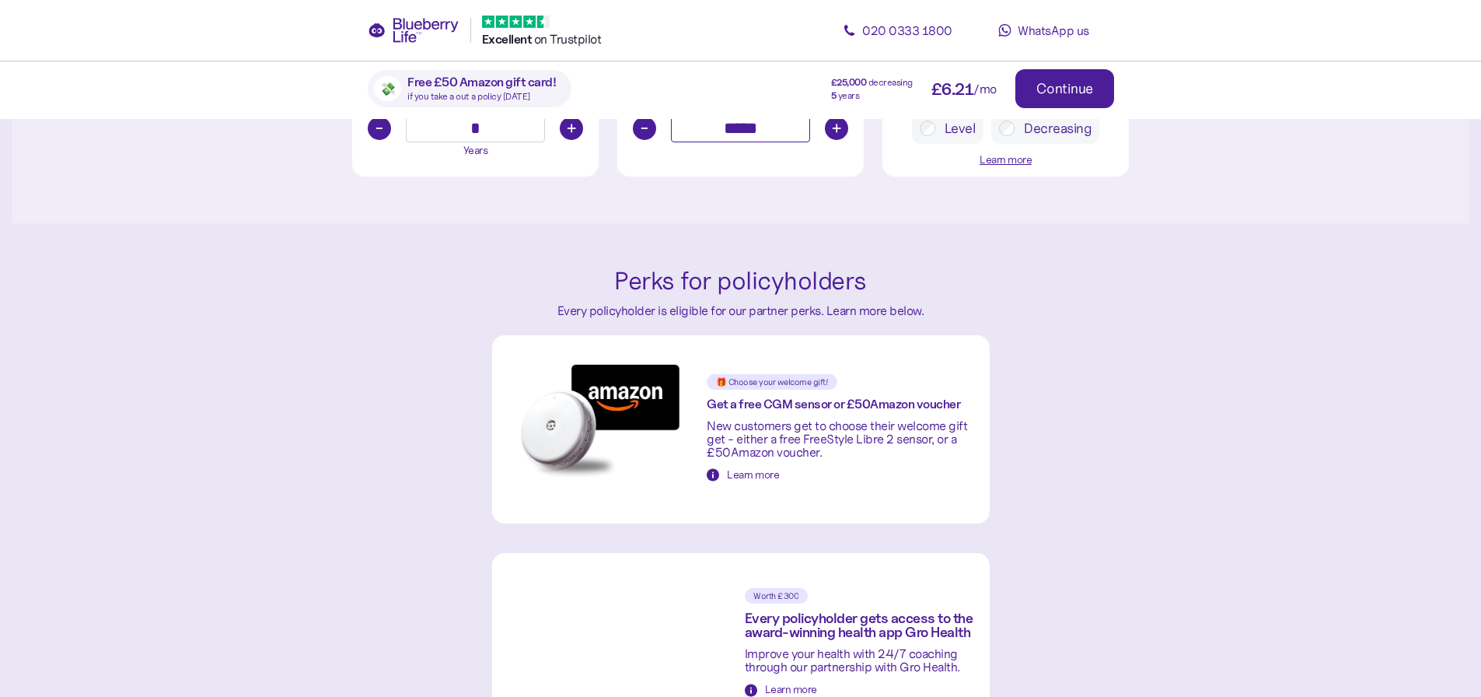
scroll to position [855, 0]
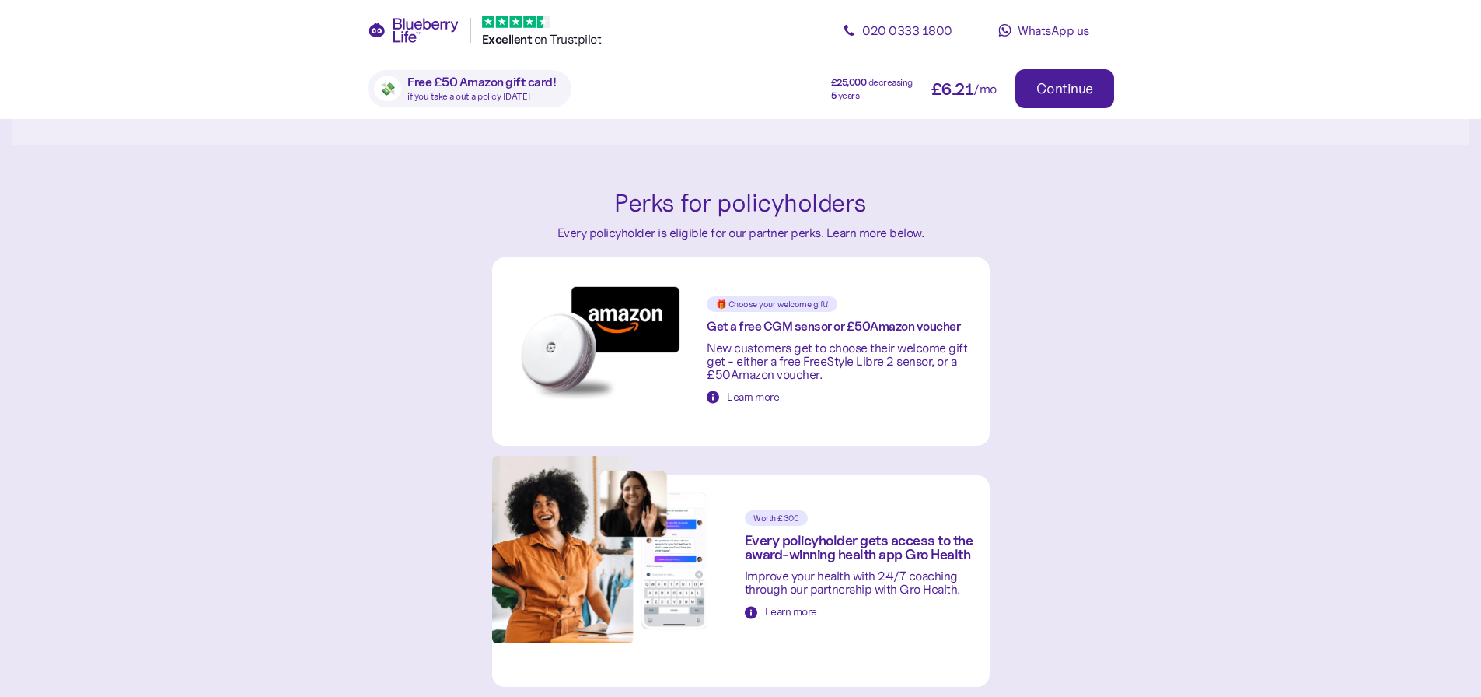
type input "******"
click at [734, 397] on div "Learn more" at bounding box center [753, 397] width 52 height 17
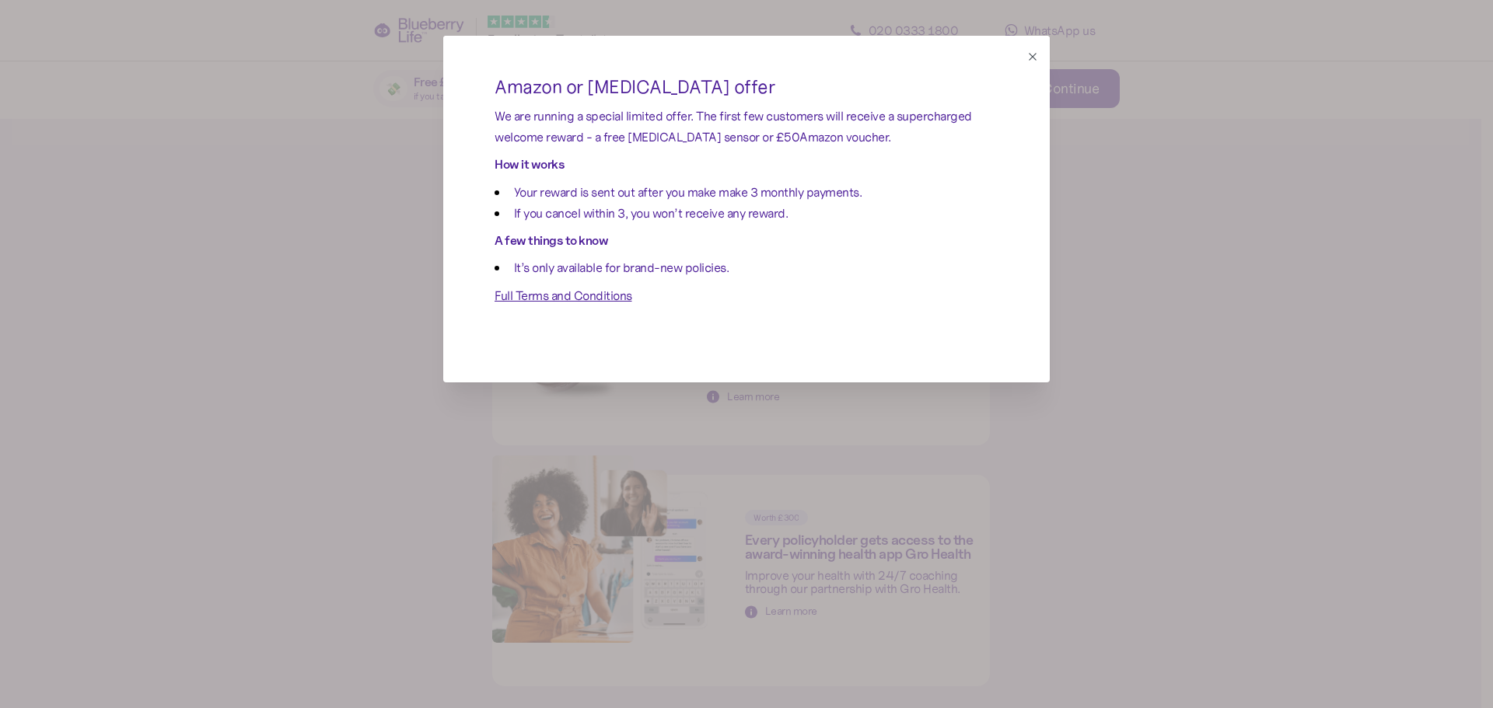
click at [1032, 57] on icon "button" at bounding box center [1032, 56] width 7 height 7
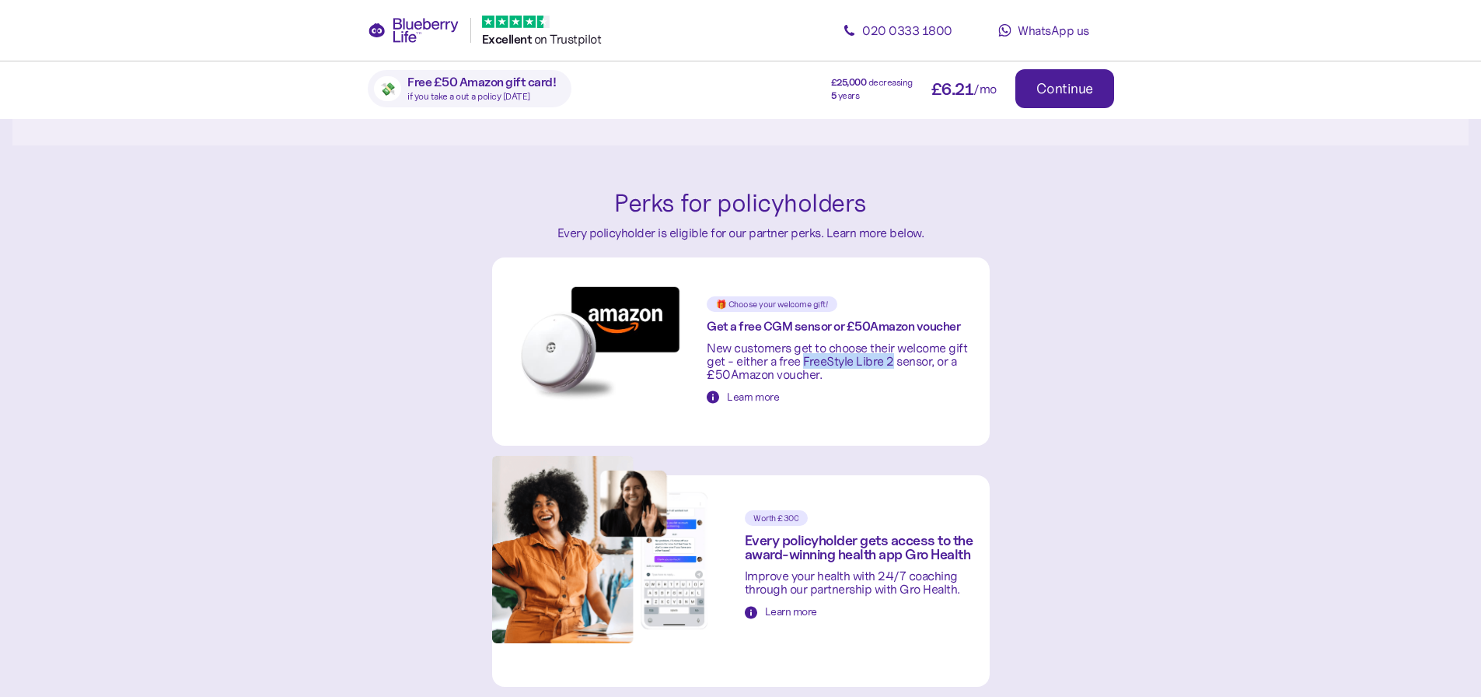
drag, startPoint x: 802, startPoint y: 363, endPoint x: 893, endPoint y: 359, distance: 91.1
click at [893, 359] on div "New customers get to choose their welcome gift get - either a free FreeStyle Li…" at bounding box center [842, 361] width 270 height 40
